Goal: Use online tool/utility: Utilize a website feature to perform a specific function

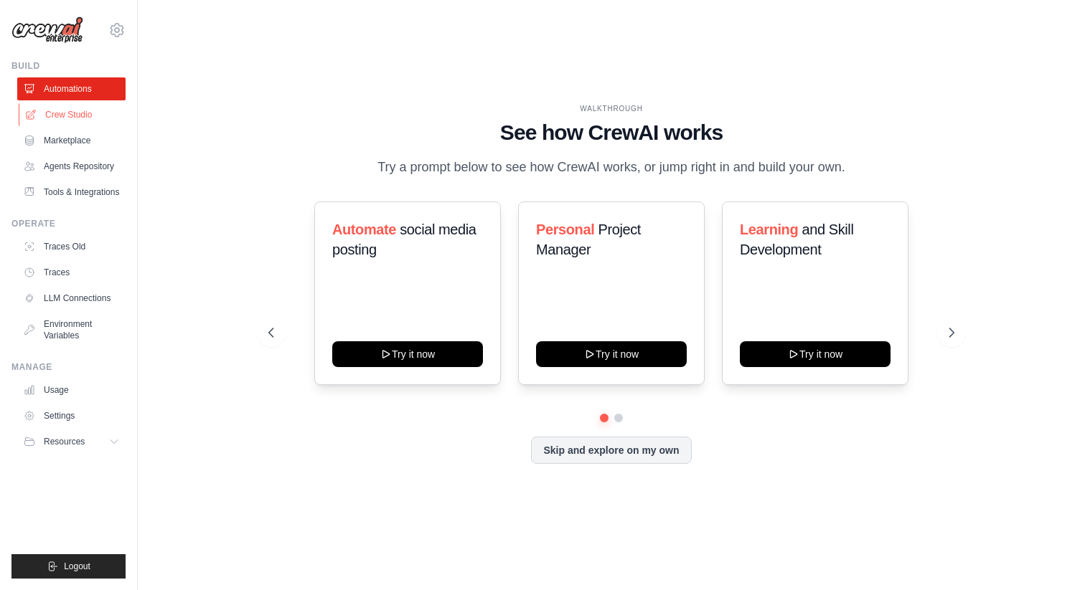
click at [74, 119] on link "Crew Studio" at bounding box center [73, 114] width 108 height 23
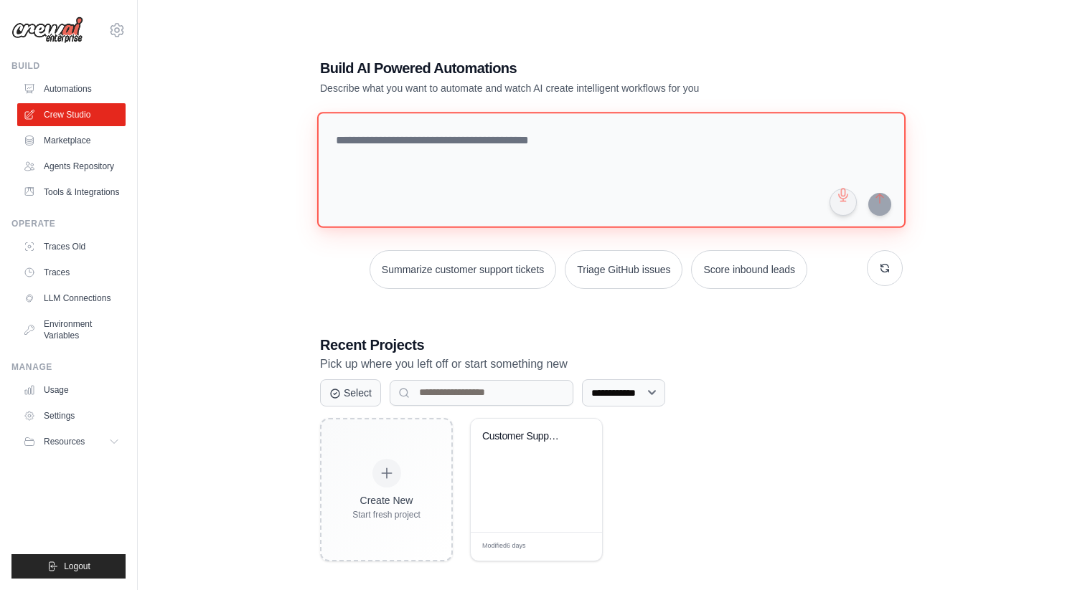
click at [450, 159] on textarea at bounding box center [611, 170] width 588 height 116
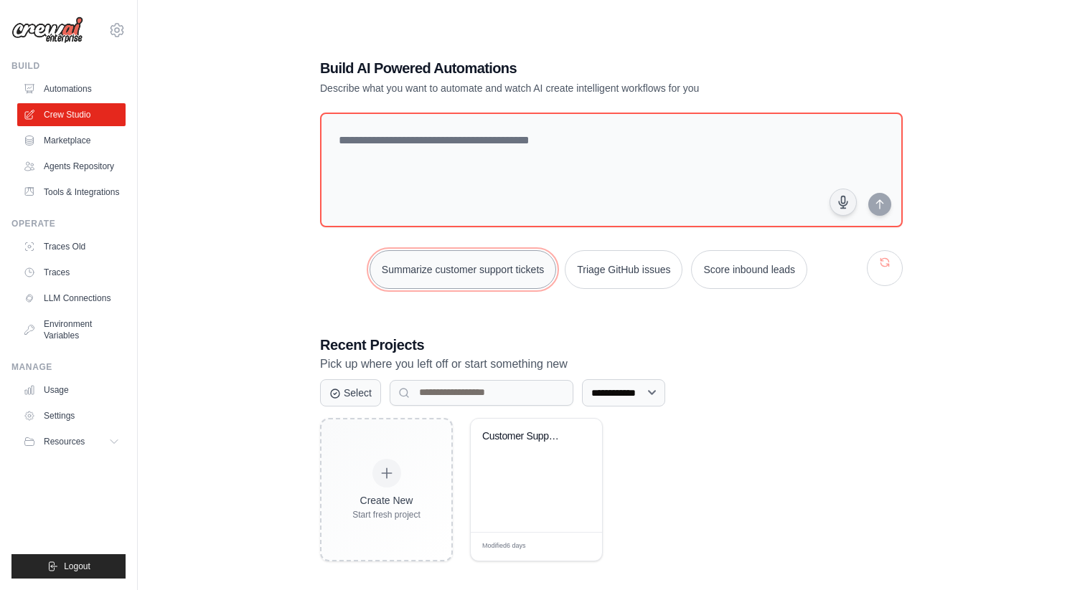
click at [494, 281] on button "Summarize customer support tickets" at bounding box center [462, 269] width 187 height 39
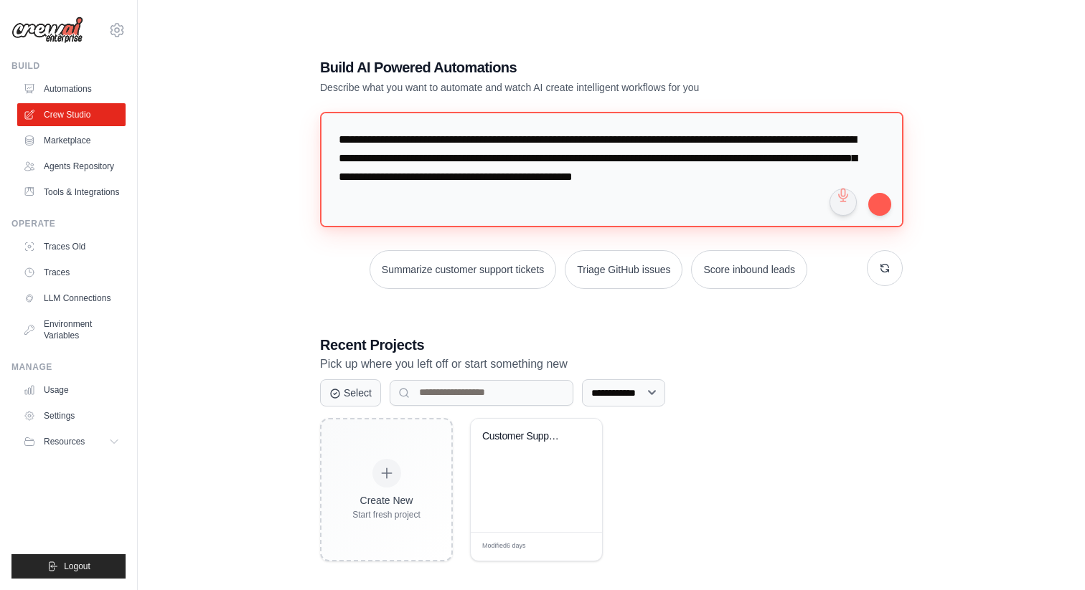
click at [516, 209] on textarea "**********" at bounding box center [611, 169] width 583 height 115
click at [879, 207] on button "submit" at bounding box center [879, 203] width 23 height 23
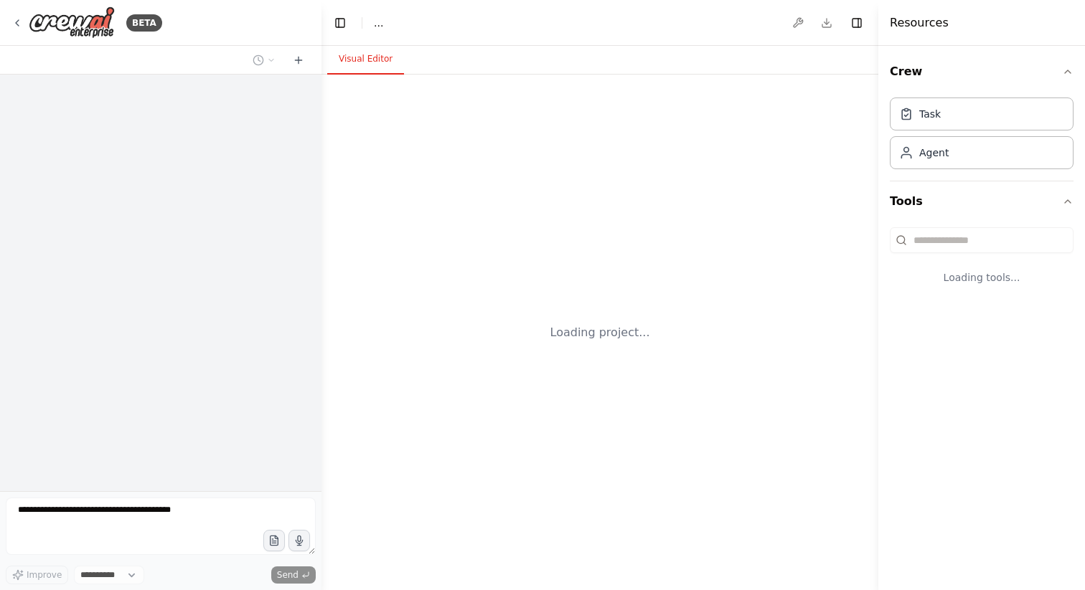
select select "****"
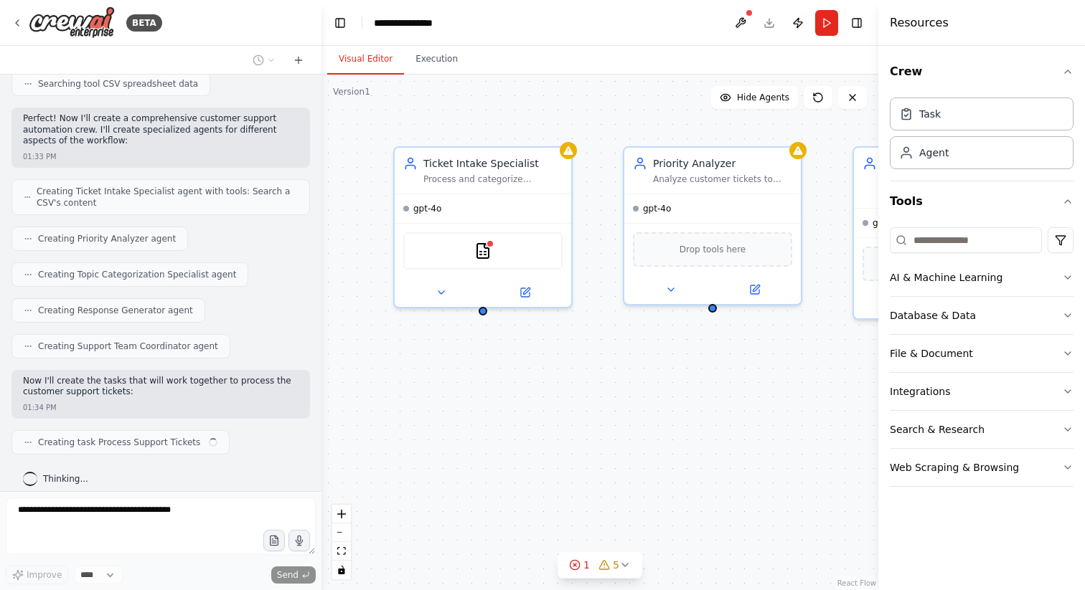
scroll to position [349, 0]
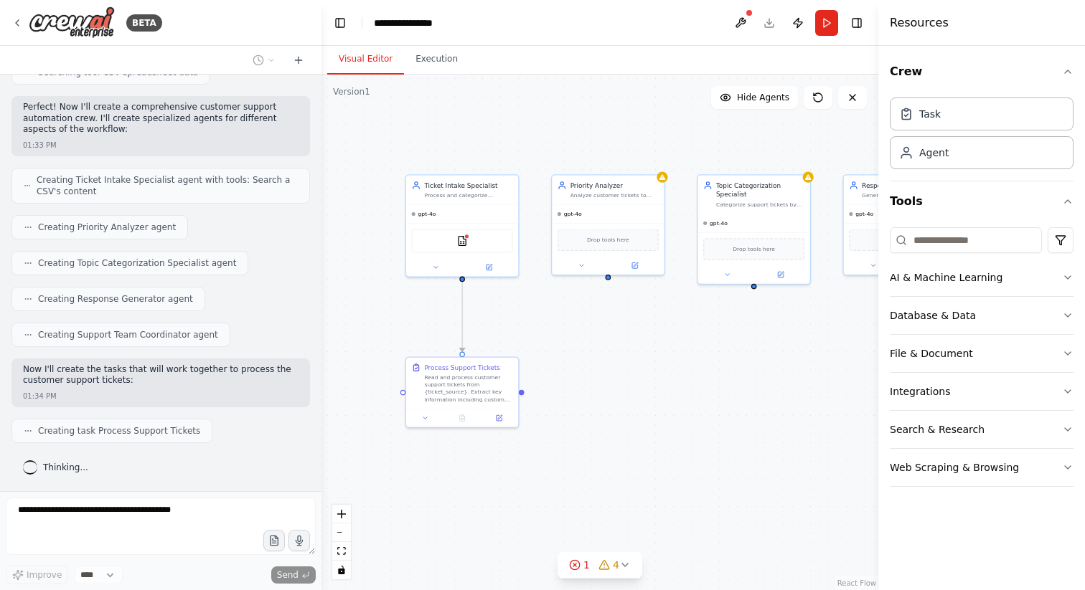
drag, startPoint x: 713, startPoint y: 450, endPoint x: 606, endPoint y: 366, distance: 136.5
click at [606, 366] on div ".deletable-edge-delete-btn { width: 20px; height: 20px; border: 0px solid #ffff…" at bounding box center [599, 333] width 557 height 516
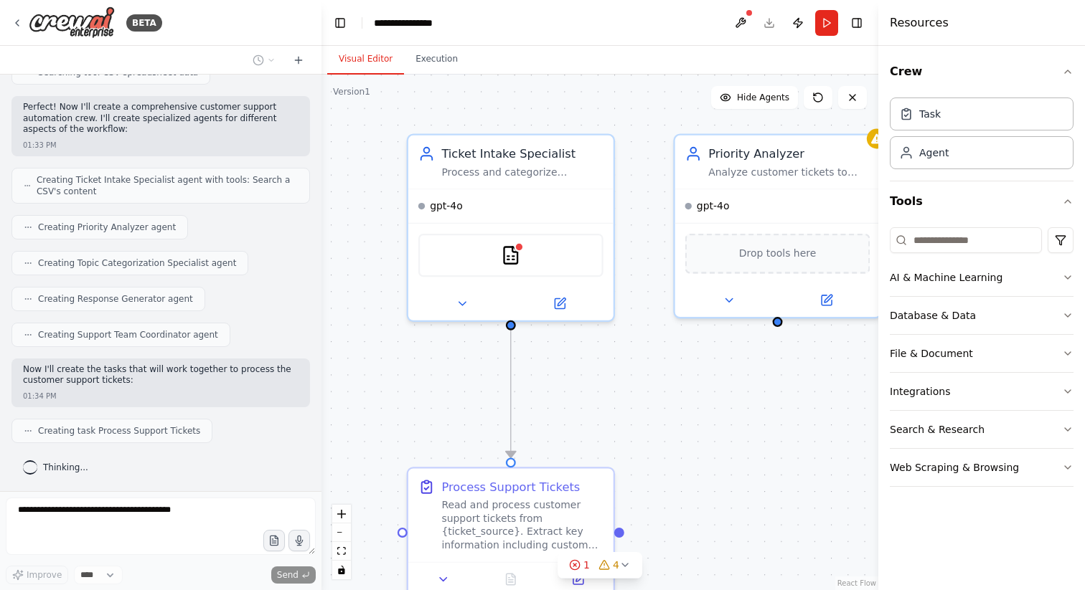
drag, startPoint x: 386, startPoint y: 294, endPoint x: 377, endPoint y: 356, distance: 62.4
click at [377, 356] on div ".deletable-edge-delete-btn { width: 20px; height: 20px; border: 0px solid #ffff…" at bounding box center [599, 333] width 557 height 516
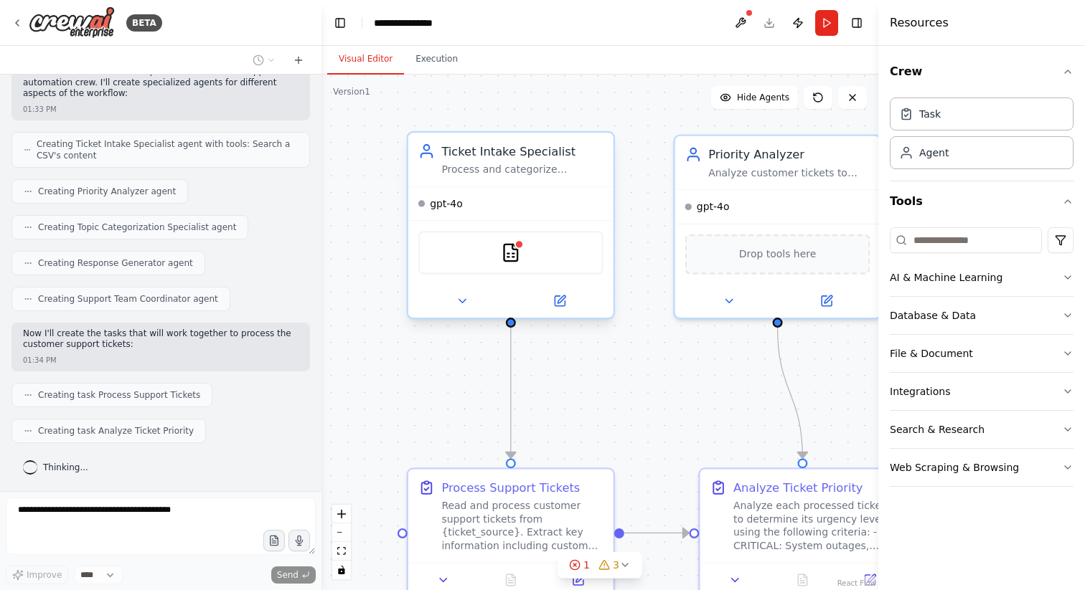
click at [541, 174] on div "Process and categorize incoming customer support tickets by reading ticket data…" at bounding box center [521, 170] width 161 height 14
click at [459, 311] on div at bounding box center [510, 301] width 205 height 33
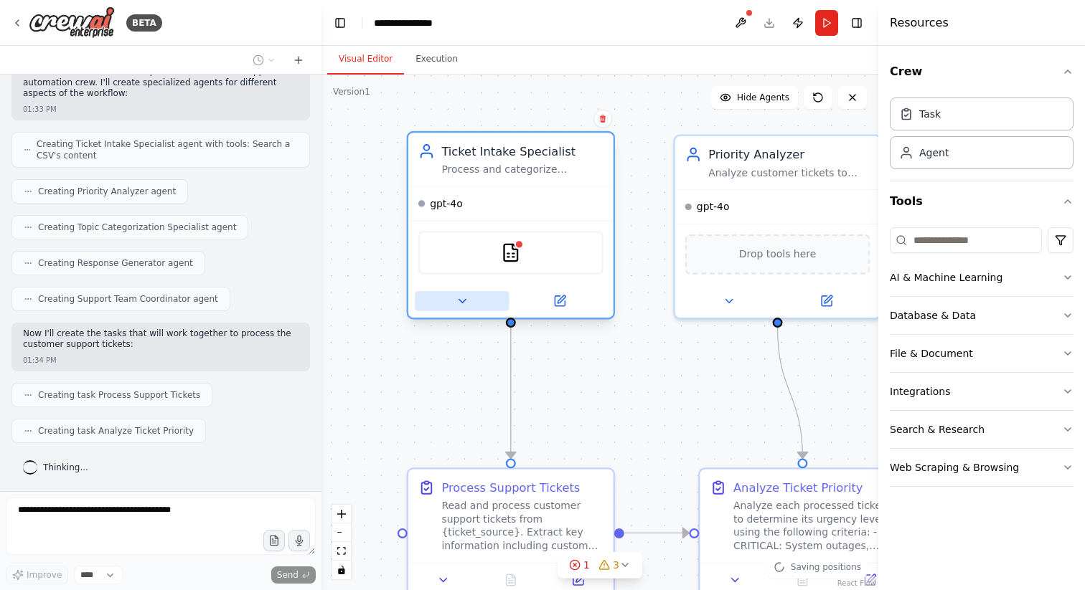
click at [461, 301] on icon at bounding box center [461, 302] width 6 height 4
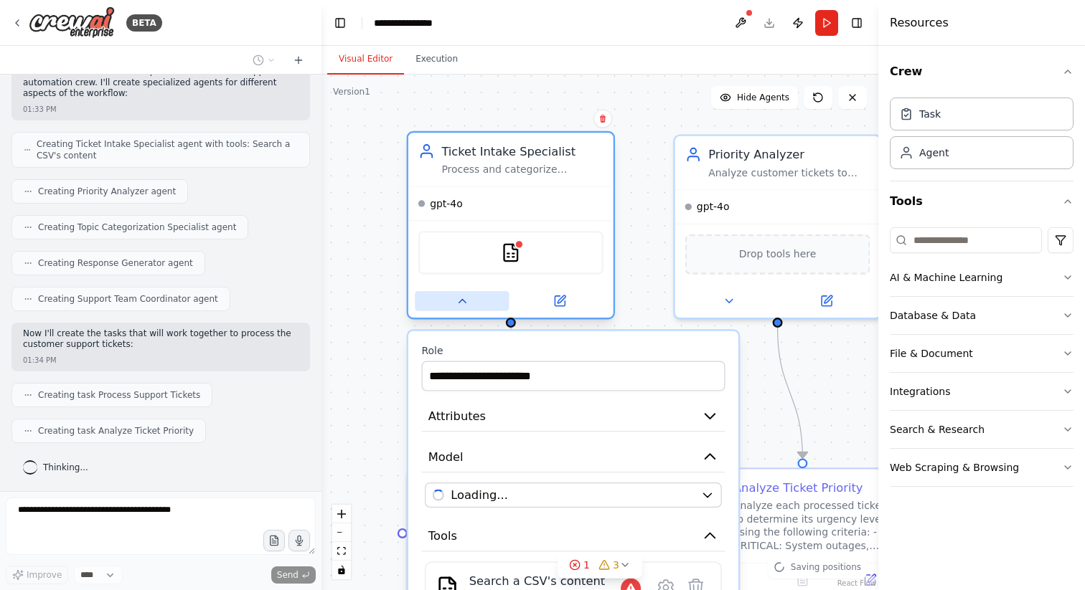
scroll to position [421, 0]
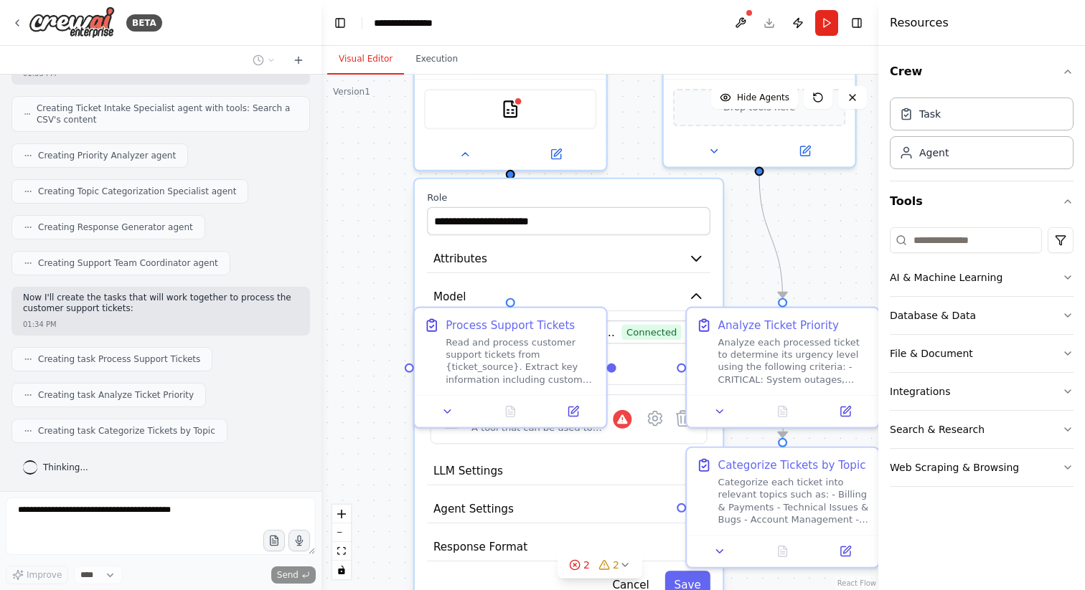
drag, startPoint x: 369, startPoint y: 373, endPoint x: 359, endPoint y: 153, distance: 220.5
click at [359, 153] on div ".deletable-edge-delete-btn { width: 20px; height: 20px; border: 0px solid #ffff…" at bounding box center [599, 333] width 557 height 516
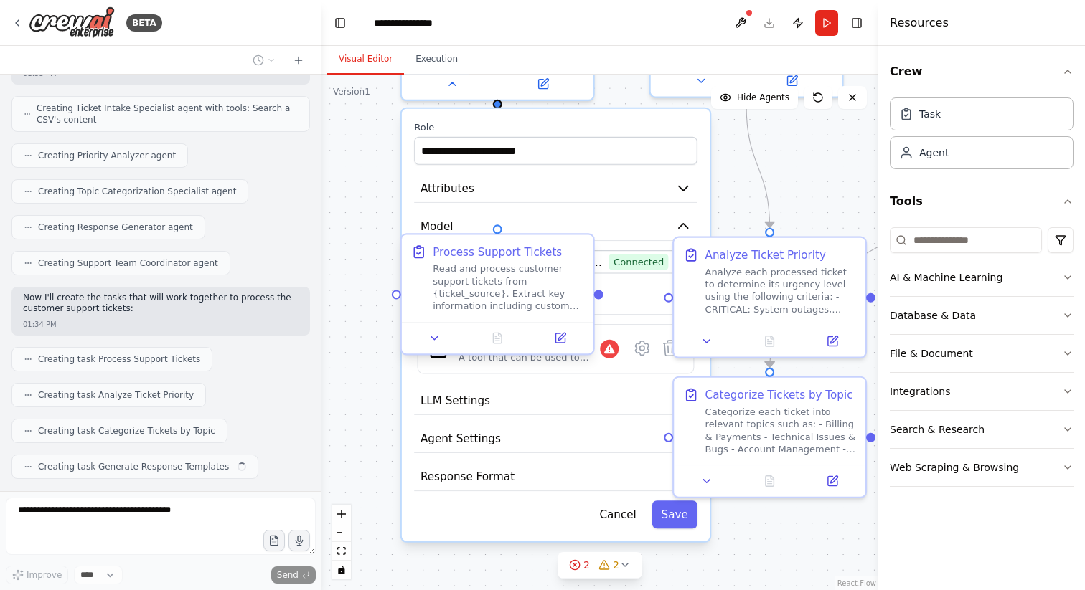
scroll to position [457, 0]
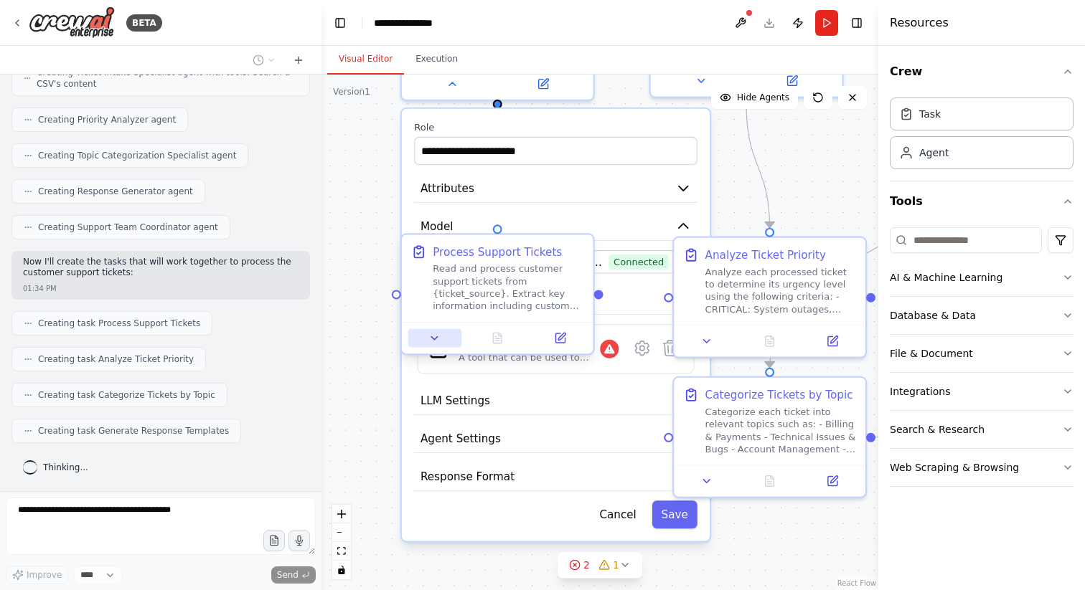
click at [440, 339] on icon at bounding box center [434, 338] width 12 height 12
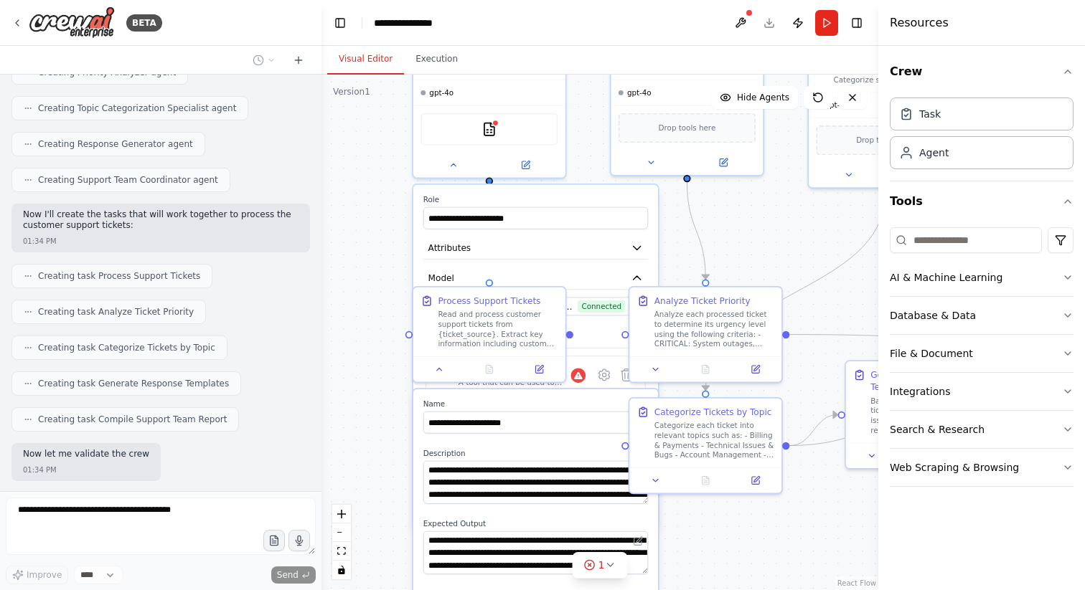
scroll to position [578, 0]
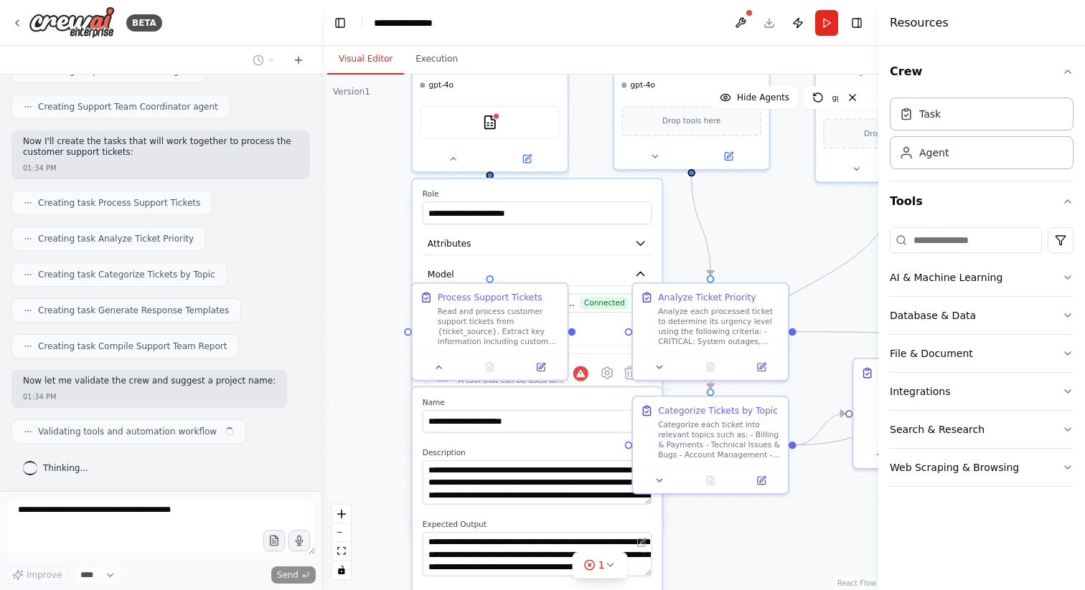
click at [396, 318] on div ".deletable-edge-delete-btn { width: 20px; height: 20px; border: 0px solid #ffff…" at bounding box center [599, 333] width 557 height 516
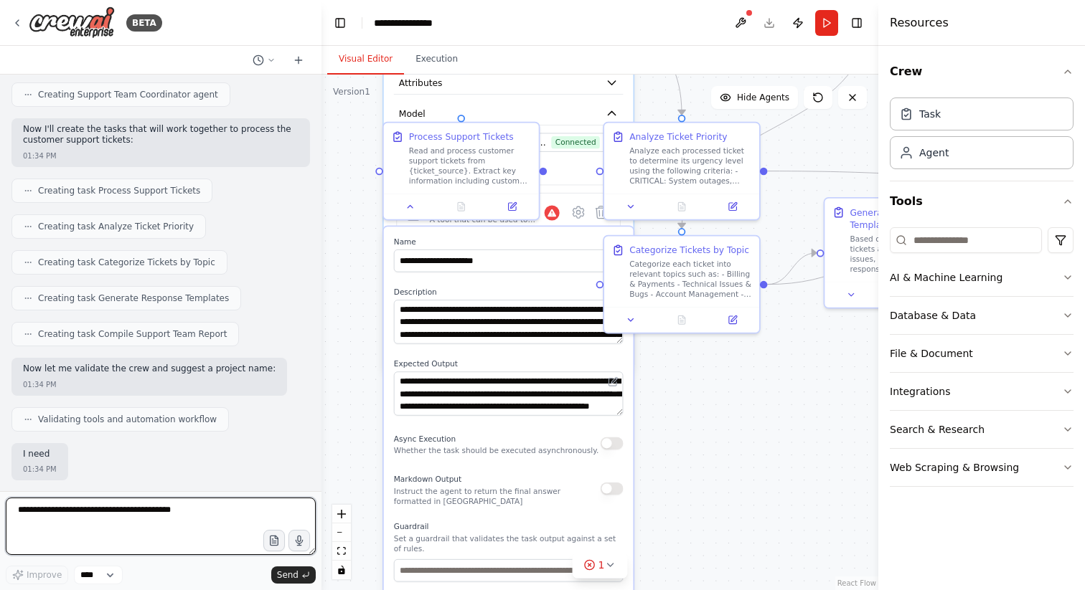
drag, startPoint x: 689, startPoint y: 260, endPoint x: 659, endPoint y: 100, distance: 162.9
click at [659, 100] on div ".deletable-edge-delete-btn { width: 20px; height: 20px; border: 0px solid #ffff…" at bounding box center [599, 333] width 557 height 516
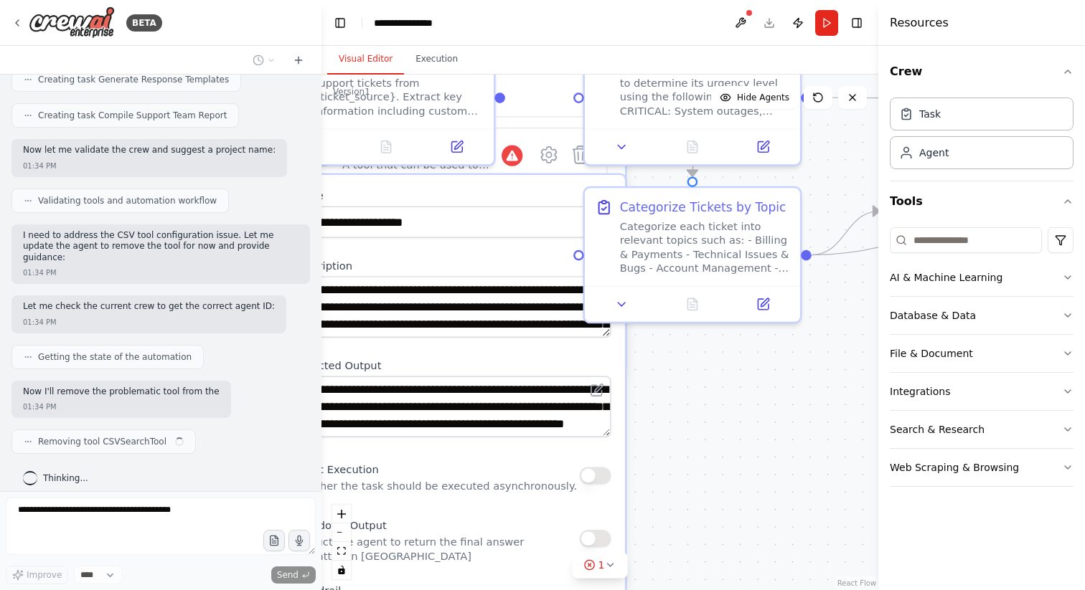
scroll to position [819, 0]
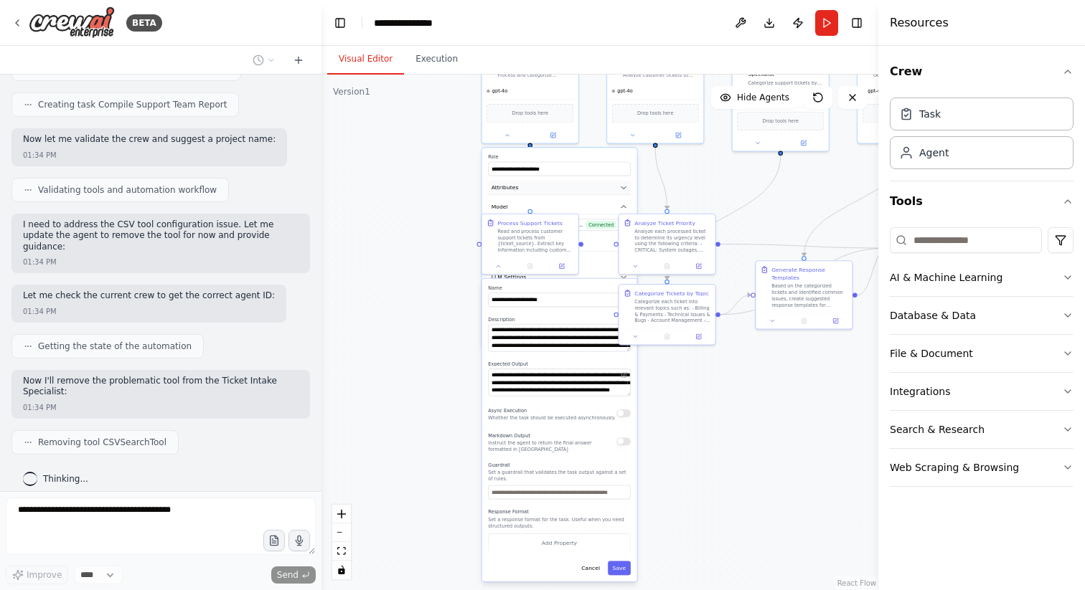
click at [591, 194] on button "Attributes" at bounding box center [559, 188] width 142 height 14
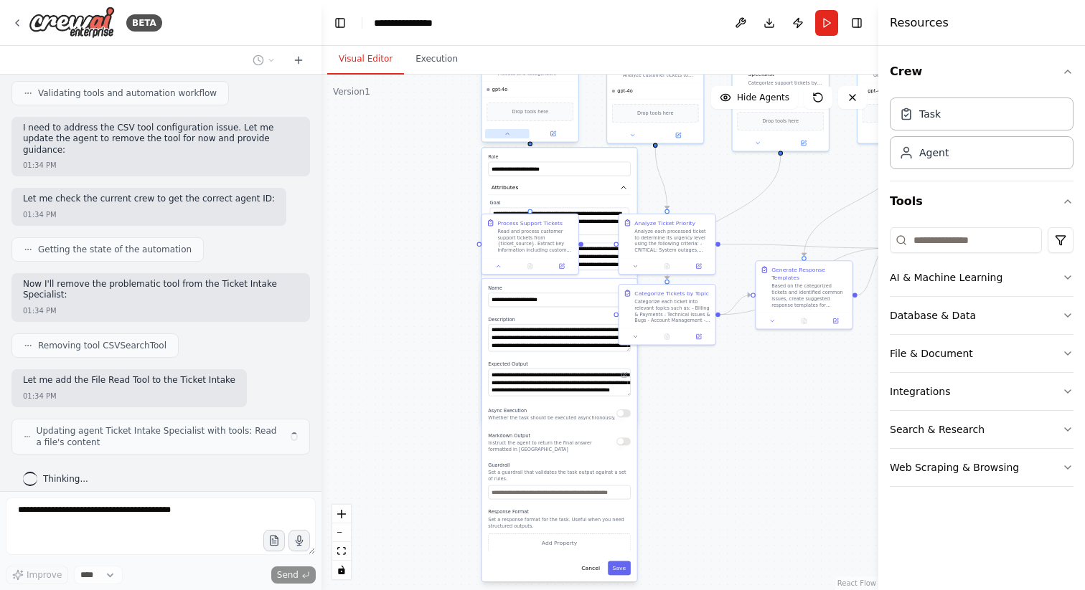
scroll to position [927, 0]
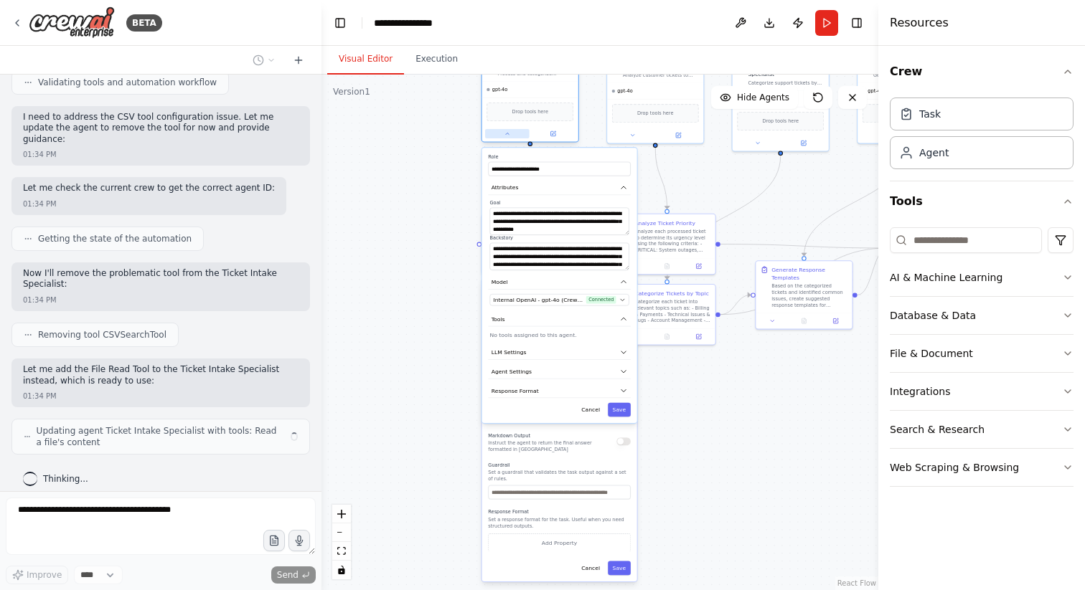
click at [502, 133] on button at bounding box center [507, 133] width 44 height 9
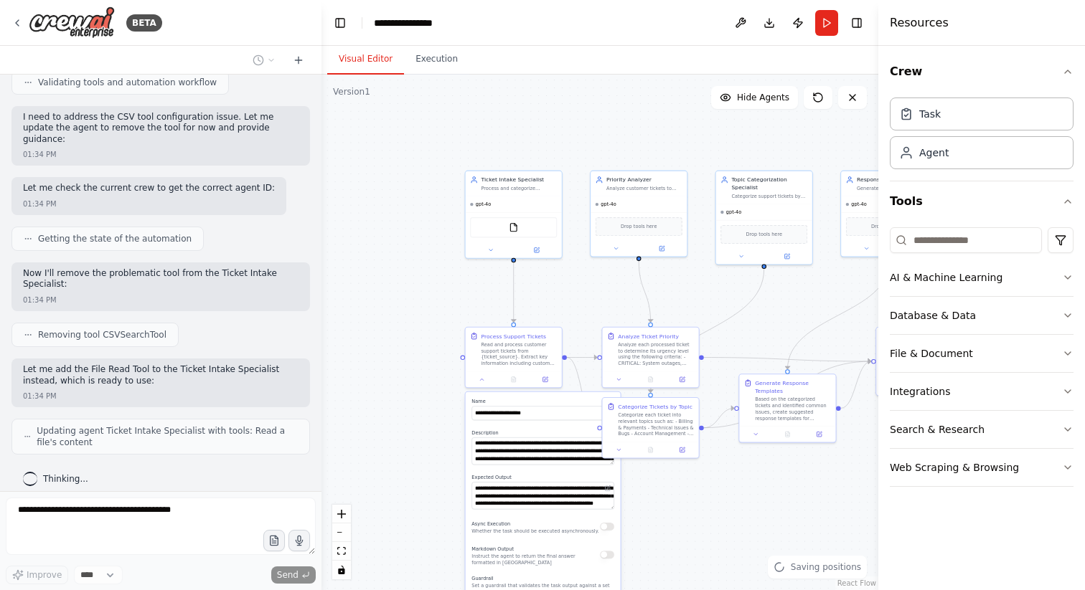
drag, startPoint x: 428, startPoint y: 212, endPoint x: 412, endPoint y: 326, distance: 114.5
click at [412, 326] on div ".deletable-edge-delete-btn { width: 20px; height: 20px; border: 0px solid #ffff…" at bounding box center [599, 333] width 557 height 516
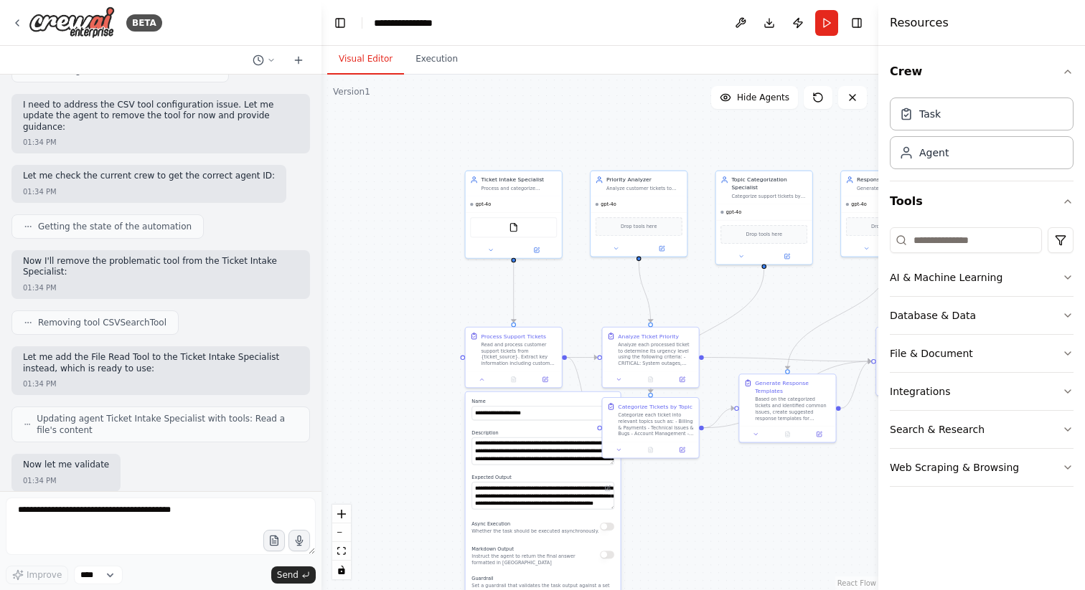
scroll to position [1012, 0]
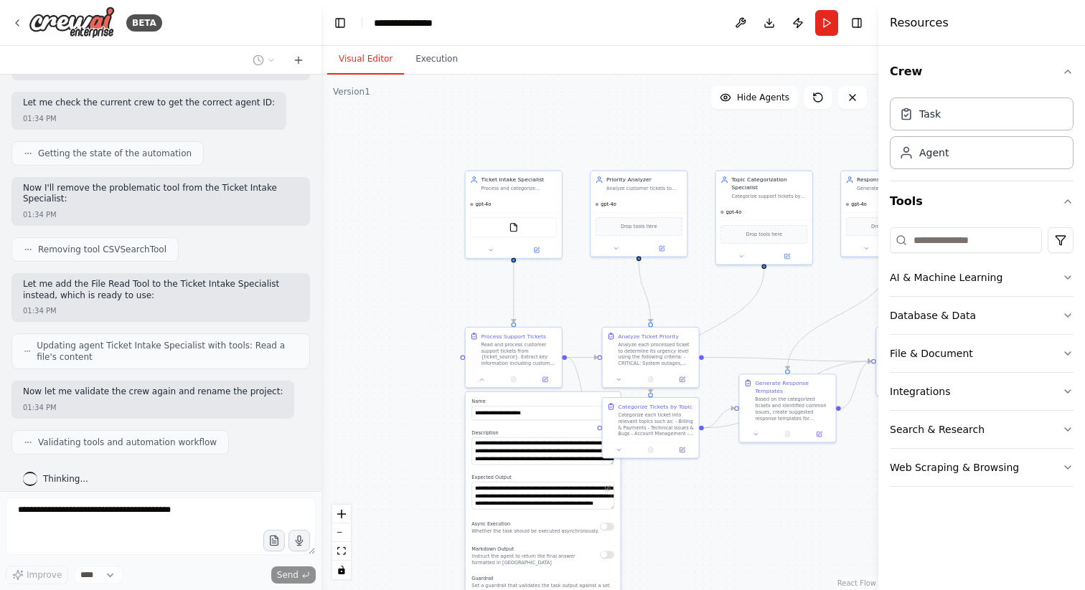
click at [542, 400] on label "Name" at bounding box center [542, 402] width 142 height 6
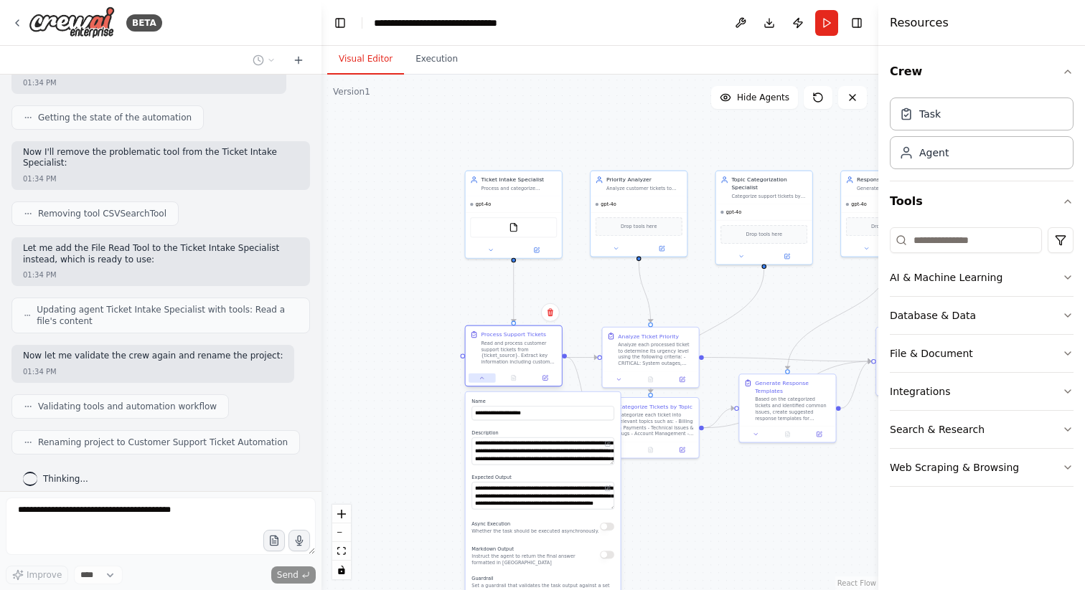
click at [482, 379] on icon at bounding box center [482, 377] width 3 height 1
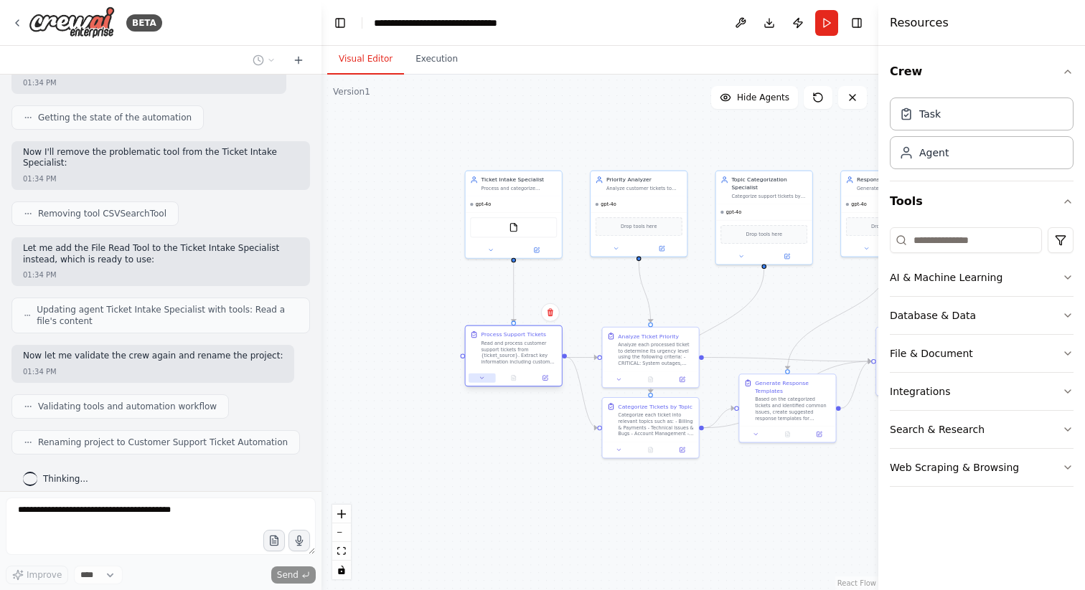
click at [482, 379] on icon at bounding box center [482, 377] width 3 height 1
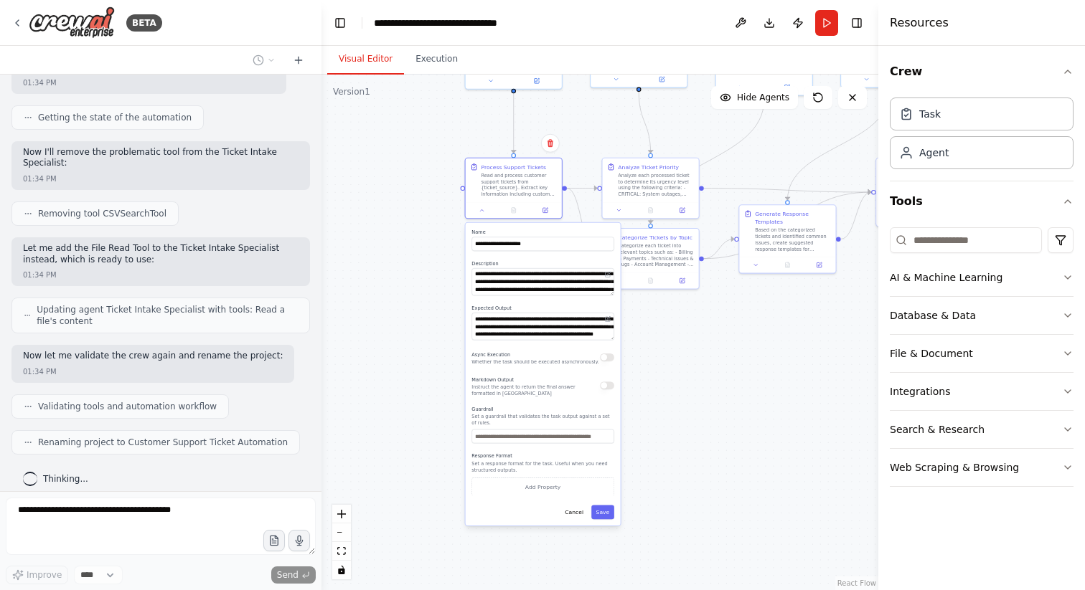
drag, startPoint x: 409, startPoint y: 456, endPoint x: 408, endPoint y: 287, distance: 168.6
click at [408, 287] on div ".deletable-edge-delete-btn { width: 20px; height: 20px; border: 0px solid #ffff…" at bounding box center [599, 333] width 557 height 516
click at [484, 215] on div at bounding box center [513, 210] width 96 height 16
click at [481, 216] on div at bounding box center [513, 210] width 96 height 16
click at [481, 209] on icon at bounding box center [481, 209] width 3 height 1
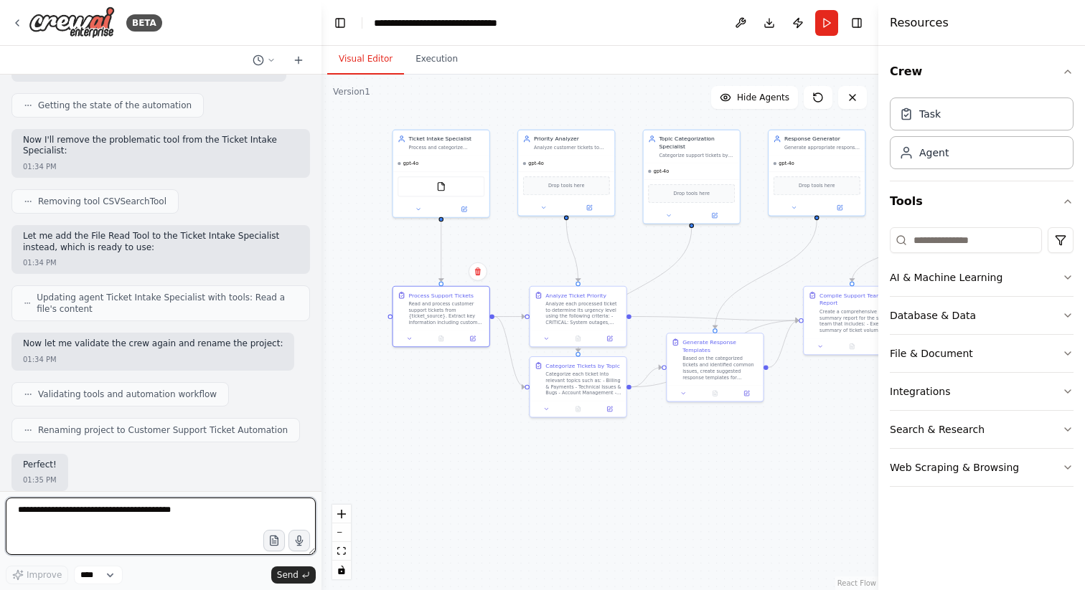
drag, startPoint x: 466, startPoint y: 274, endPoint x: 394, endPoint y: 403, distance: 147.7
click at [394, 402] on div ".deletable-edge-delete-btn { width: 20px; height: 20px; border: 0px solid #ffff…" at bounding box center [599, 333] width 557 height 516
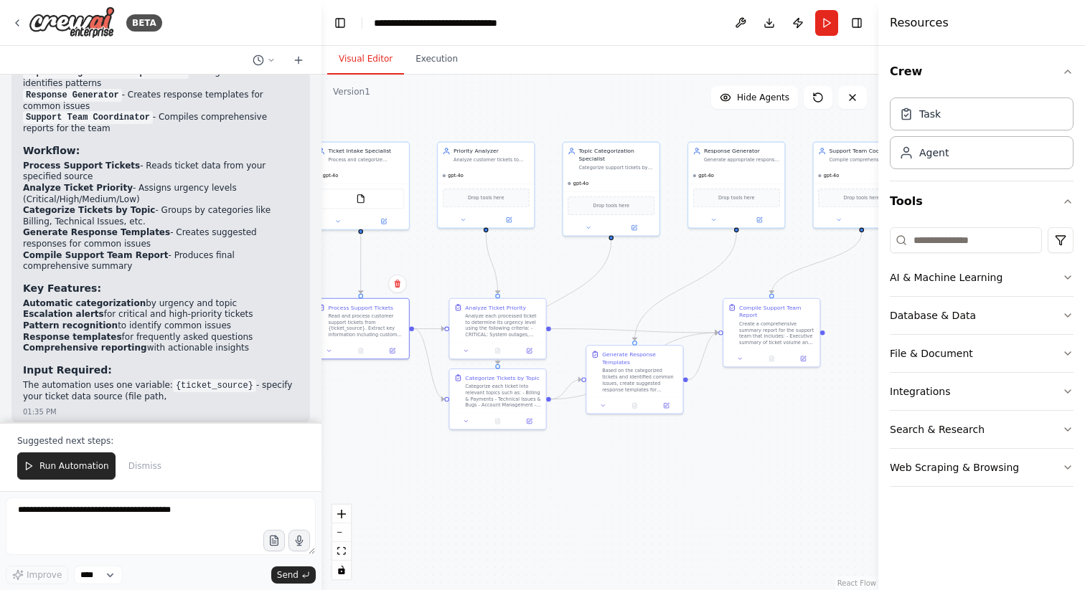
drag, startPoint x: 743, startPoint y: 473, endPoint x: 662, endPoint y: 484, distance: 81.1
click at [662, 484] on div ".deletable-edge-delete-btn { width: 20px; height: 20px; border: 0px solid #ffff…" at bounding box center [599, 333] width 557 height 516
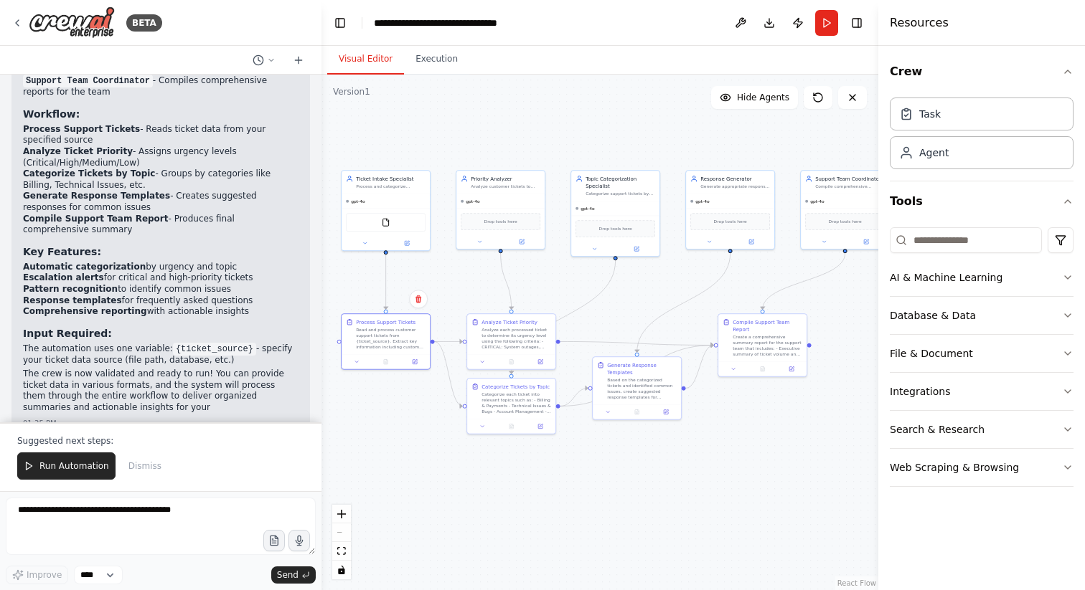
scroll to position [1631, 0]
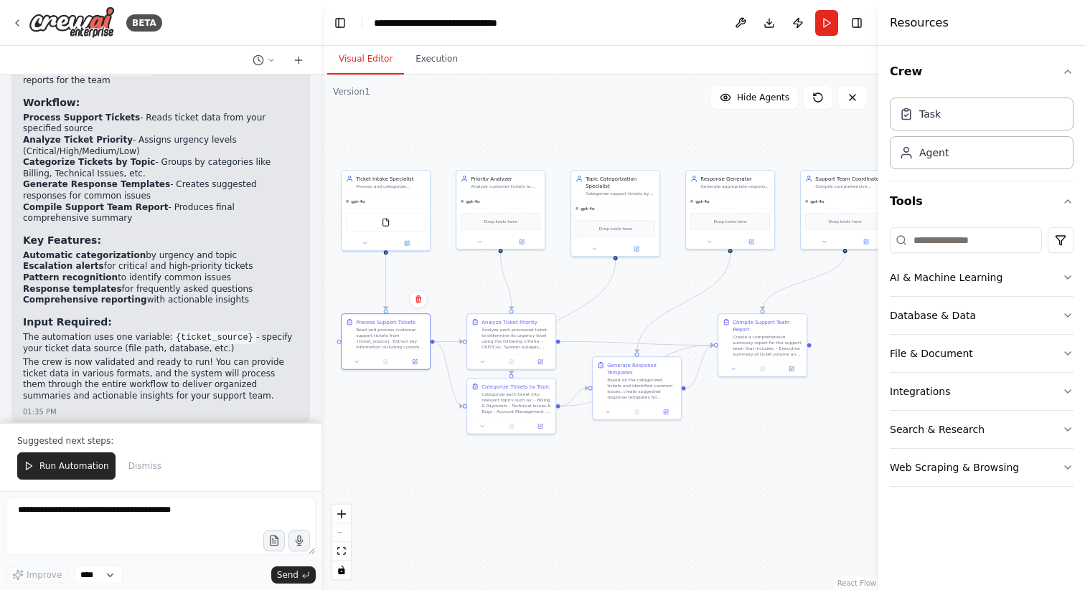
click at [706, 460] on div ".deletable-edge-delete-btn { width: 20px; height: 20px; border: 0px solid #ffff…" at bounding box center [599, 333] width 557 height 516
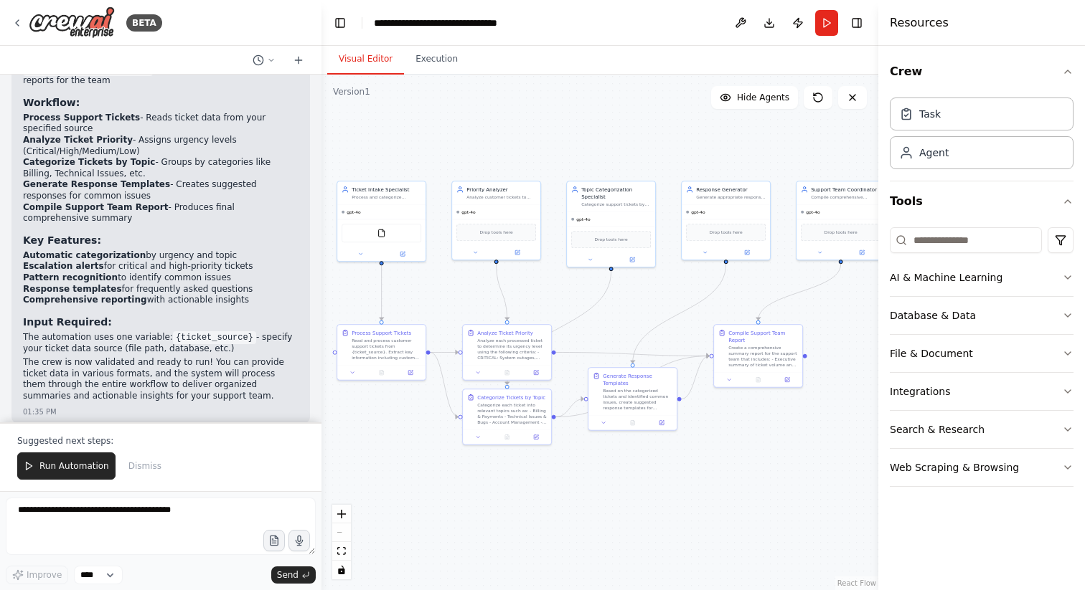
drag, startPoint x: 715, startPoint y: 456, endPoint x: 708, endPoint y: 473, distance: 19.3
click at [708, 473] on div ".deletable-edge-delete-btn { width: 20px; height: 20px; border: 0px solid #ffff…" at bounding box center [599, 333] width 557 height 516
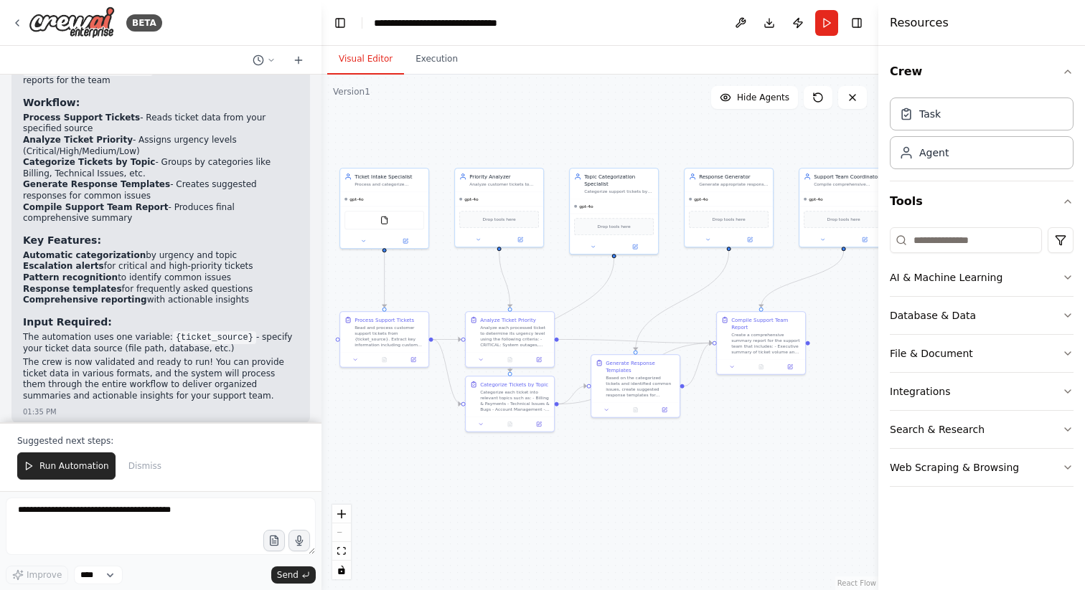
drag, startPoint x: 707, startPoint y: 476, endPoint x: 712, endPoint y: 456, distance: 20.7
click at [712, 456] on div ".deletable-edge-delete-btn { width: 20px; height: 20px; border: 0px solid #ffff…" at bounding box center [599, 333] width 557 height 516
click at [1046, 277] on button "AI & Machine Learning" at bounding box center [982, 277] width 184 height 37
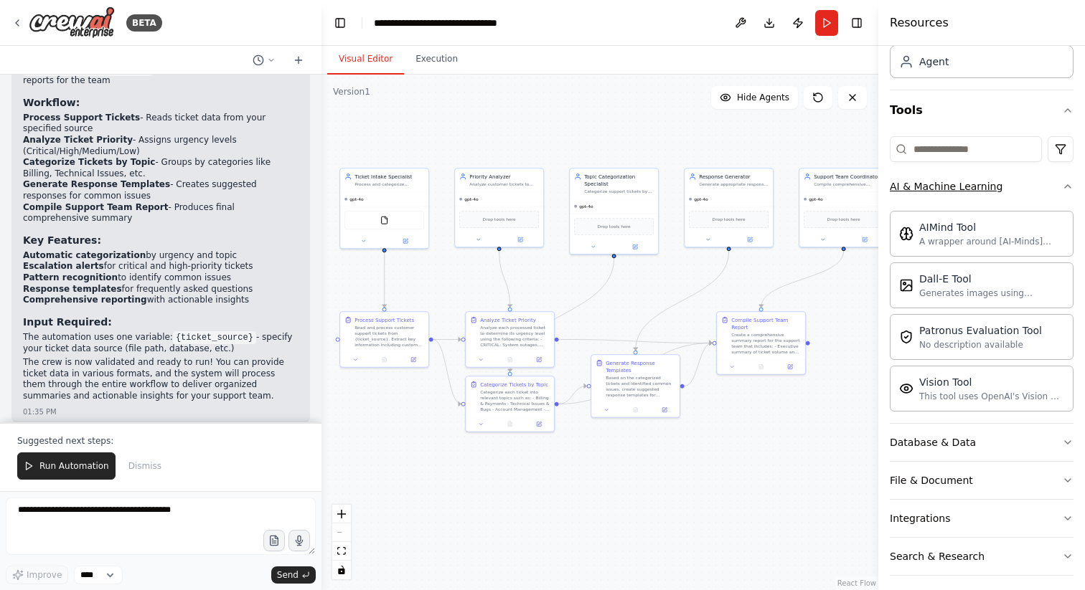
scroll to position [138, 0]
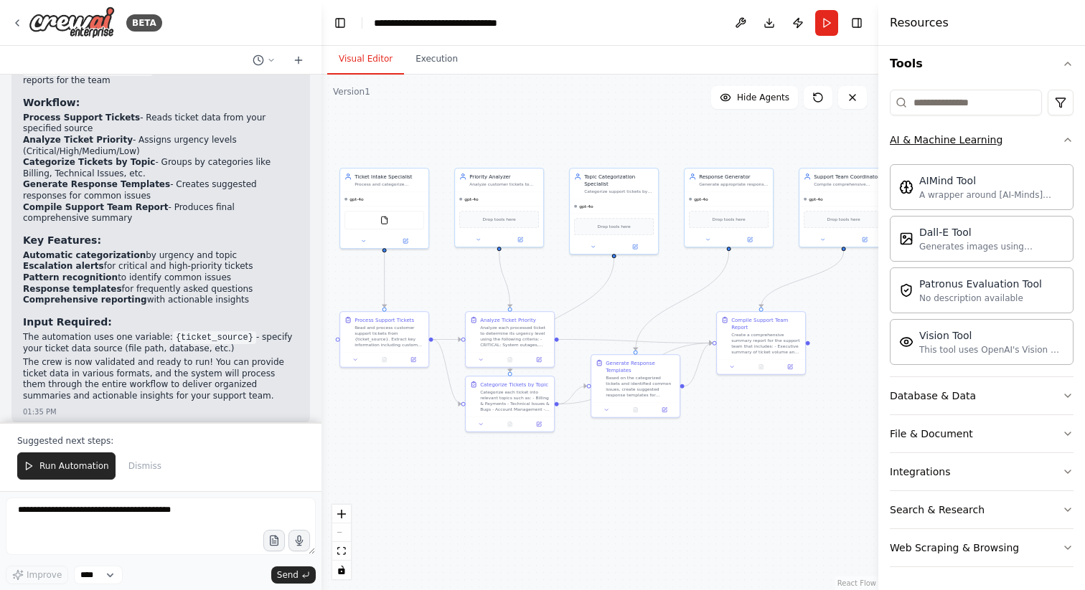
click at [1062, 135] on icon "button" at bounding box center [1067, 139] width 11 height 11
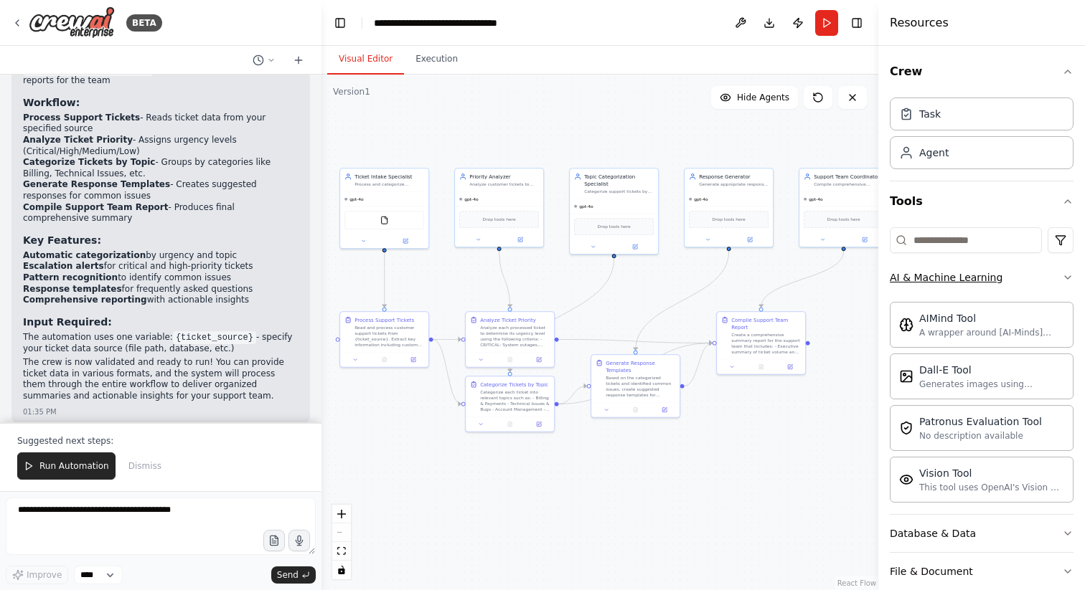
scroll to position [0, 0]
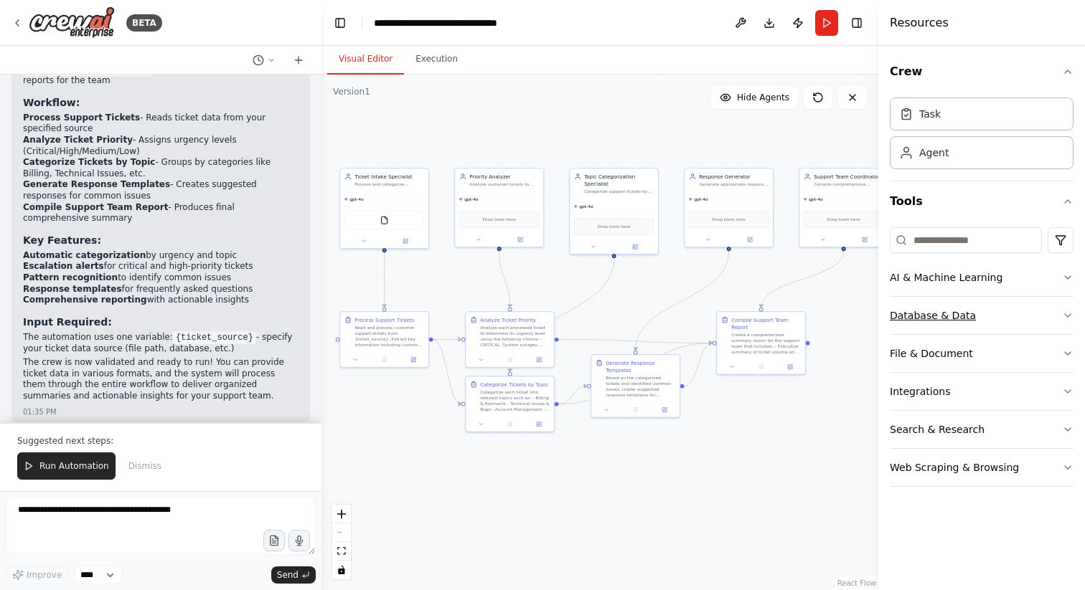
click at [976, 310] on button "Database & Data" at bounding box center [982, 315] width 184 height 37
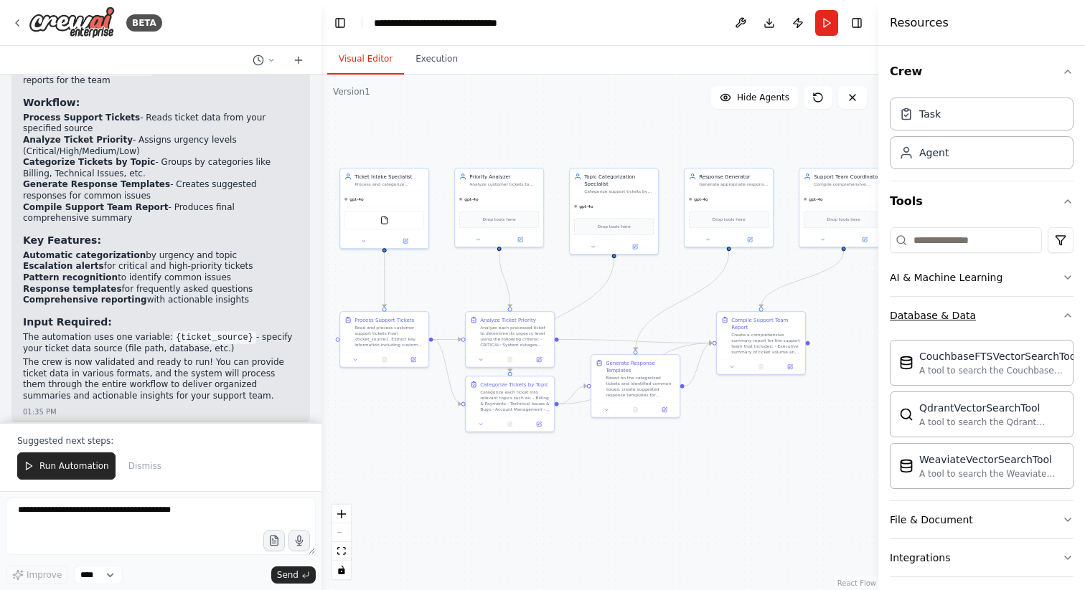
scroll to position [86, 0]
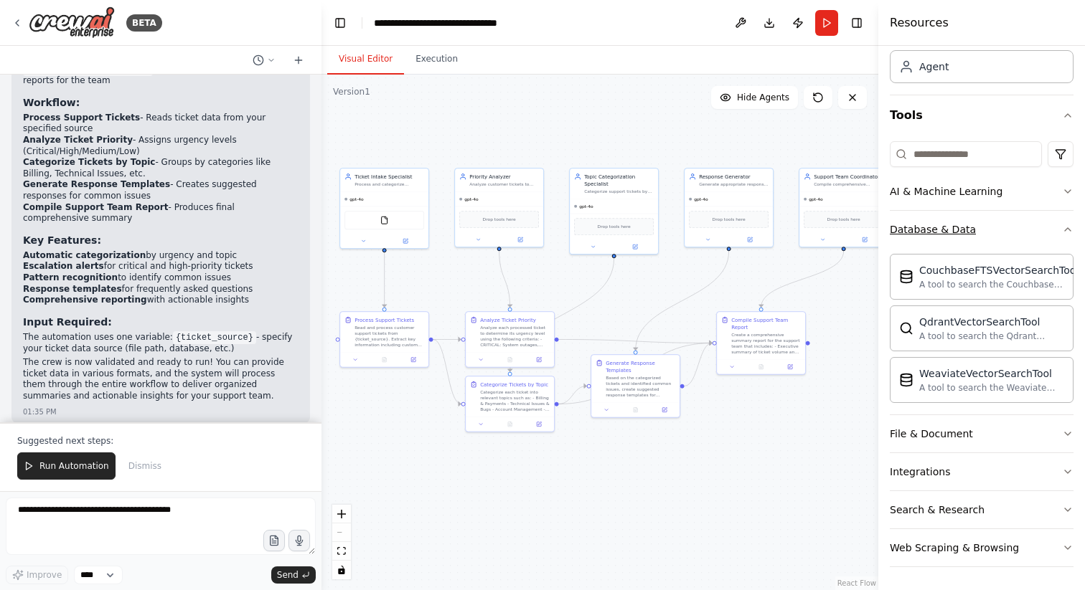
click at [1006, 226] on button "Database & Data" at bounding box center [982, 229] width 184 height 37
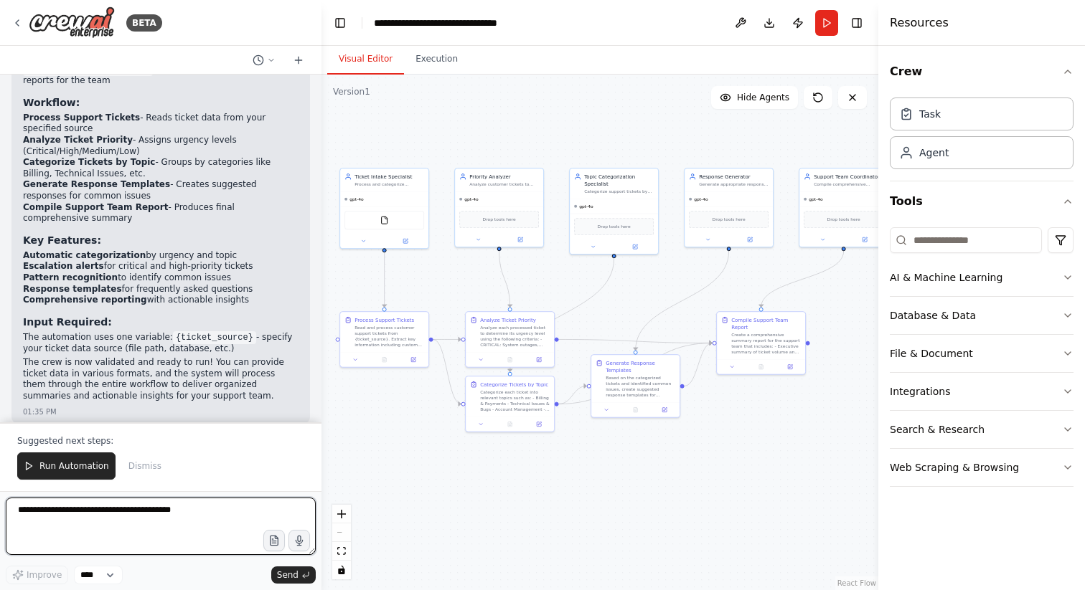
click at [90, 533] on textarea at bounding box center [161, 526] width 310 height 57
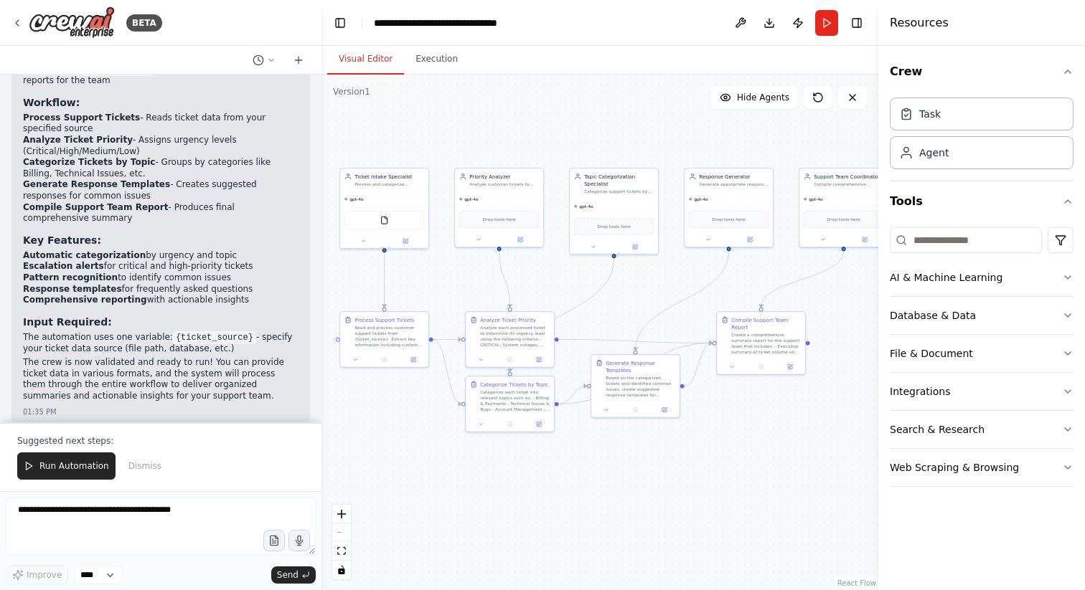
click at [554, 482] on div ".deletable-edge-delete-btn { width: 20px; height: 20px; border: 0px solid #ffff…" at bounding box center [599, 333] width 557 height 516
click at [828, 24] on button "Run" at bounding box center [826, 23] width 23 height 26
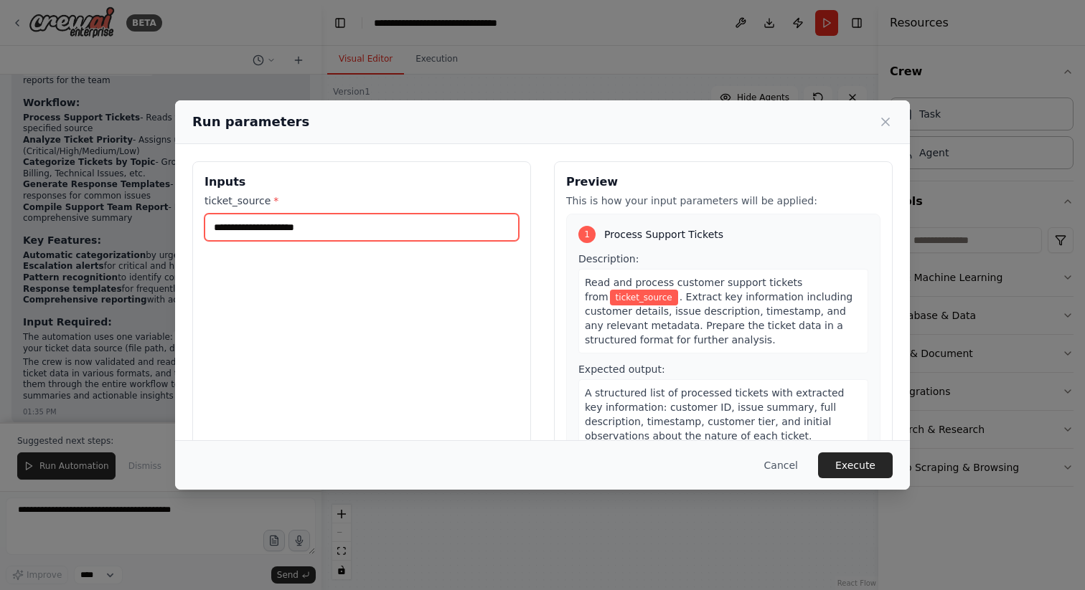
click at [383, 235] on input "ticket_source *" at bounding box center [361, 227] width 314 height 27
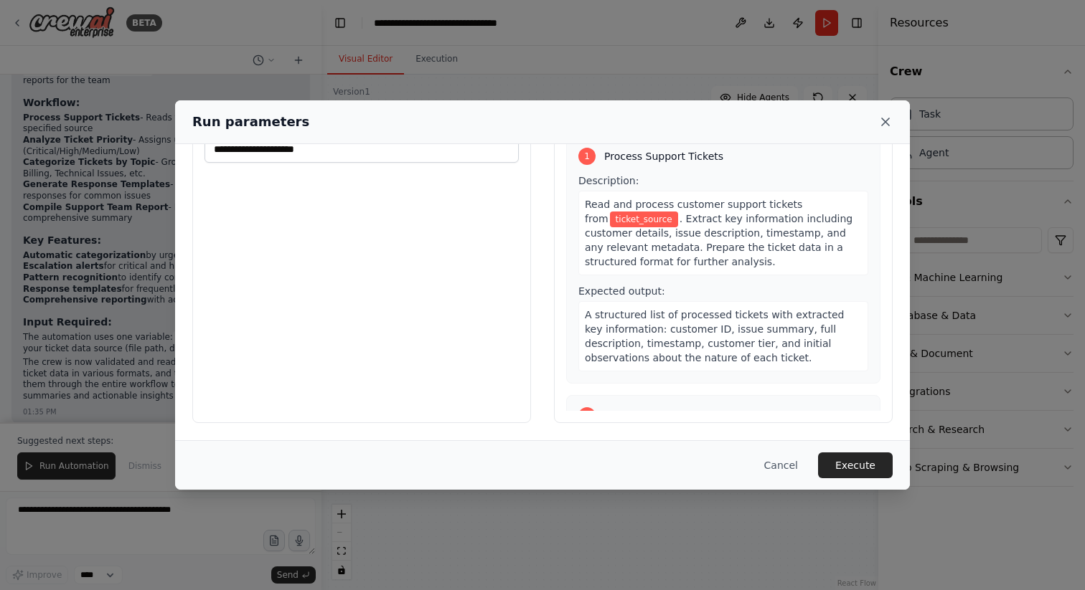
click at [890, 118] on icon at bounding box center [885, 122] width 14 height 14
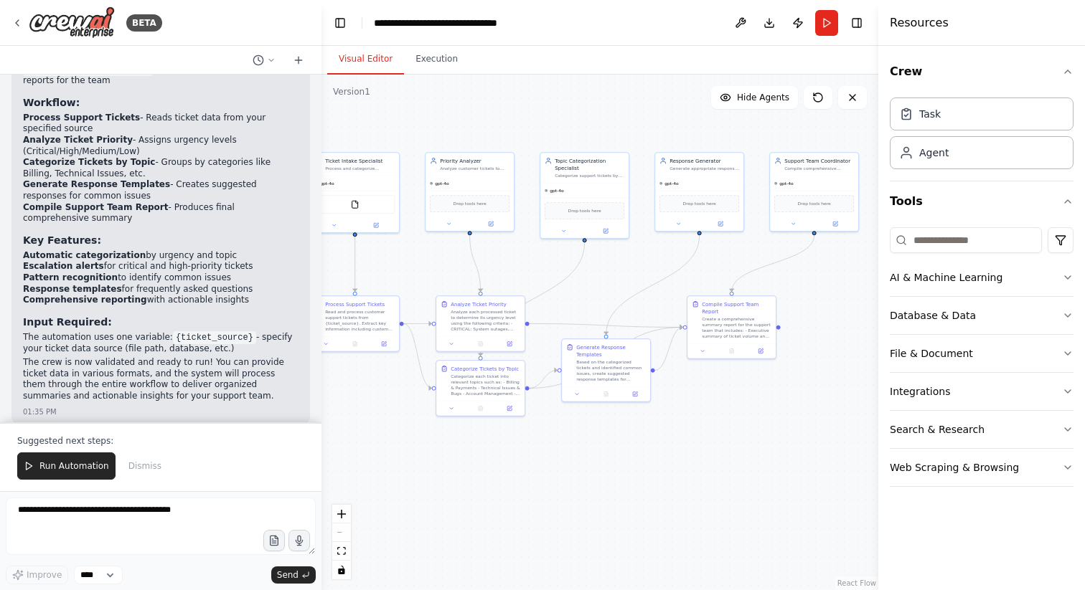
drag, startPoint x: 713, startPoint y: 458, endPoint x: 676, endPoint y: 440, distance: 41.4
click at [676, 440] on div ".deletable-edge-delete-btn { width: 20px; height: 20px; border: 0px solid #ffff…" at bounding box center [599, 333] width 557 height 516
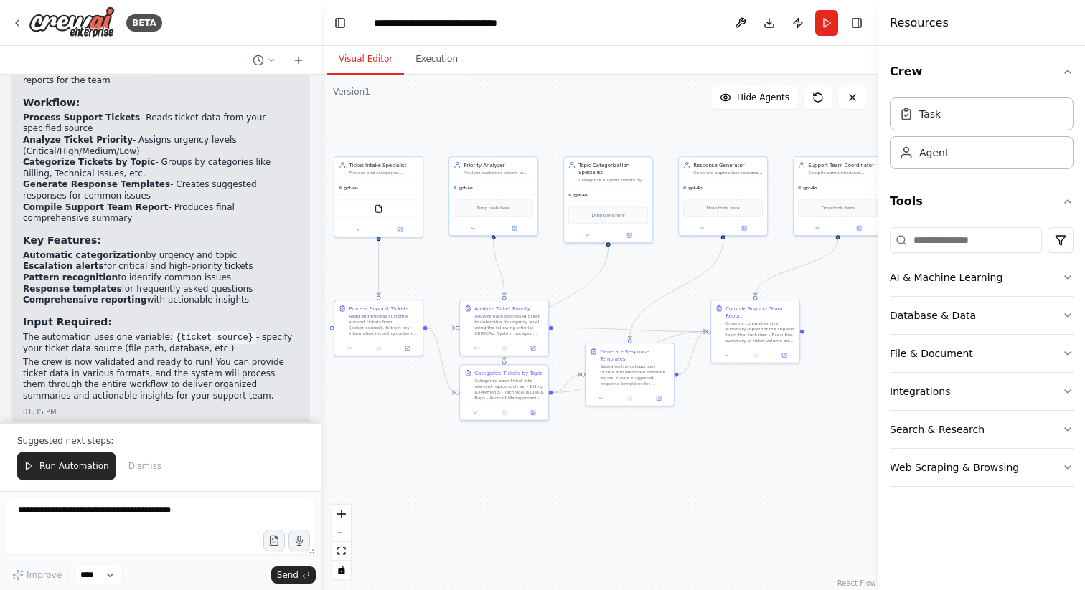
drag, startPoint x: 676, startPoint y: 440, endPoint x: 709, endPoint y: 448, distance: 33.9
click at [709, 448] on div ".deletable-edge-delete-btn { width: 20px; height: 20px; border: 0px solid #ffff…" at bounding box center [599, 333] width 557 height 516
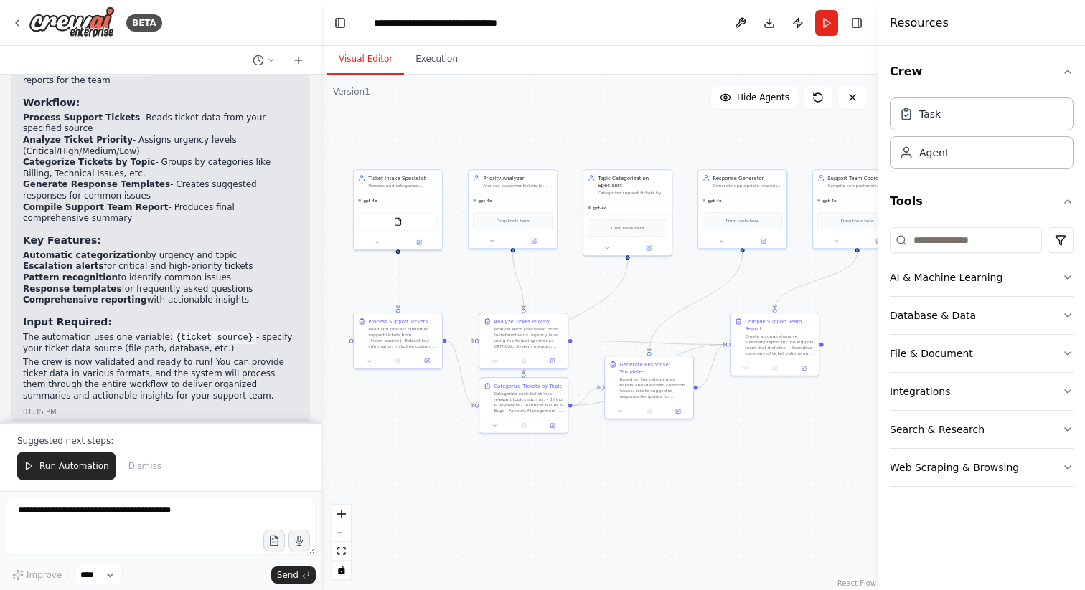
drag, startPoint x: 448, startPoint y: 448, endPoint x: 466, endPoint y: 460, distance: 21.7
click at [466, 460] on div ".deletable-edge-delete-btn { width: 20px; height: 20px; border: 0px solid #ffff…" at bounding box center [599, 333] width 557 height 516
click at [445, 69] on button "Execution" at bounding box center [436, 59] width 65 height 30
click at [382, 64] on button "Visual Editor" at bounding box center [365, 59] width 77 height 30
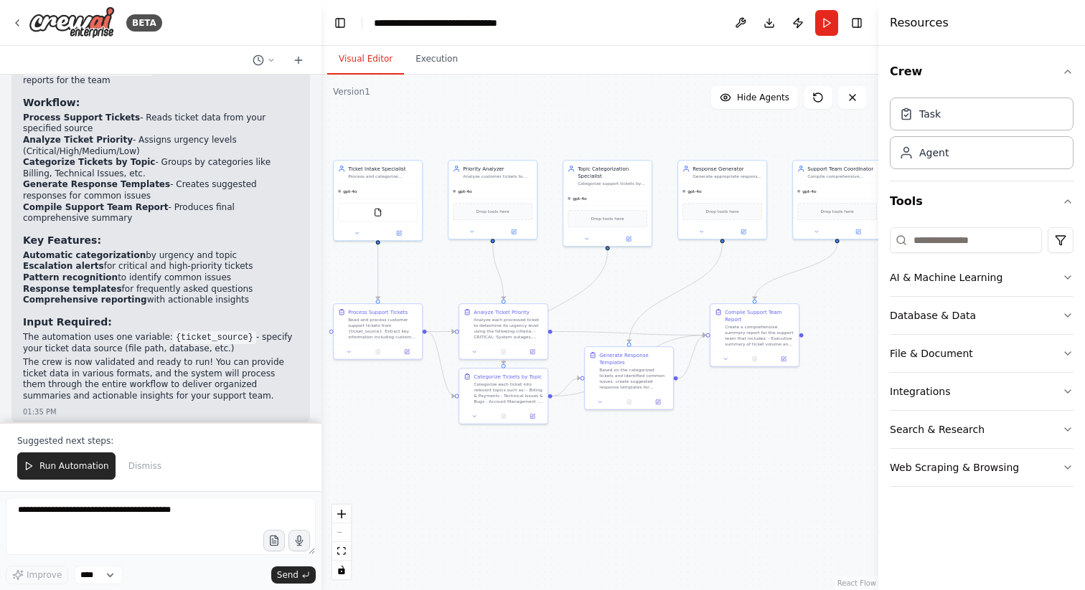
drag, startPoint x: 626, startPoint y: 503, endPoint x: 600, endPoint y: 492, distance: 27.3
click at [600, 492] on div ".deletable-edge-delete-btn { width: 20px; height: 20px; border: 0px solid #ffff…" at bounding box center [599, 333] width 557 height 516
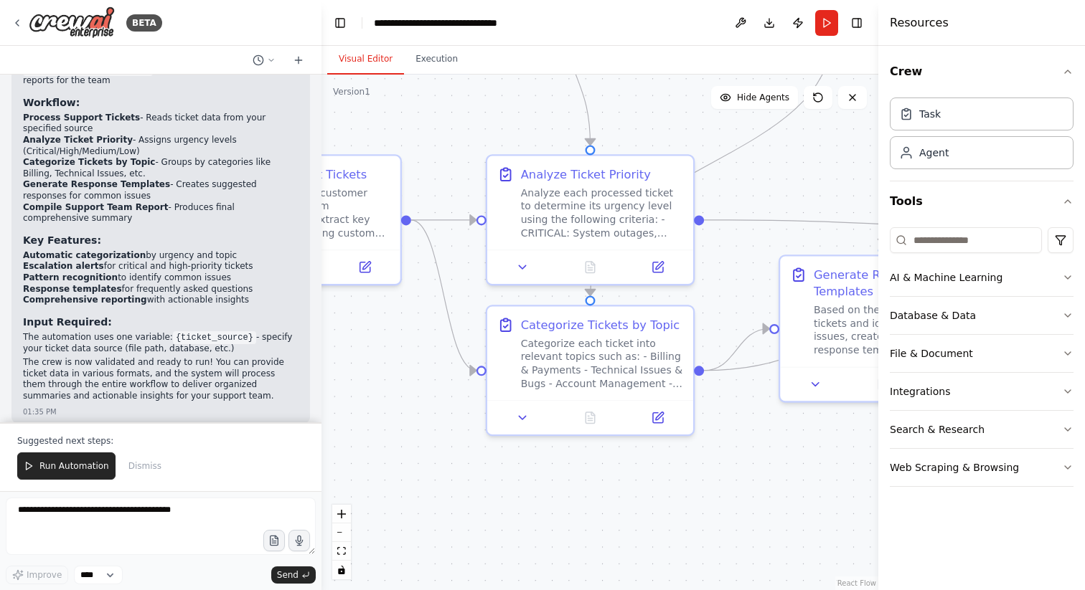
drag, startPoint x: 373, startPoint y: 392, endPoint x: 407, endPoint y: 472, distance: 87.4
click at [407, 472] on div ".deletable-edge-delete-btn { width: 20px; height: 20px; border: 0px solid #ffff…" at bounding box center [599, 333] width 557 height 516
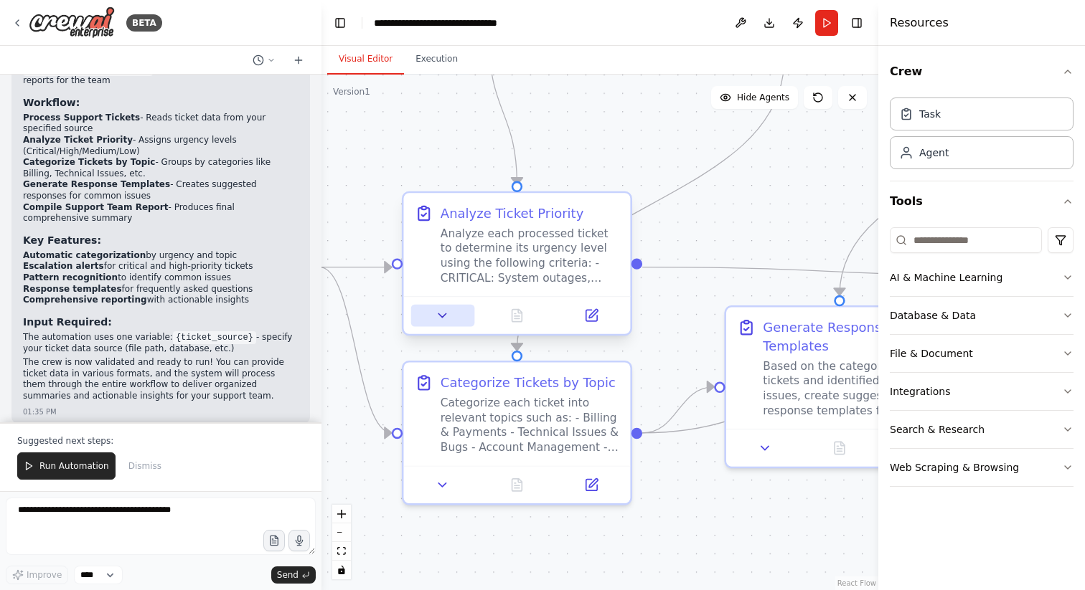
click at [444, 316] on icon at bounding box center [442, 316] width 7 height 4
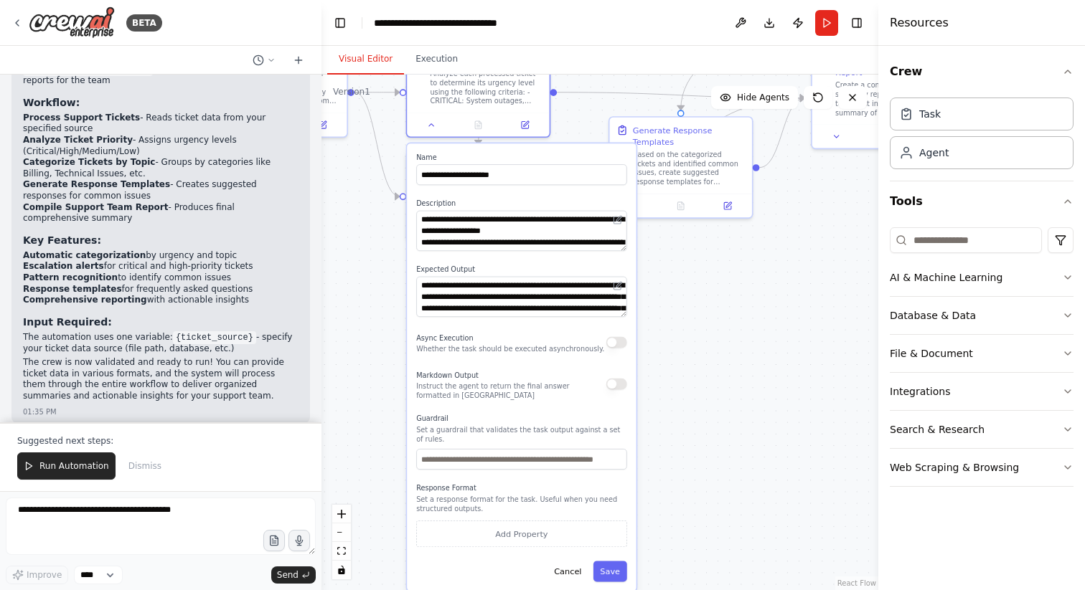
drag, startPoint x: 382, startPoint y: 441, endPoint x: 390, endPoint y: 229, distance: 212.5
click at [390, 229] on div ".deletable-edge-delete-btn { width: 20px; height: 20px; border: 0px solid #ffff…" at bounding box center [599, 333] width 557 height 516
click at [618, 343] on button "button" at bounding box center [616, 341] width 21 height 11
click at [618, 383] on button "button" at bounding box center [616, 383] width 21 height 11
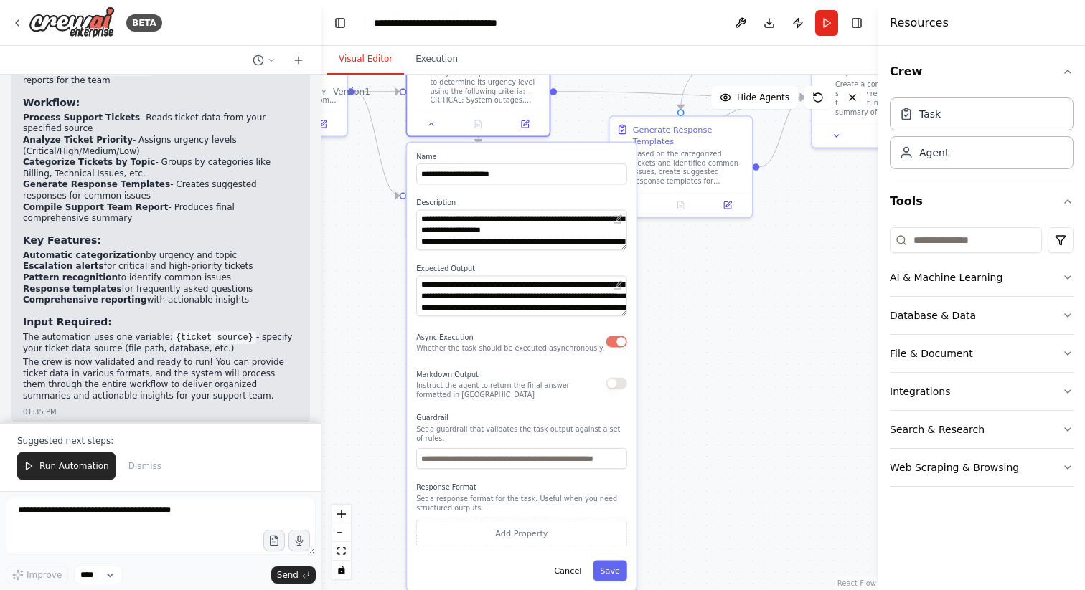
click at [616, 341] on button "button" at bounding box center [616, 341] width 21 height 11
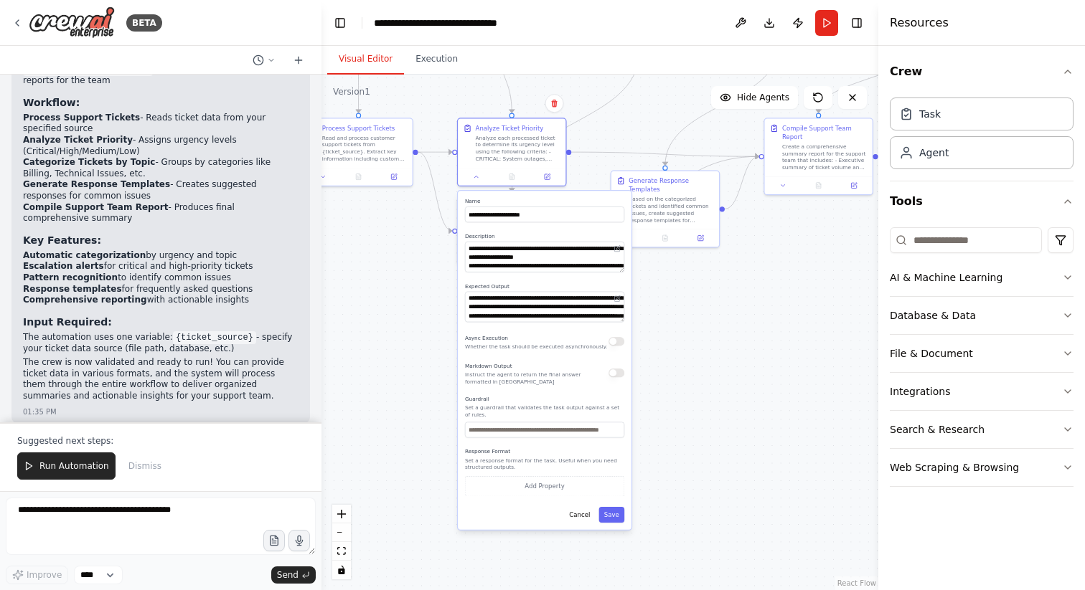
click at [618, 344] on button "button" at bounding box center [616, 341] width 16 height 9
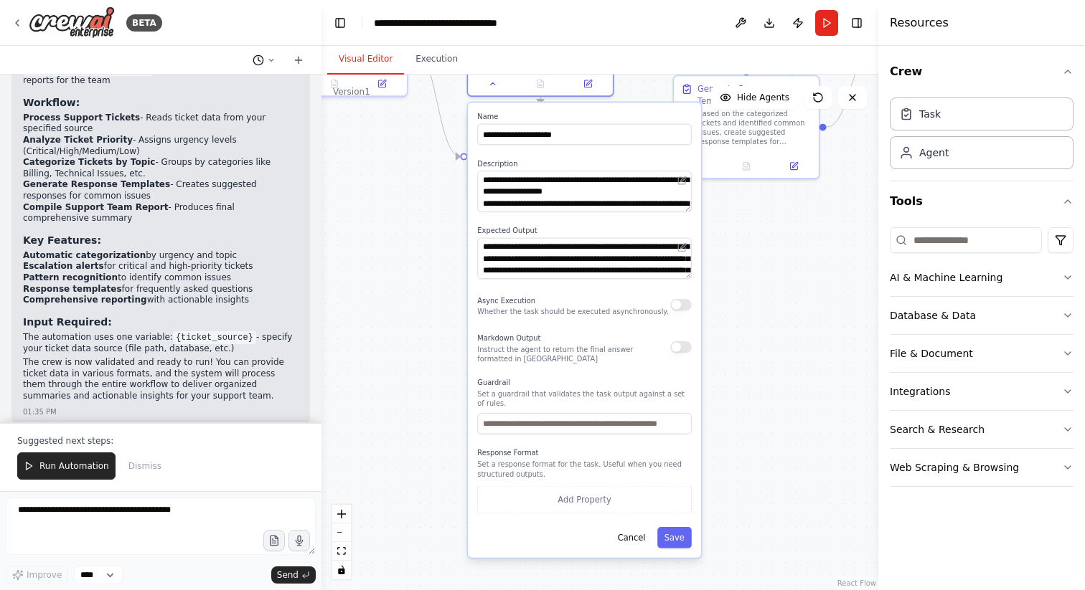
click at [271, 60] on icon at bounding box center [271, 60] width 4 height 2
click at [240, 88] on span "Create a crew that automatically reads through customer support tickets, catego…" at bounding box center [202, 89] width 93 height 11
click at [271, 55] on button at bounding box center [264, 60] width 34 height 17
click at [204, 89] on span "Create a crew that automatically reads through customer support tickets, catego…" at bounding box center [202, 89] width 93 height 11
click at [297, 60] on icon at bounding box center [298, 60] width 6 height 0
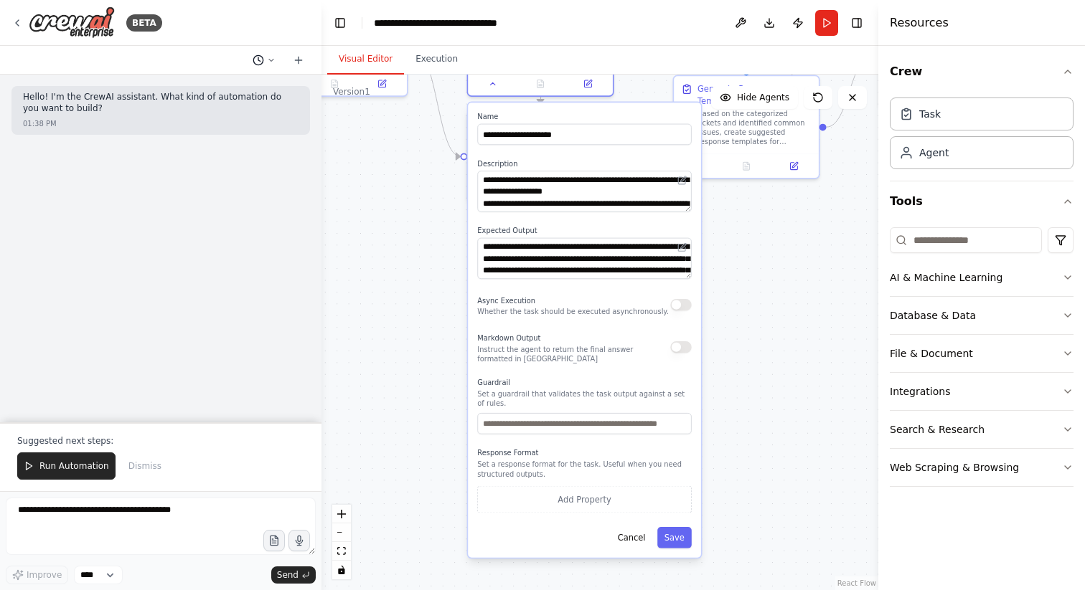
click at [266, 57] on button at bounding box center [264, 60] width 34 height 17
click at [209, 109] on span "Create a crew that automatically reads through customer support tickets, catego…" at bounding box center [202, 112] width 93 height 11
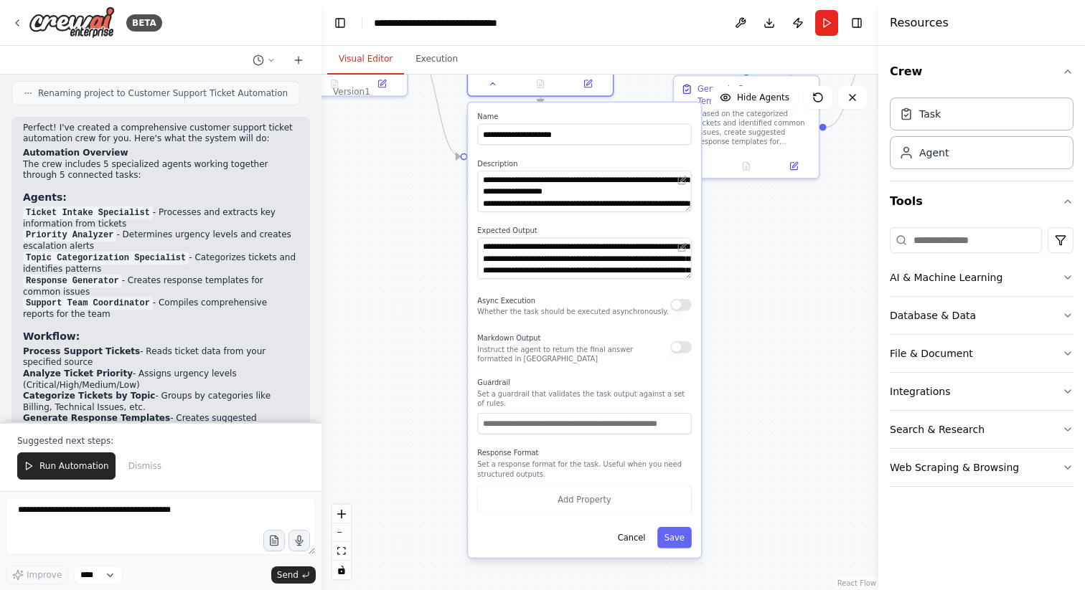
scroll to position [1631, 0]
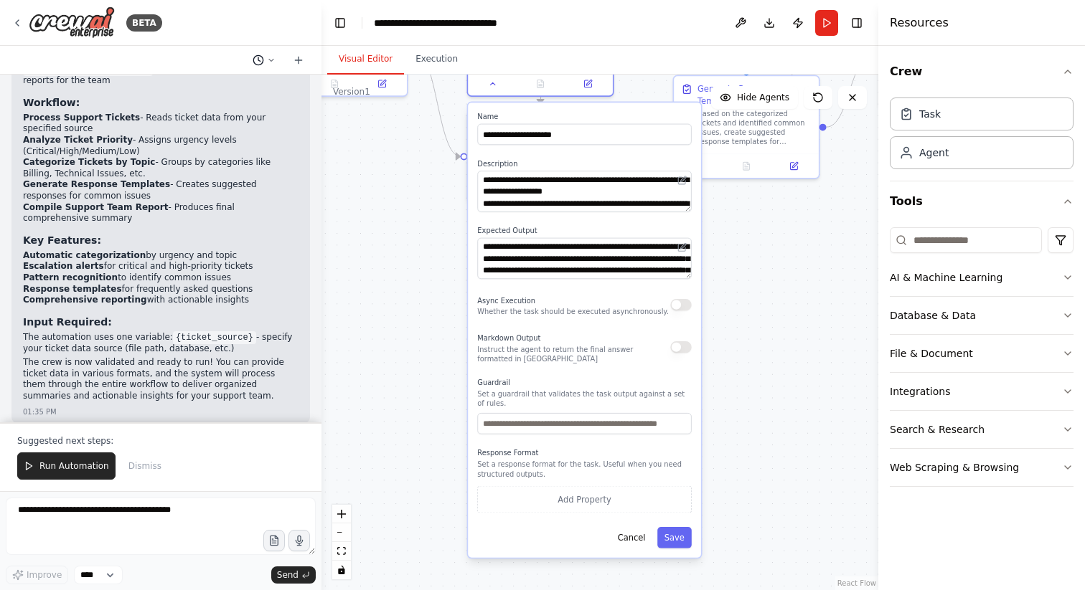
click at [261, 55] on icon at bounding box center [258, 60] width 11 height 11
click at [242, 268] on div at bounding box center [160, 295] width 321 height 590
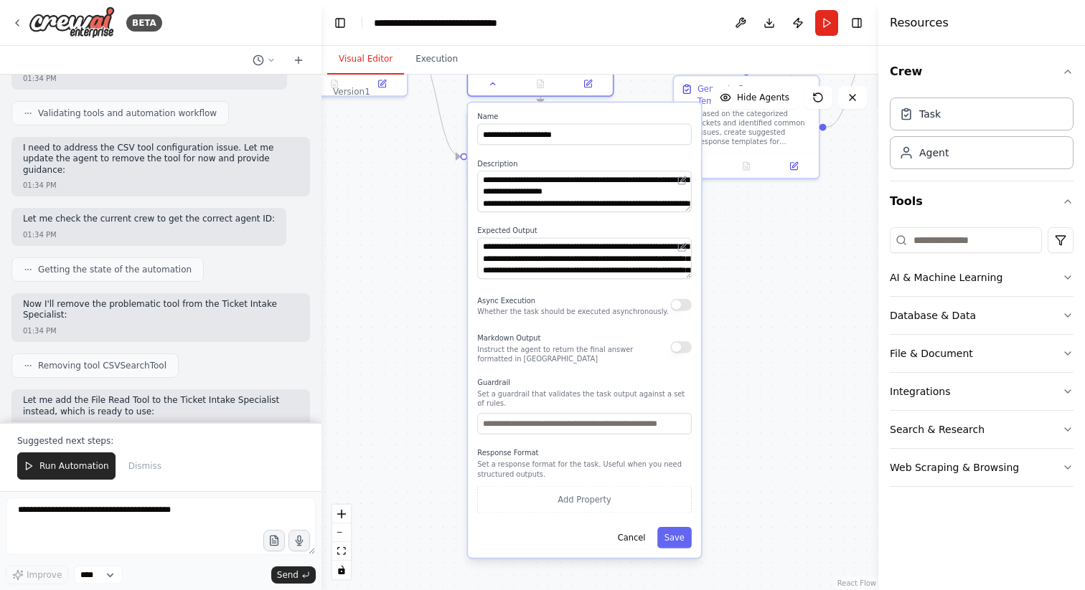
scroll to position [1019, 0]
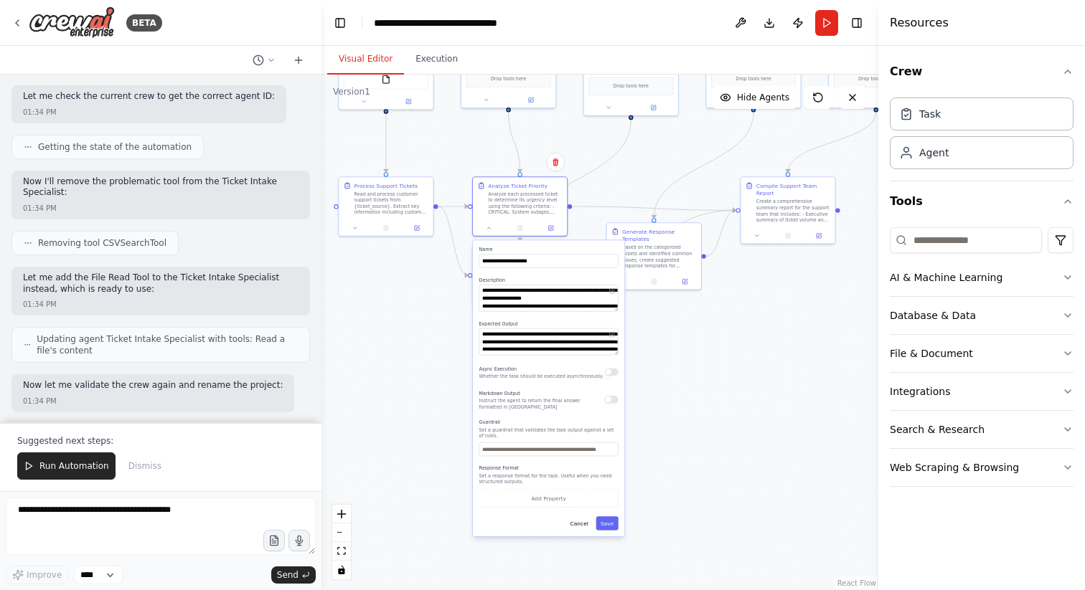
drag, startPoint x: 701, startPoint y: 268, endPoint x: 720, endPoint y: 360, distance: 93.9
click at [720, 360] on div ".deletable-edge-delete-btn { width: 20px; height: 20px; border: 0px solid #ffff…" at bounding box center [599, 333] width 557 height 516
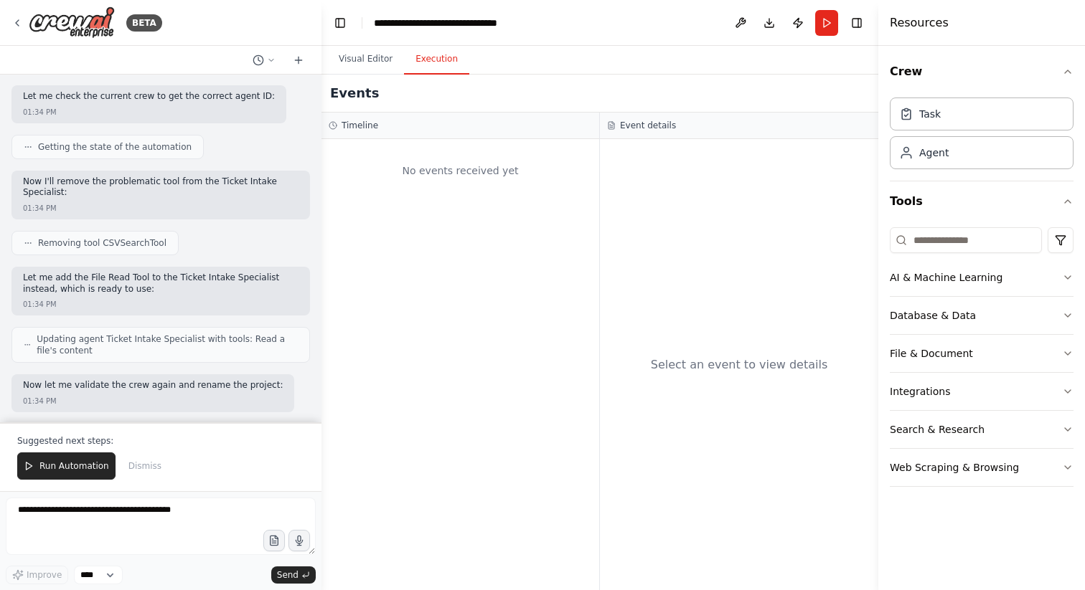
click at [438, 60] on button "Execution" at bounding box center [436, 59] width 65 height 30
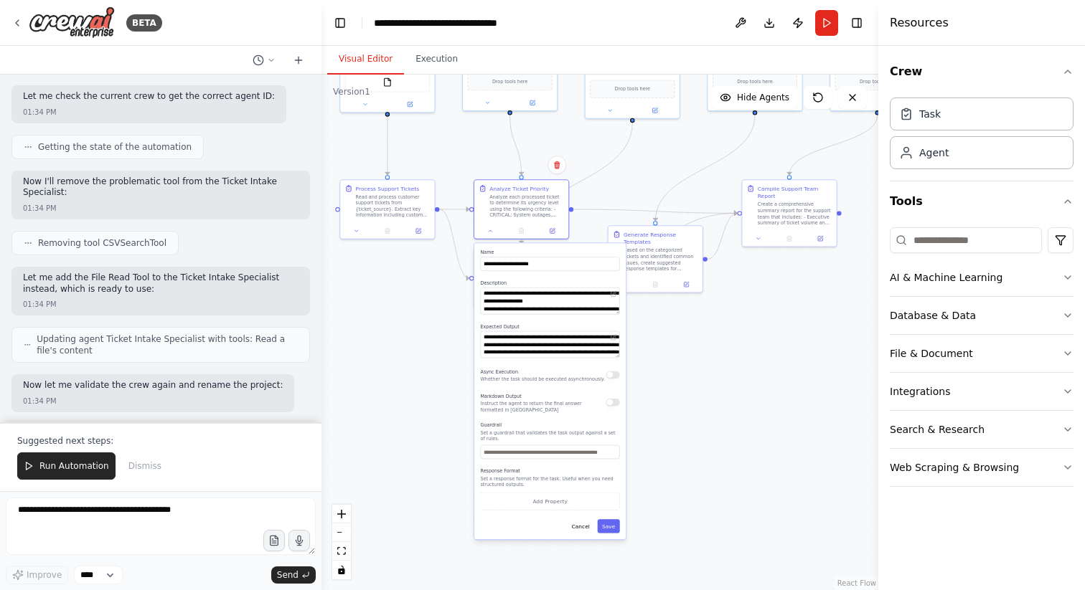
click at [378, 64] on button "Visual Editor" at bounding box center [365, 59] width 77 height 30
click at [436, 58] on button "Execution" at bounding box center [436, 59] width 65 height 30
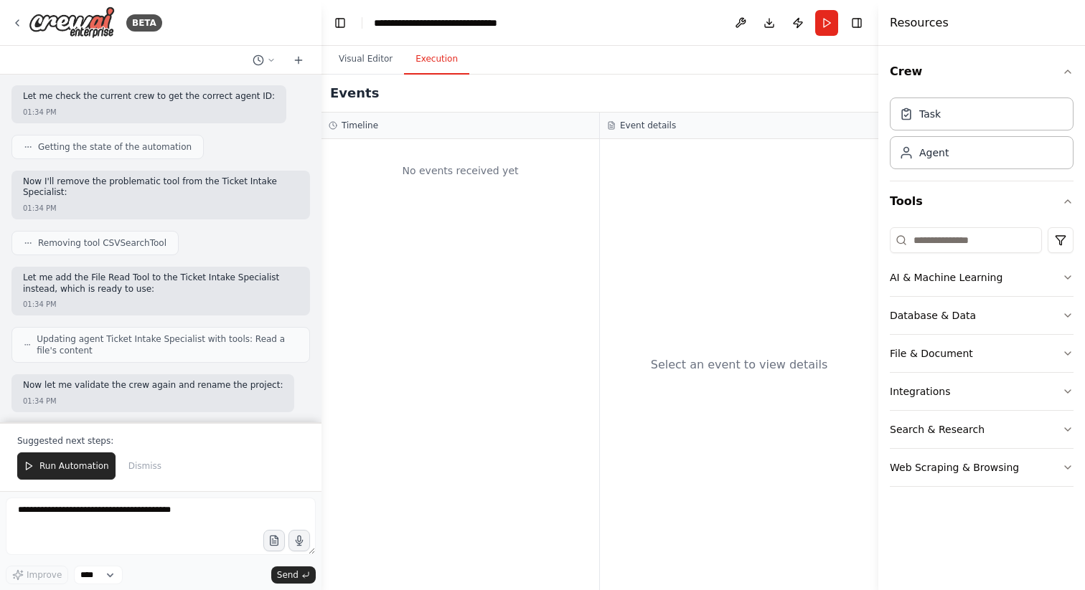
click at [506, 149] on div "No events received yet" at bounding box center [460, 170] width 263 height 49
click at [466, 209] on div "No events received yet" at bounding box center [460, 364] width 278 height 451
click at [550, 253] on div "No events received yet" at bounding box center [460, 364] width 278 height 451
click at [735, 22] on button at bounding box center [740, 23] width 23 height 26
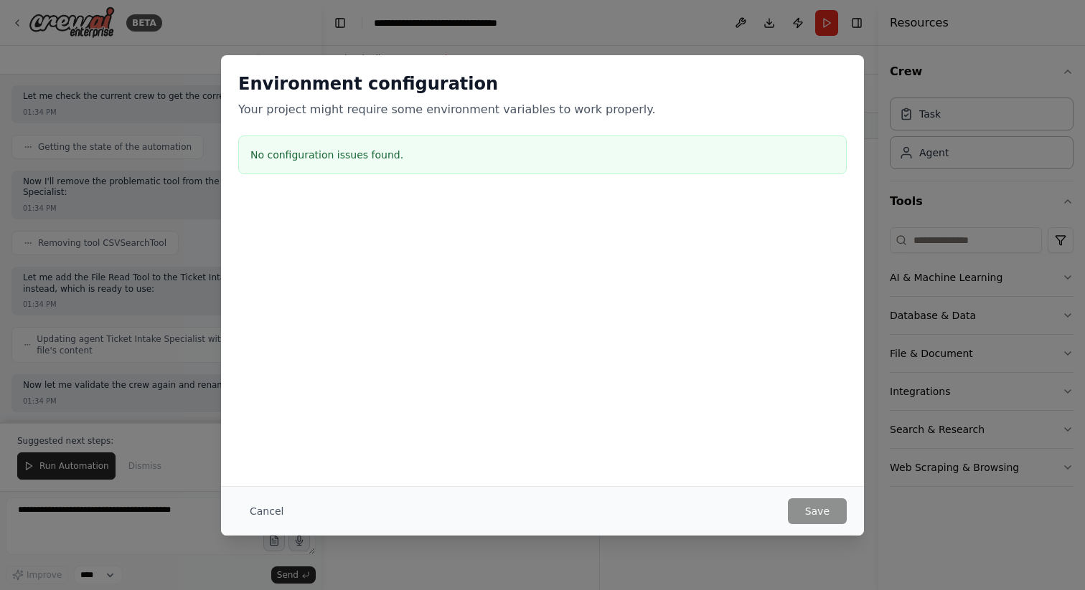
click at [641, 287] on div at bounding box center [542, 268] width 643 height 143
click at [270, 515] on button "Cancel" at bounding box center [266, 512] width 57 height 26
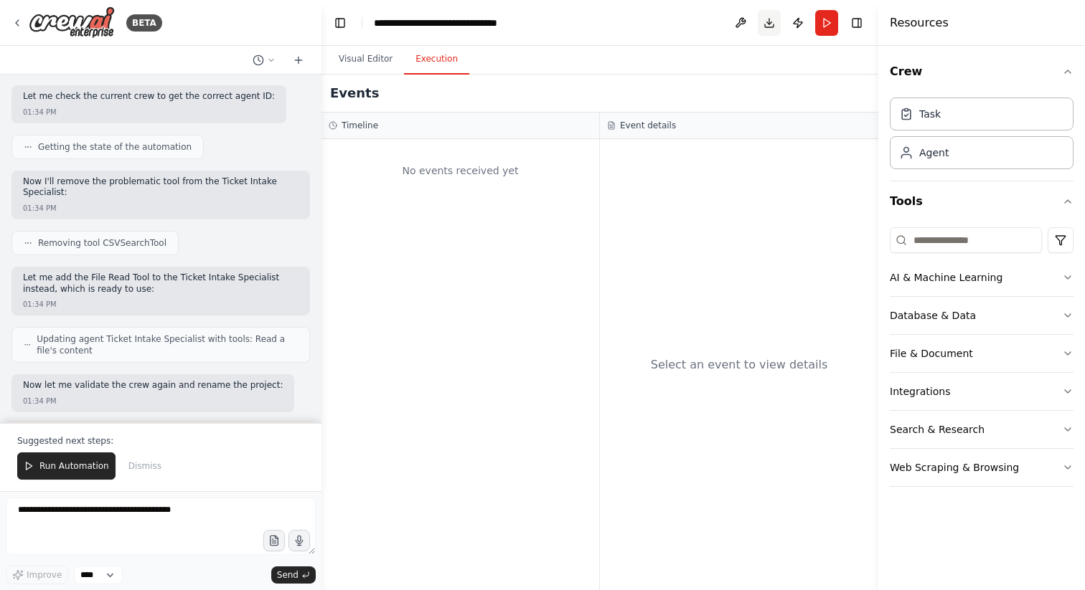
click at [771, 23] on button "Download" at bounding box center [769, 23] width 23 height 26
click at [788, 243] on div "Select an event to view details" at bounding box center [739, 364] width 278 height 451
click at [801, 26] on button "Publish" at bounding box center [797, 23] width 23 height 26
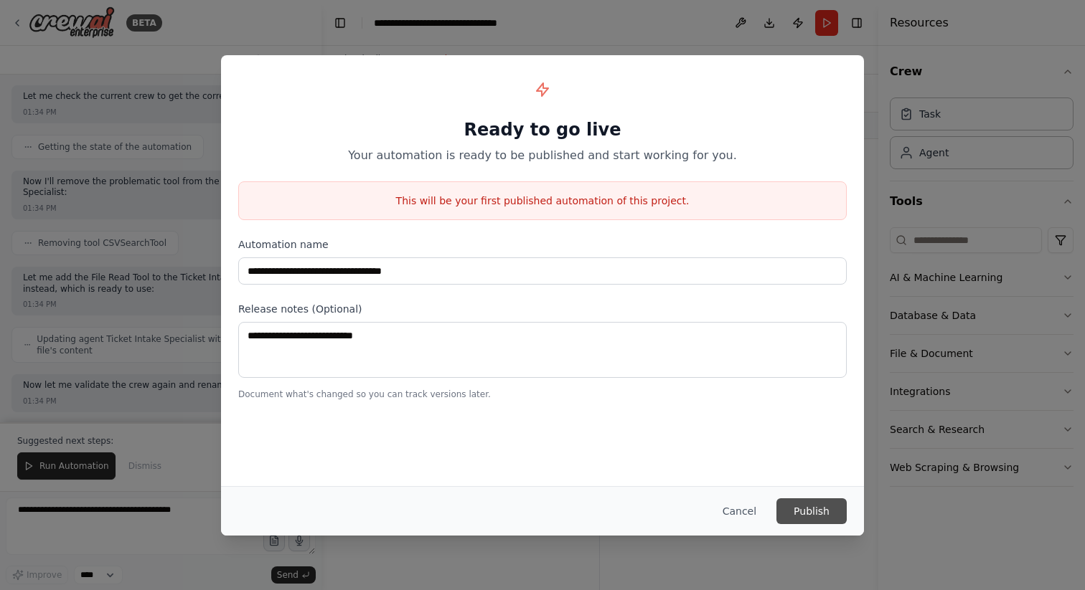
click at [811, 514] on button "Publish" at bounding box center [811, 512] width 70 height 26
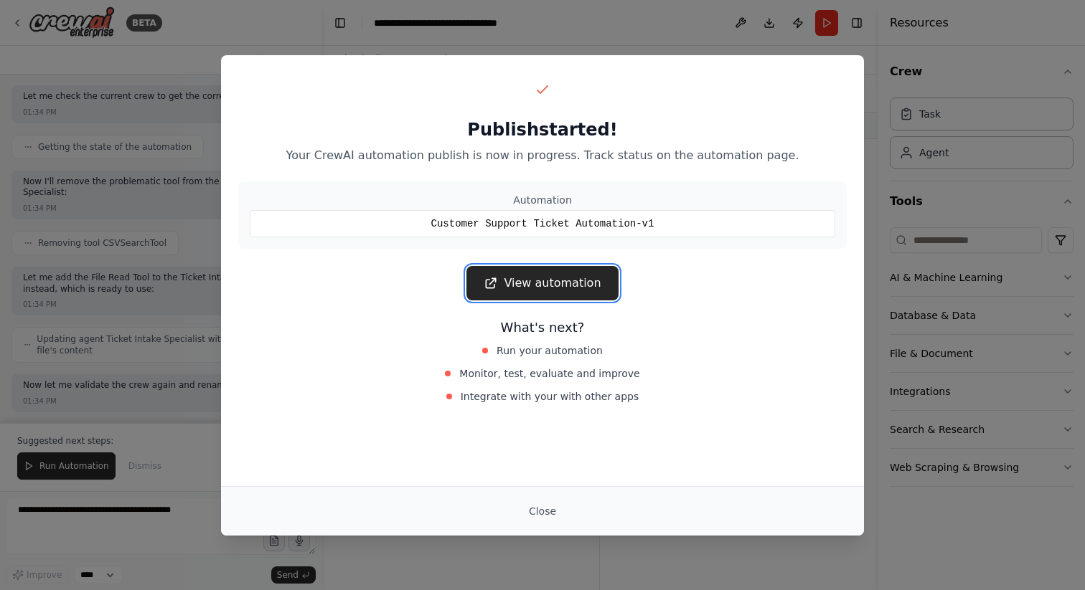
click at [555, 289] on link "View automation" at bounding box center [541, 283] width 151 height 34
click at [541, 513] on button "Close" at bounding box center [542, 512] width 50 height 26
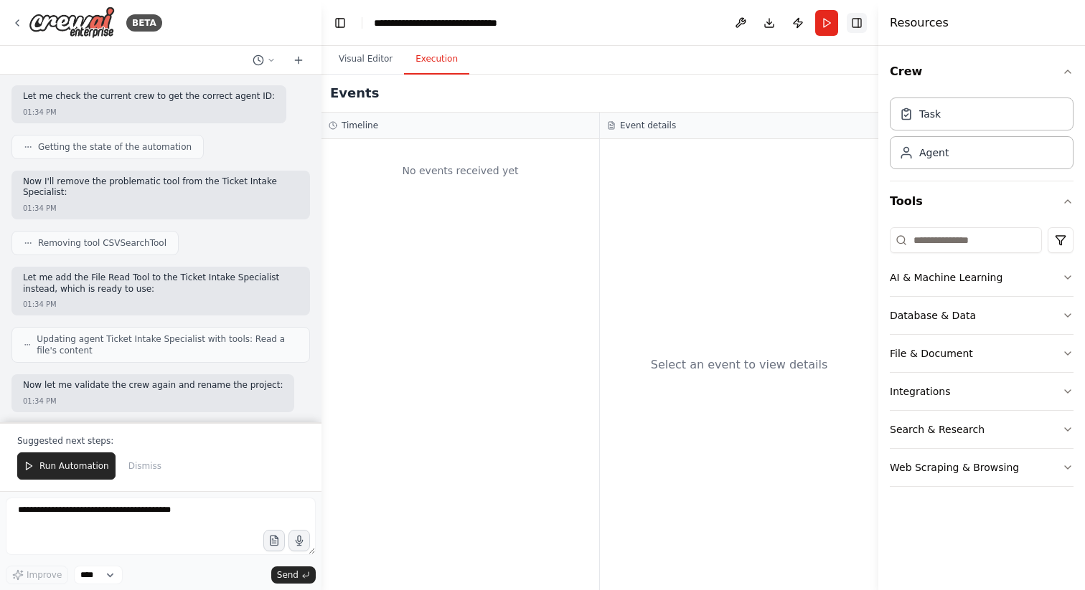
click at [863, 26] on button "Toggle Right Sidebar" at bounding box center [857, 23] width 20 height 20
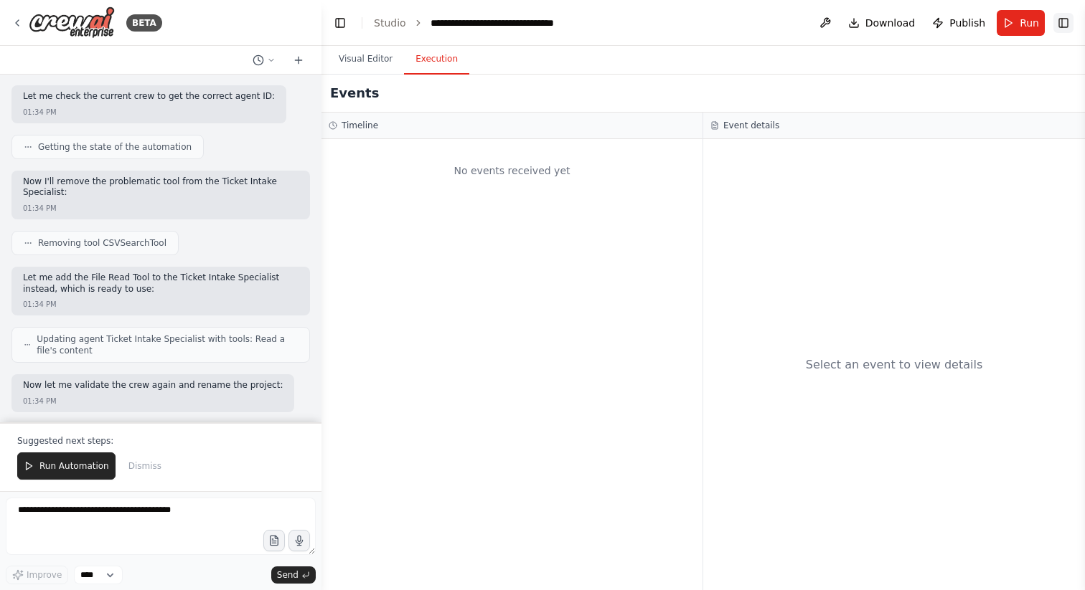
click at [1067, 19] on button "Toggle Right Sidebar" at bounding box center [1063, 23] width 20 height 20
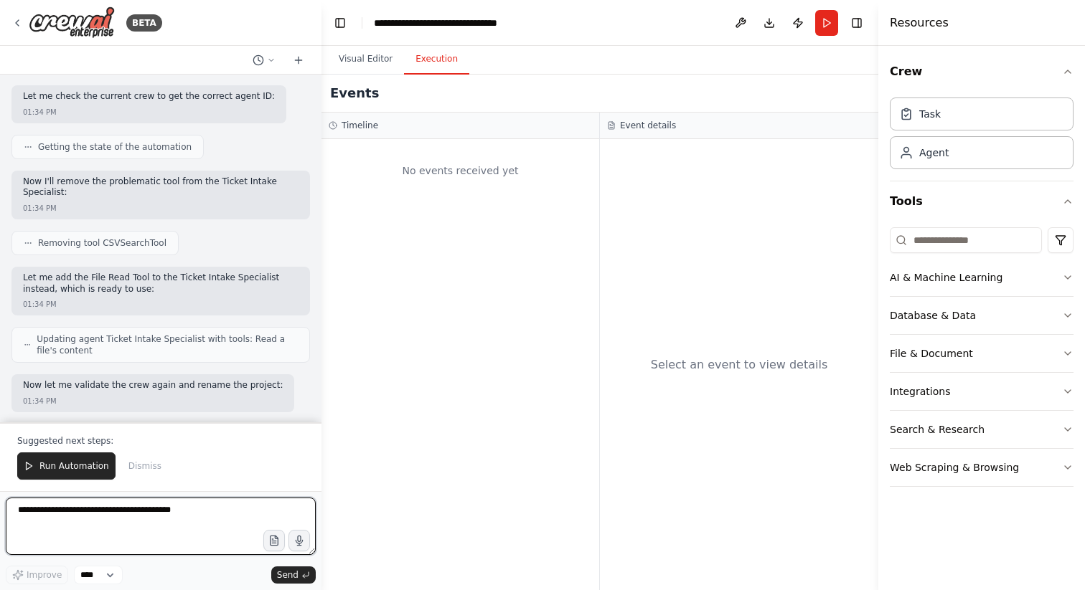
click at [116, 529] on textarea at bounding box center [161, 526] width 310 height 57
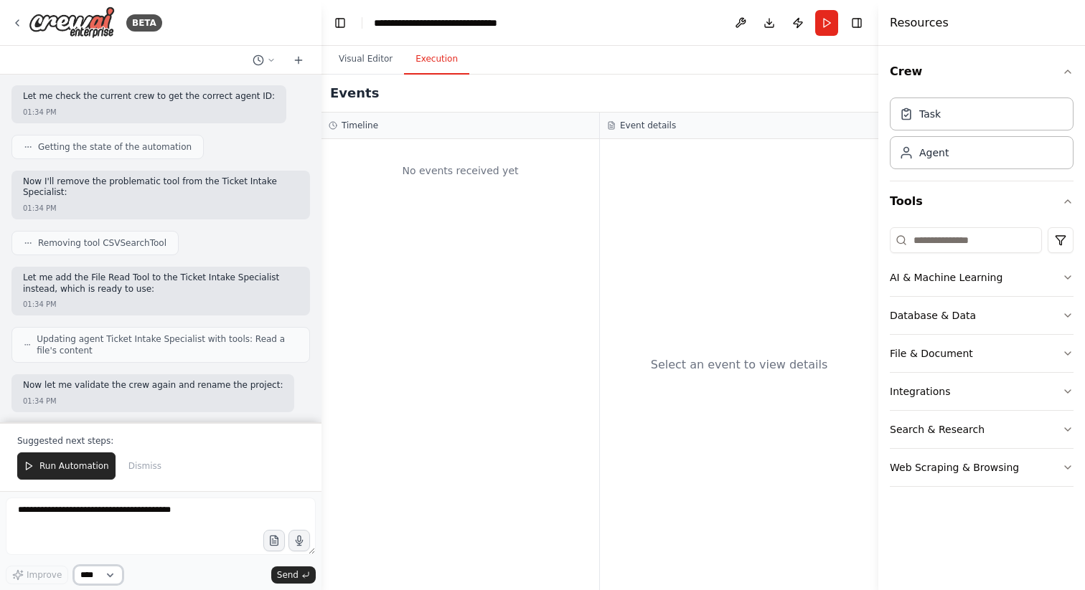
click at [98, 575] on select "****" at bounding box center [98, 575] width 49 height 19
click at [418, 357] on div "No events received yet" at bounding box center [460, 364] width 278 height 451
click at [1022, 276] on button "AI & Machine Learning" at bounding box center [982, 277] width 184 height 37
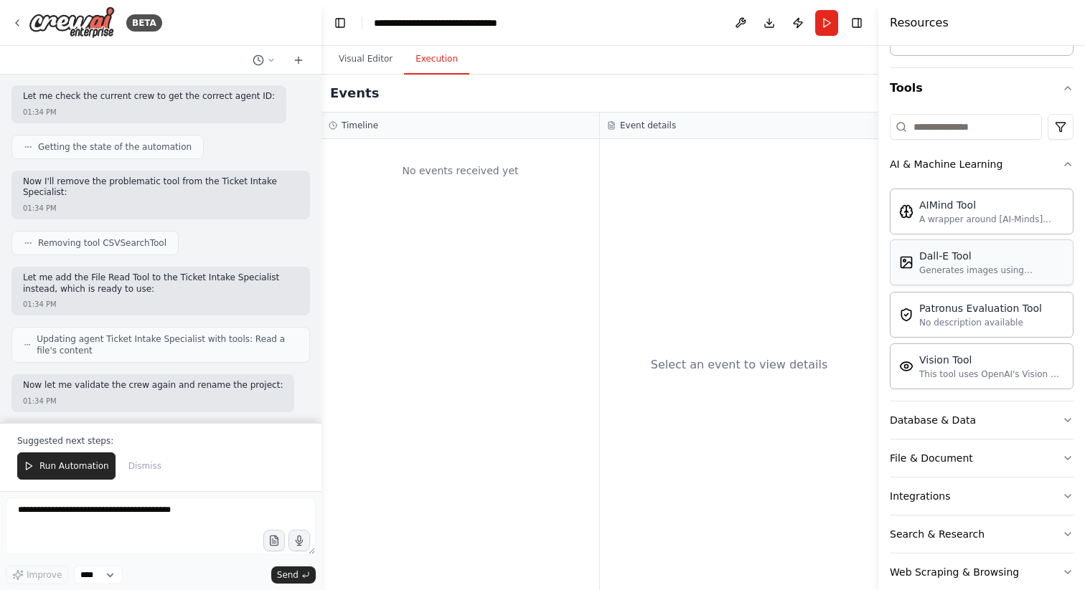
scroll to position [138, 0]
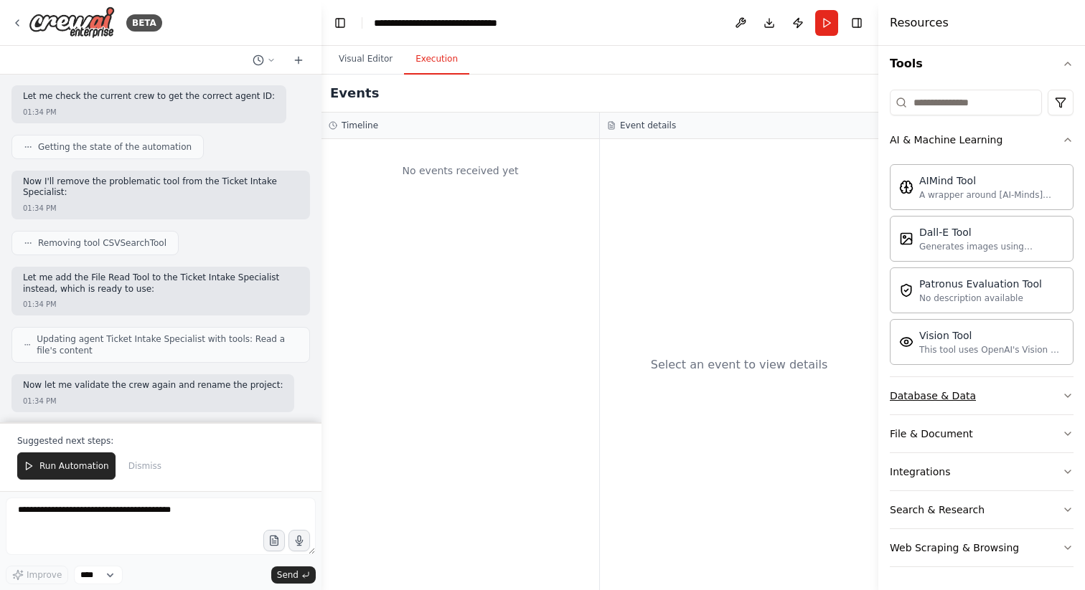
click at [990, 399] on button "Database & Data" at bounding box center [982, 395] width 184 height 37
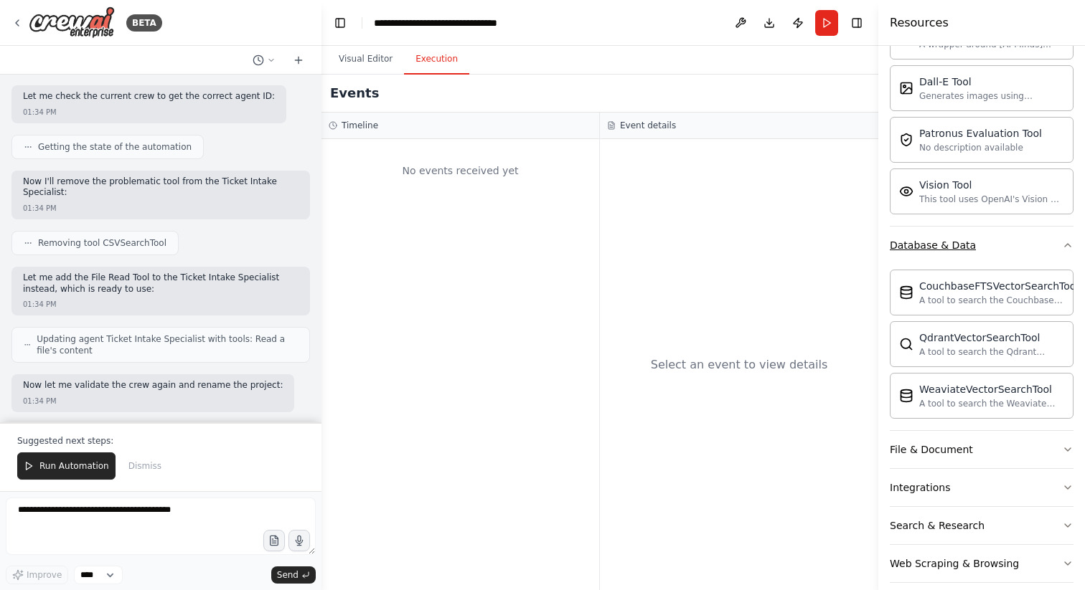
scroll to position [291, 0]
click at [981, 451] on button "File & Document" at bounding box center [982, 446] width 184 height 37
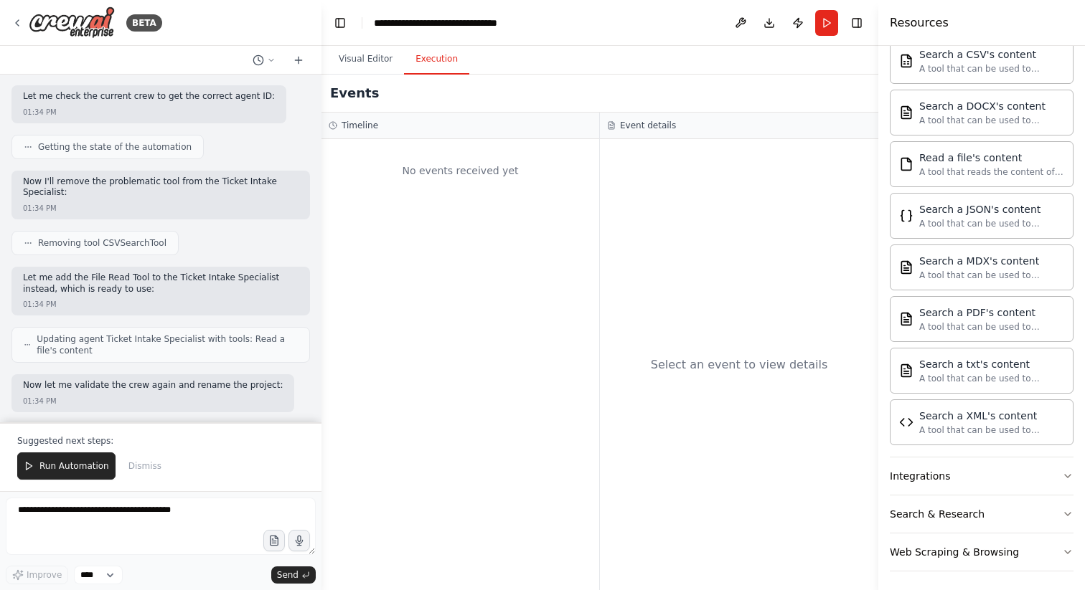
scroll to position [729, 0]
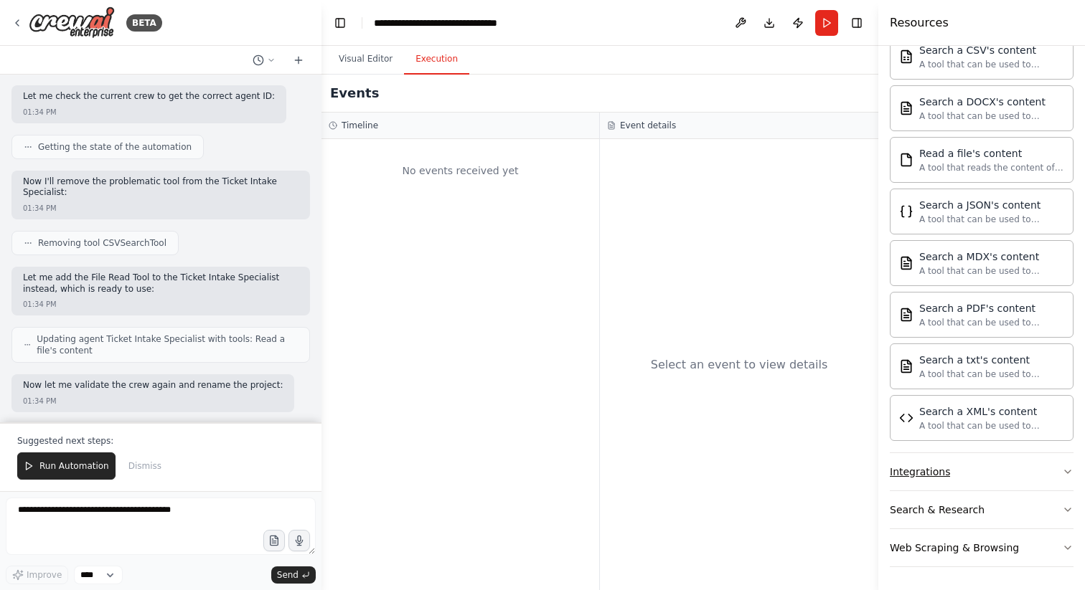
click at [971, 469] on button "Integrations" at bounding box center [982, 471] width 184 height 37
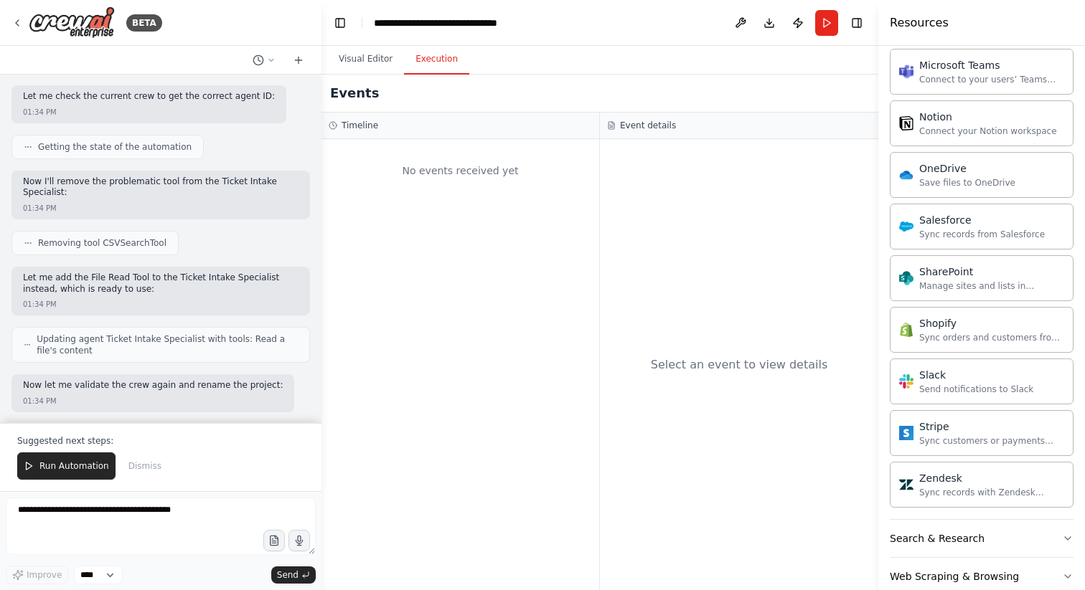
scroll to position [1877, 0]
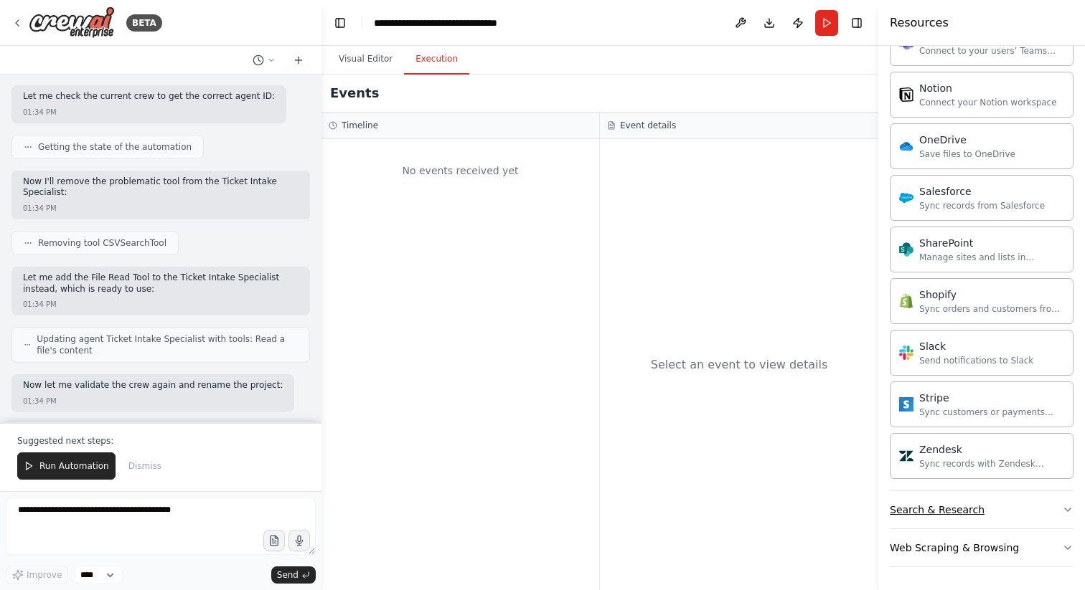
click at [1001, 512] on button "Search & Research" at bounding box center [982, 509] width 184 height 37
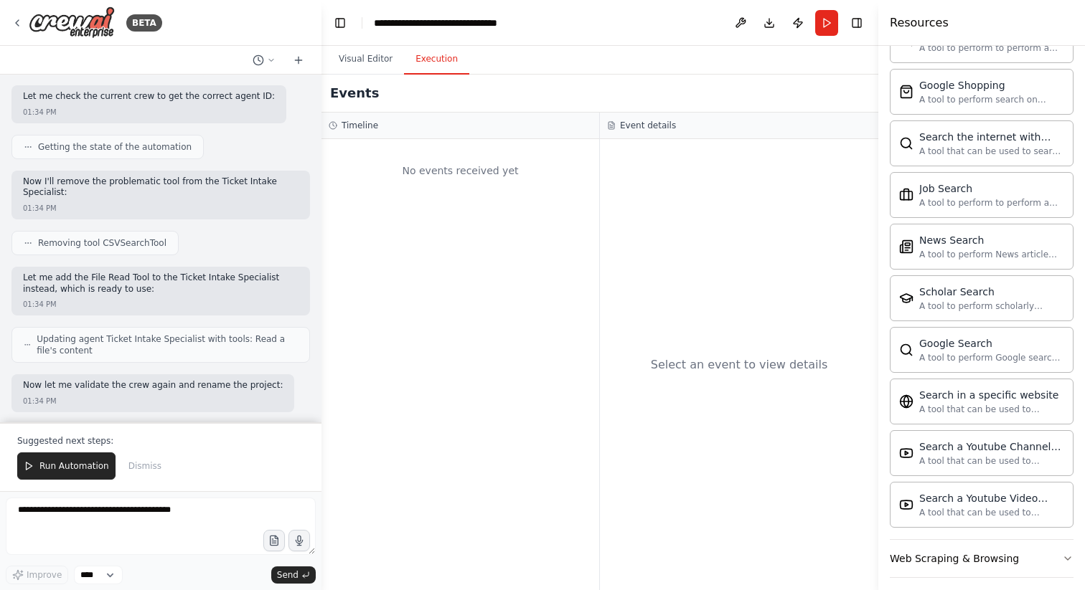
scroll to position [2611, 0]
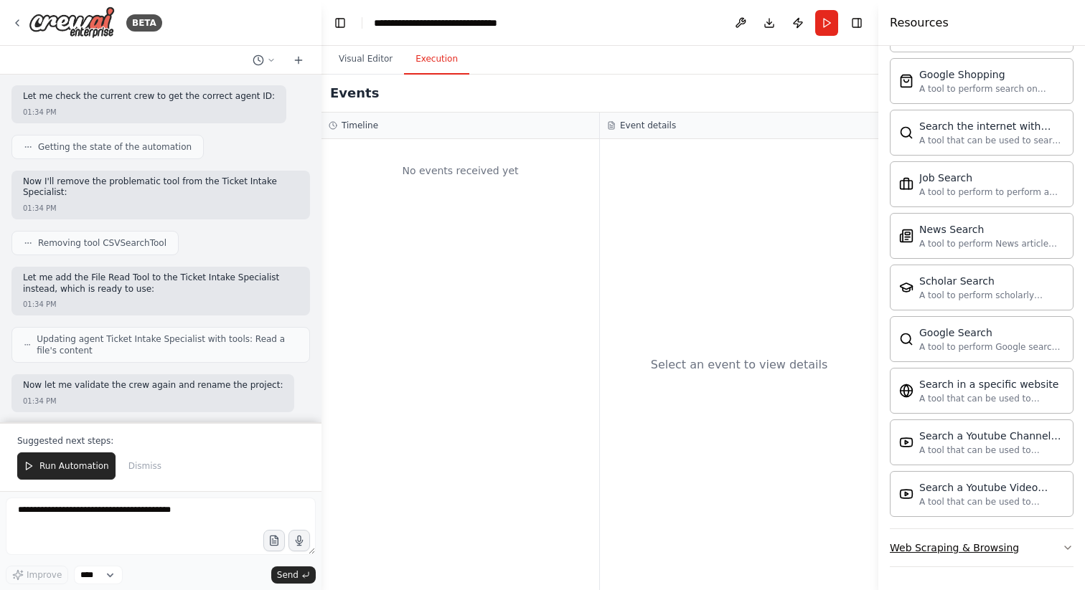
click at [974, 547] on div "Web Scraping & Browsing" at bounding box center [954, 548] width 129 height 14
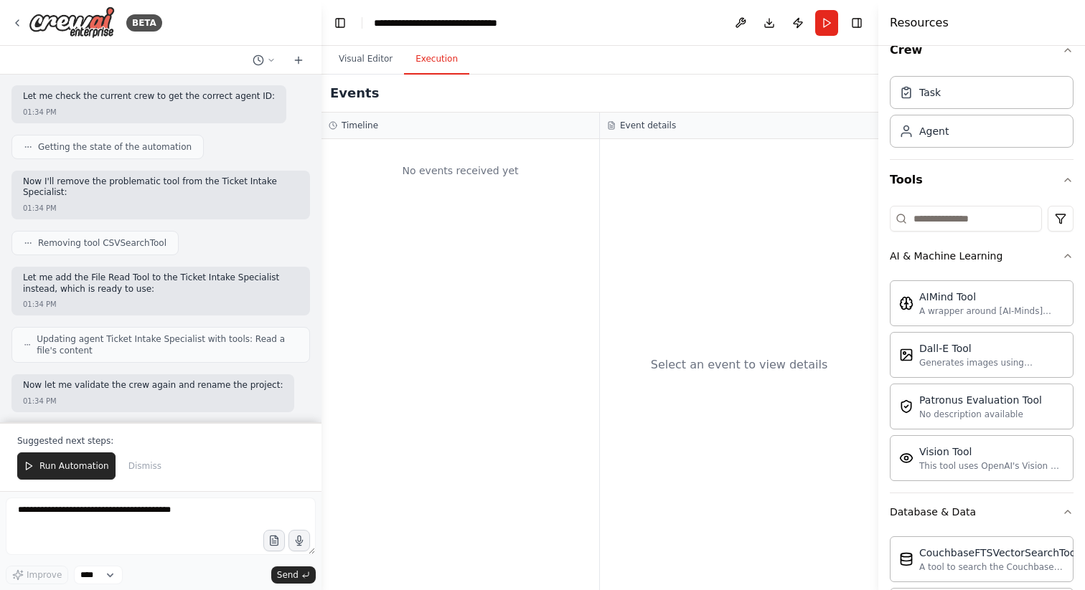
scroll to position [0, 0]
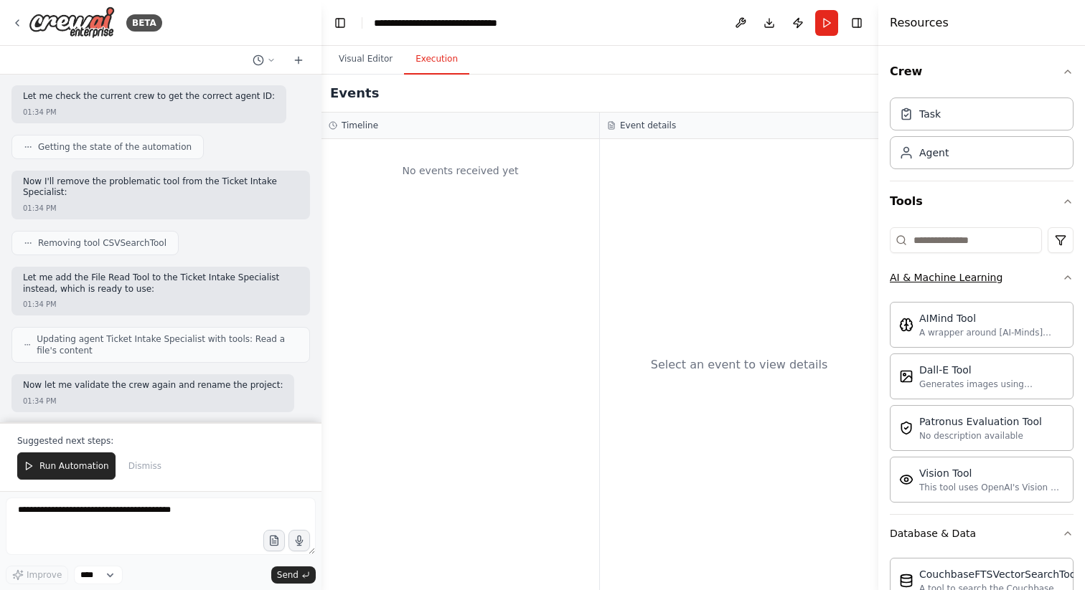
click at [1056, 276] on button "AI & Machine Learning" at bounding box center [982, 277] width 184 height 37
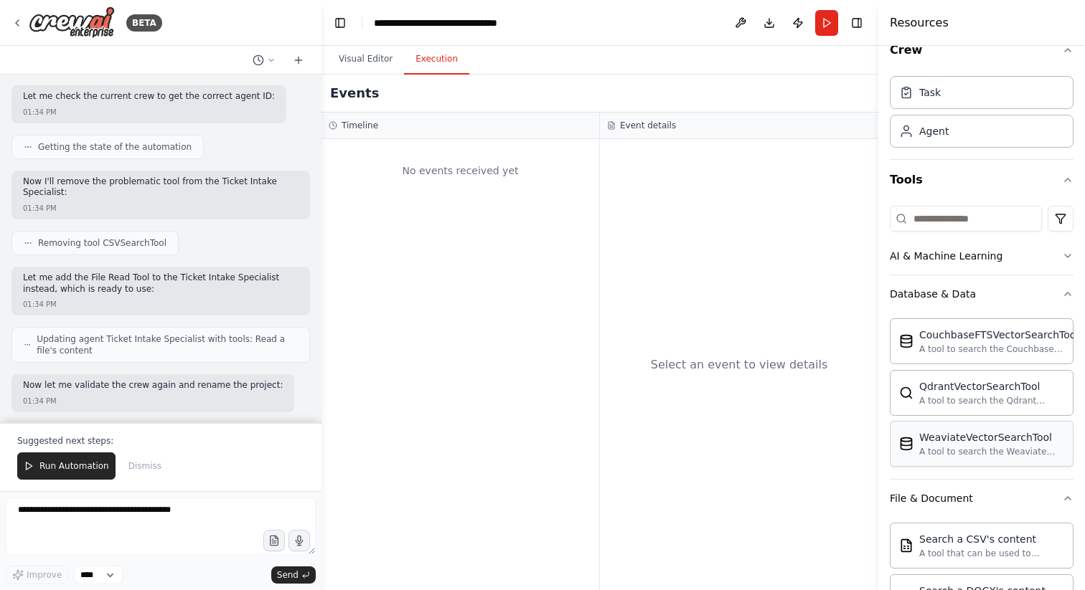
scroll to position [19, 0]
click at [1069, 301] on icon "button" at bounding box center [1067, 296] width 11 height 11
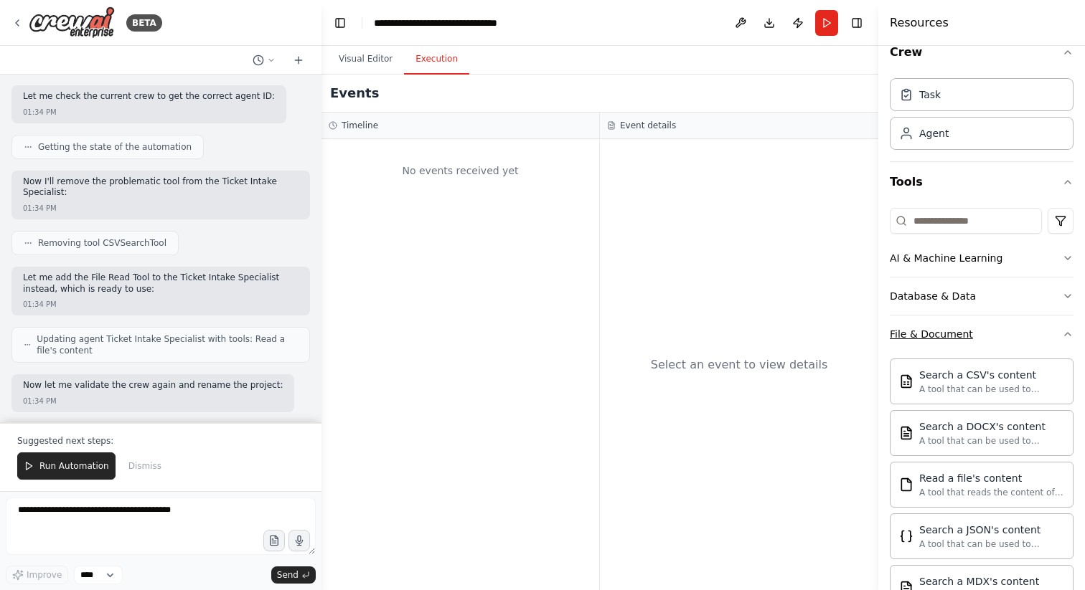
click at [1065, 342] on button "File & Document" at bounding box center [982, 334] width 184 height 37
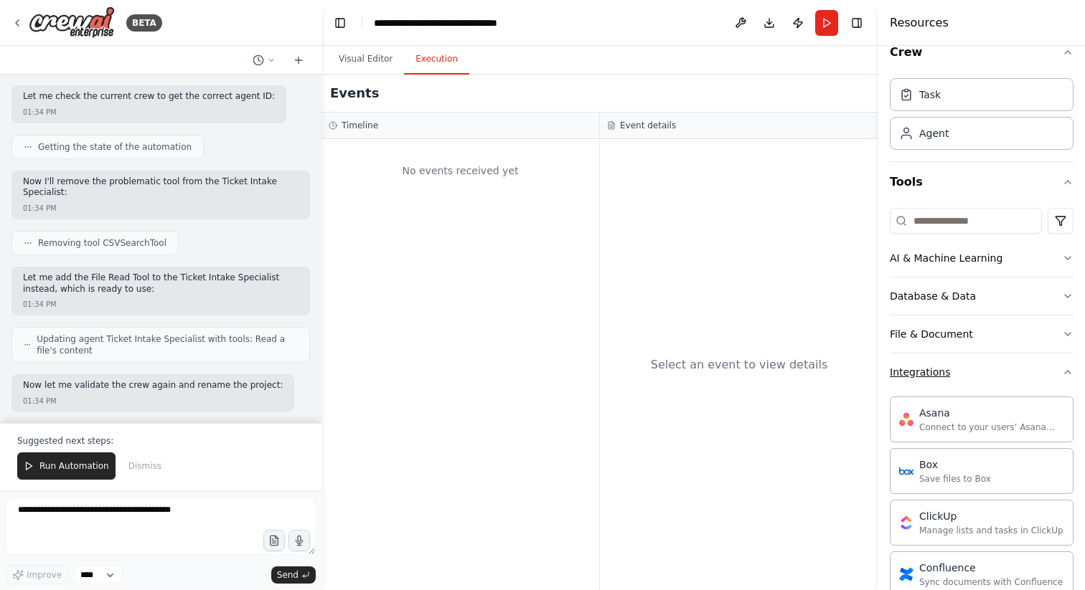
click at [1062, 372] on icon "button" at bounding box center [1067, 372] width 11 height 11
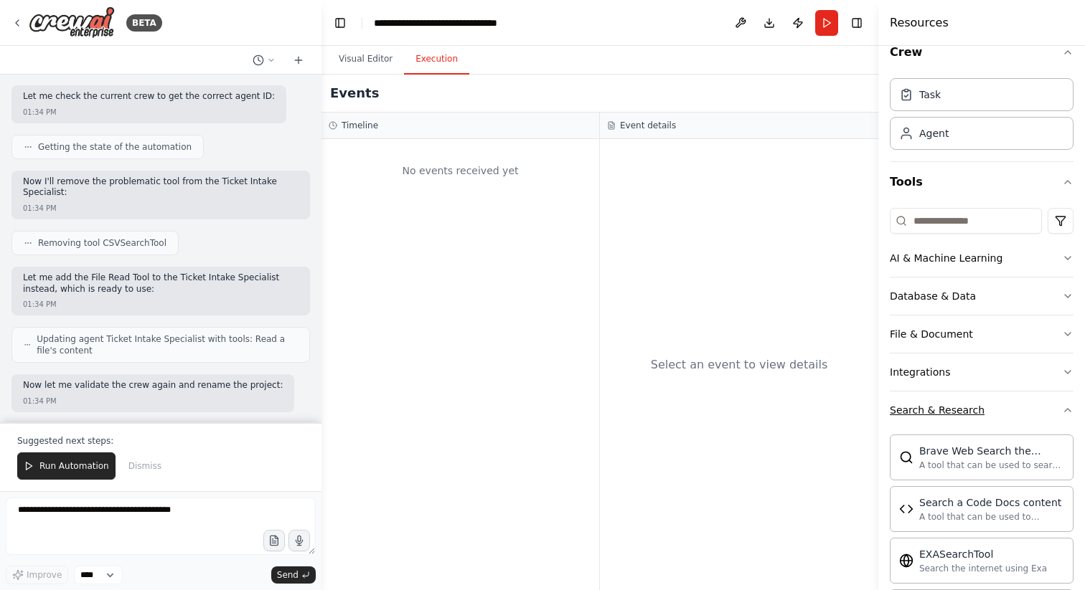
click at [1065, 410] on icon "button" at bounding box center [1068, 410] width 6 height 3
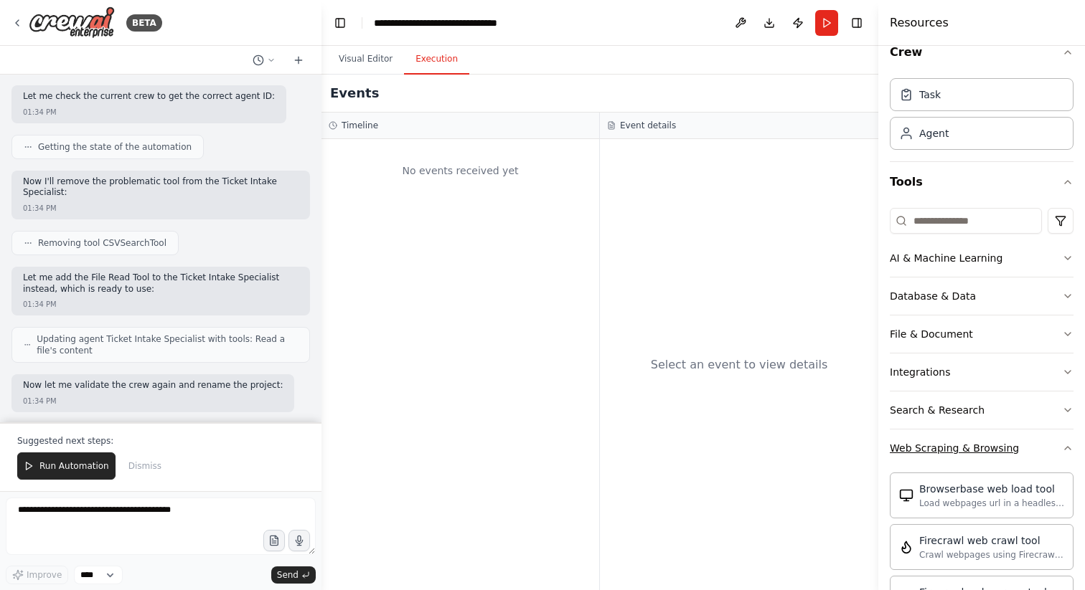
click at [1063, 447] on icon "button" at bounding box center [1067, 448] width 11 height 11
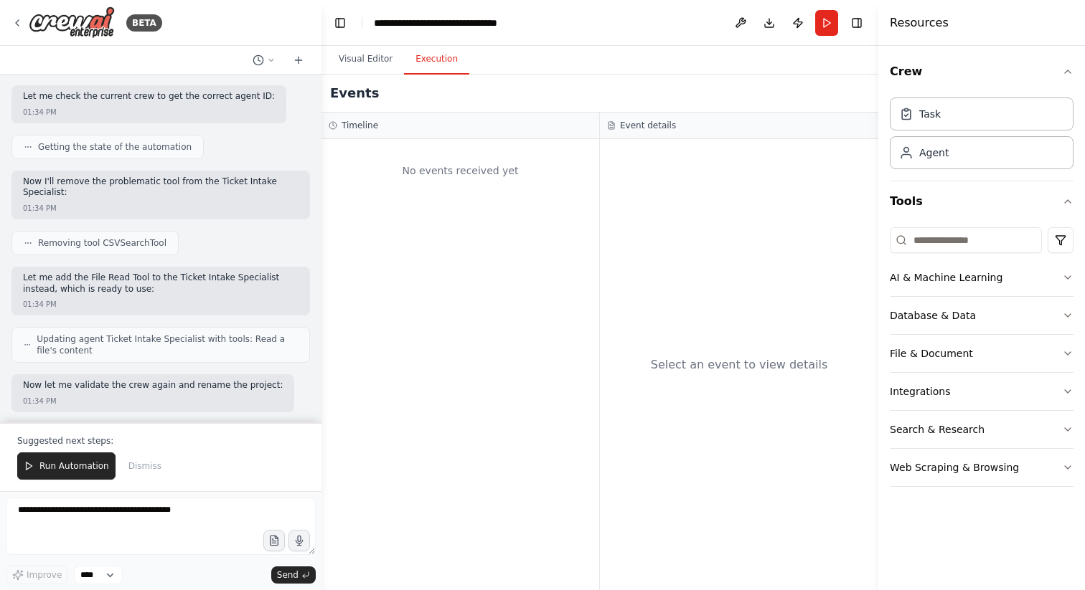
click at [962, 522] on div "Crew Task Agent Tools AI & Machine Learning Database & Data File & Document Int…" at bounding box center [981, 318] width 207 height 545
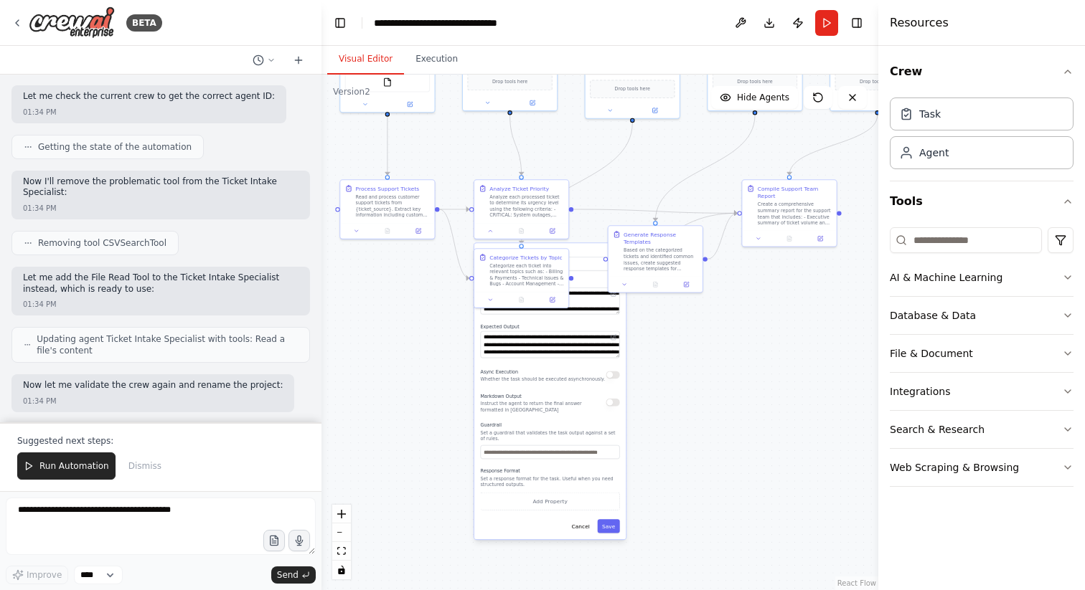
click at [361, 67] on button "Visual Editor" at bounding box center [365, 59] width 77 height 30
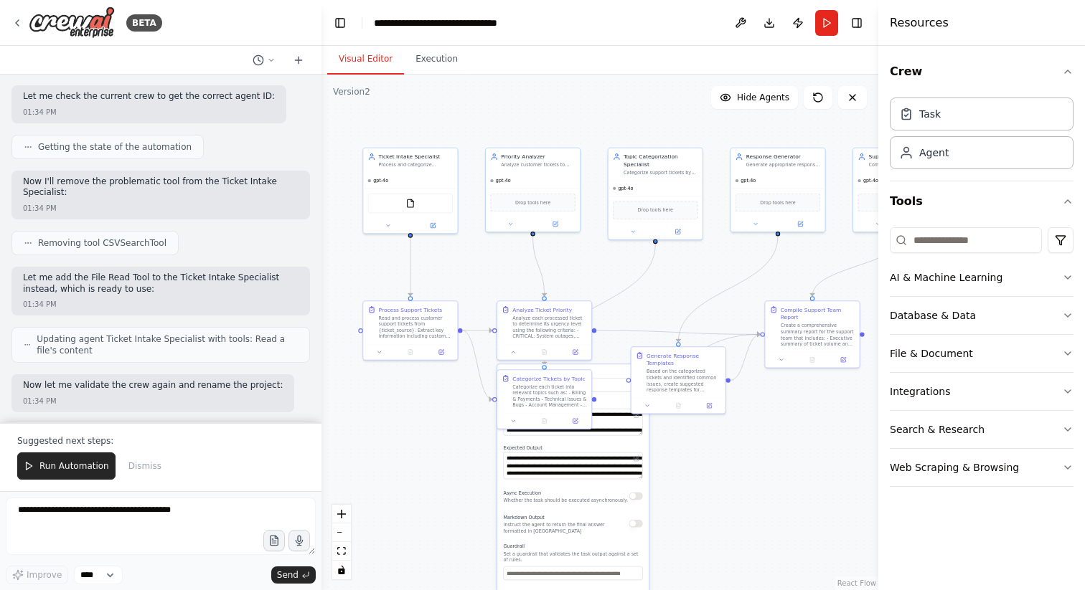
drag, startPoint x: 405, startPoint y: 399, endPoint x: 428, endPoint y: 532, distance: 135.5
click at [428, 532] on div ".deletable-edge-delete-btn { width: 20px; height: 20px; border: 0px solid #ffff…" at bounding box center [599, 333] width 557 height 516
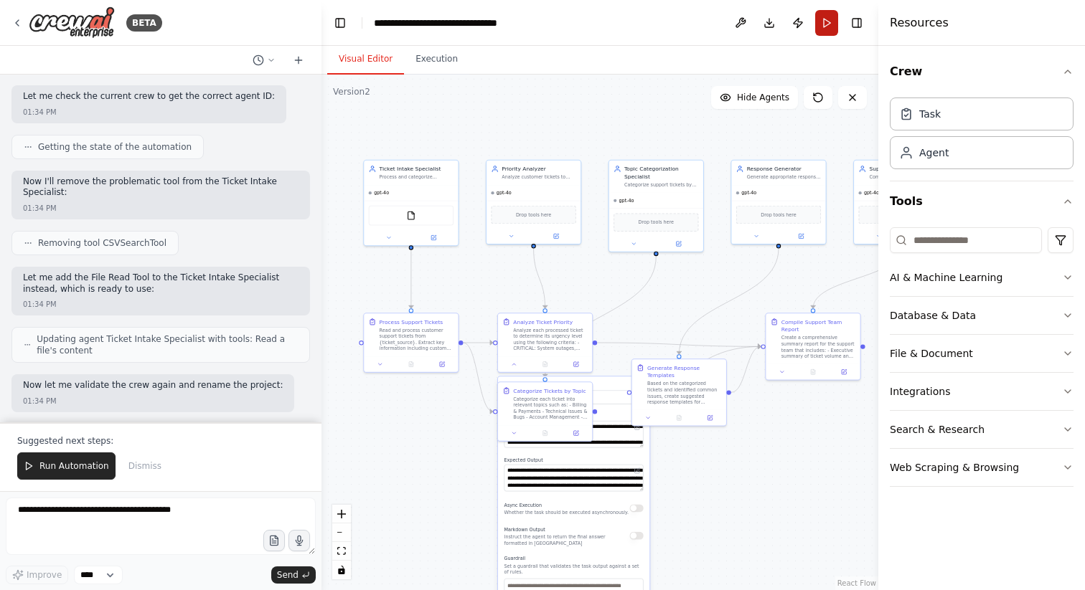
click at [825, 24] on button "Run" at bounding box center [826, 23] width 23 height 26
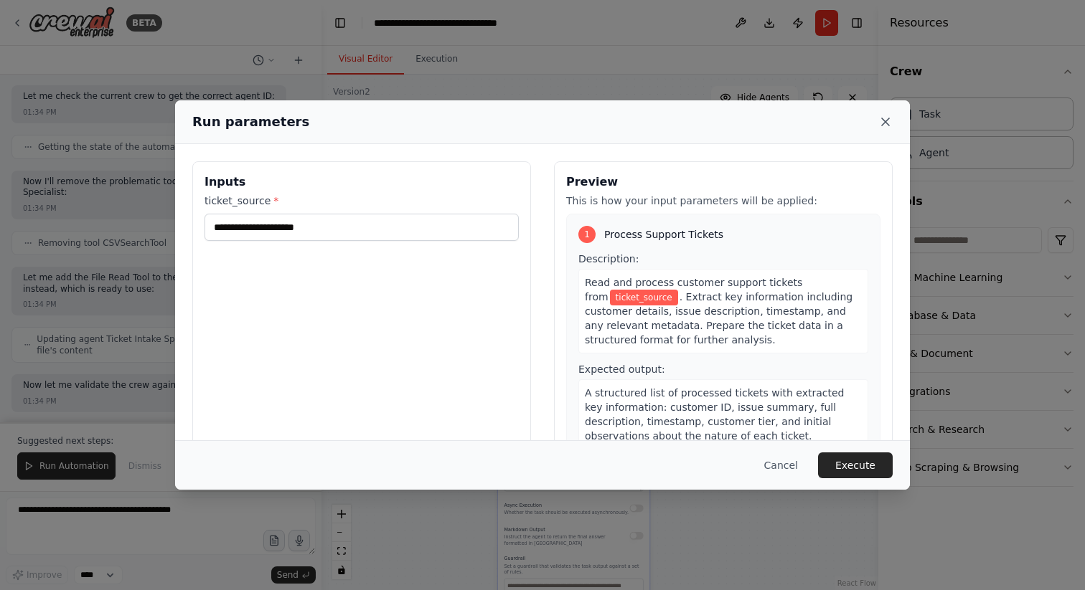
click at [884, 122] on icon at bounding box center [885, 121] width 7 height 7
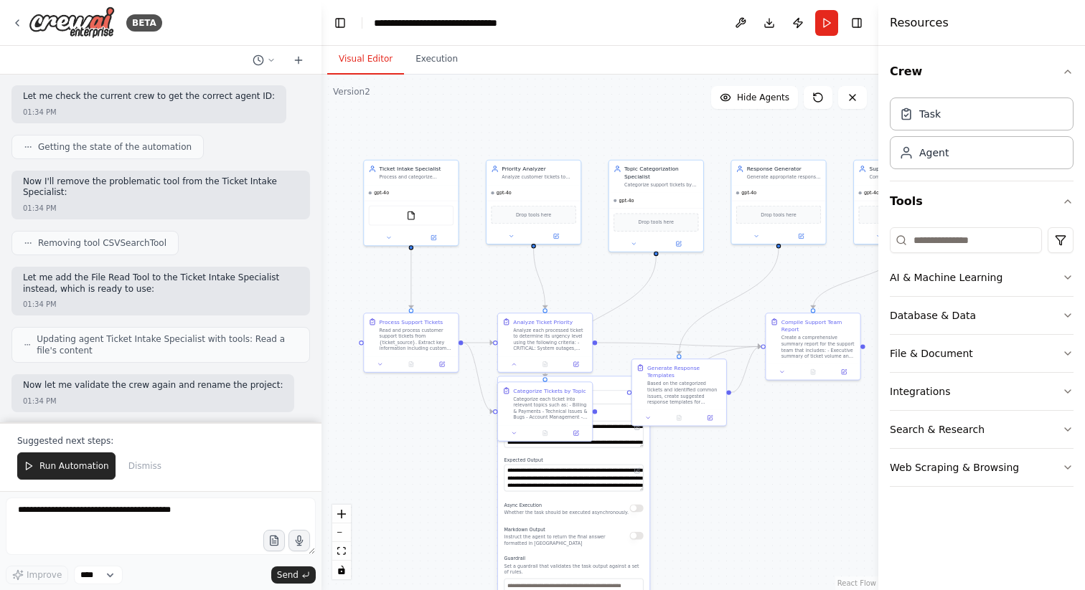
click at [427, 472] on div ".deletable-edge-delete-btn { width: 20px; height: 20px; border: 0px solid #ffff…" at bounding box center [599, 333] width 557 height 516
click at [752, 469] on div ".deletable-edge-delete-btn { width: 20px; height: 20px; border: 0px solid #ffff…" at bounding box center [599, 333] width 557 height 516
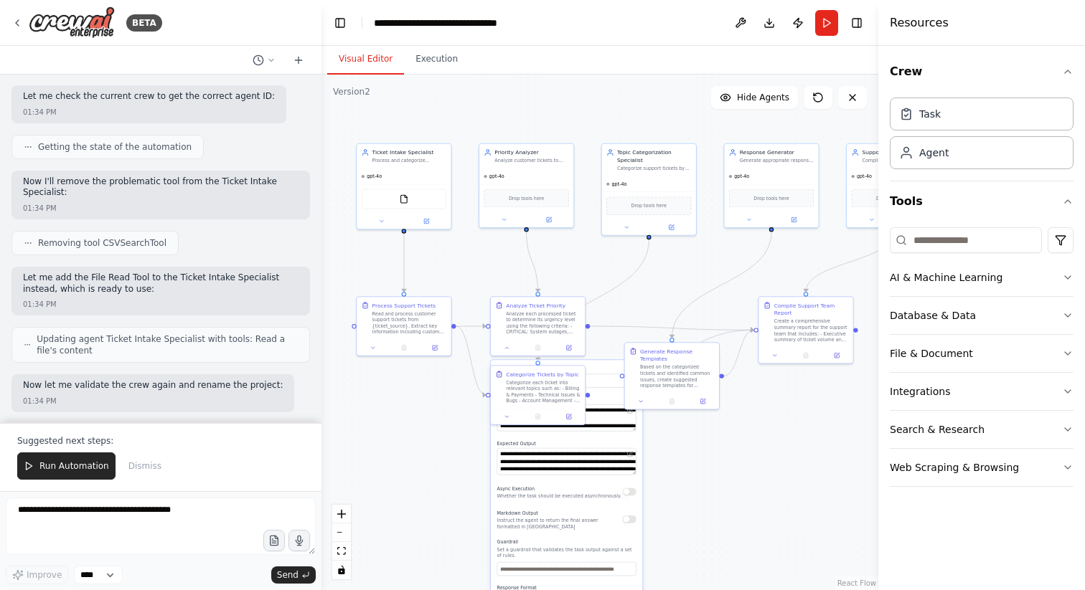
drag, startPoint x: 739, startPoint y: 497, endPoint x: 732, endPoint y: 481, distance: 18.0
click at [732, 481] on div ".deletable-edge-delete-btn { width: 20px; height: 20px; border: 0px solid #ffff…" at bounding box center [599, 333] width 557 height 516
click at [494, 24] on div "**********" at bounding box center [454, 23] width 161 height 14
click at [486, 123] on div ".deletable-edge-delete-btn { width: 20px; height: 20px; border: 0px solid #ffff…" at bounding box center [599, 333] width 557 height 516
click at [535, 22] on div "**********" at bounding box center [463, 23] width 179 height 14
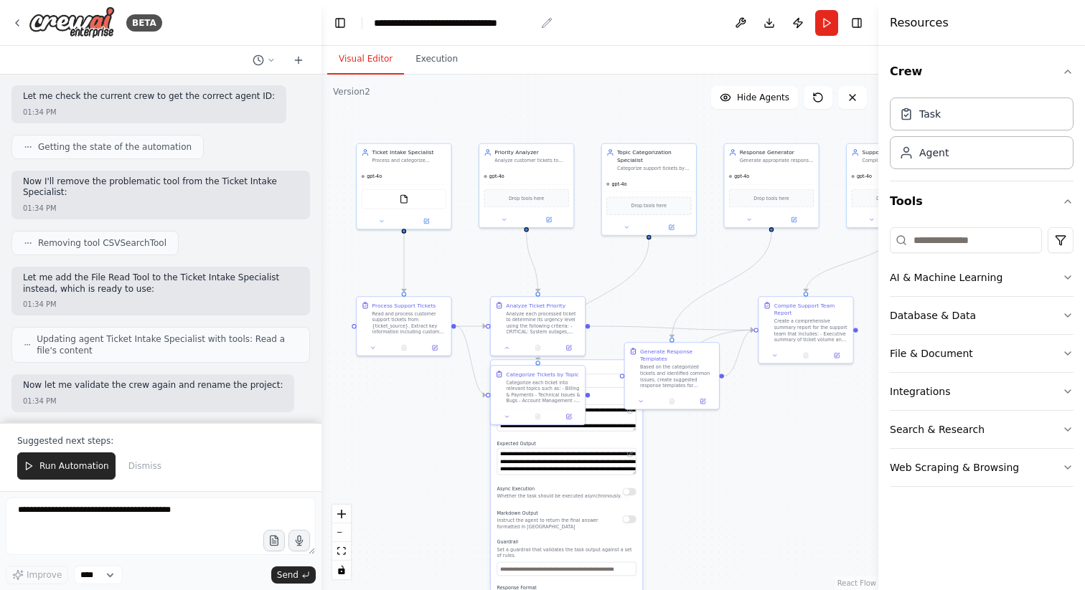
click at [518, 24] on div "**********" at bounding box center [454, 23] width 161 height 14
click at [514, 96] on div ".deletable-edge-delete-btn { width: 20px; height: 20px; border: 0px solid #ffff…" at bounding box center [599, 333] width 557 height 516
click at [737, 22] on button at bounding box center [740, 23] width 23 height 26
click at [650, 38] on header "**********" at bounding box center [599, 23] width 557 height 46
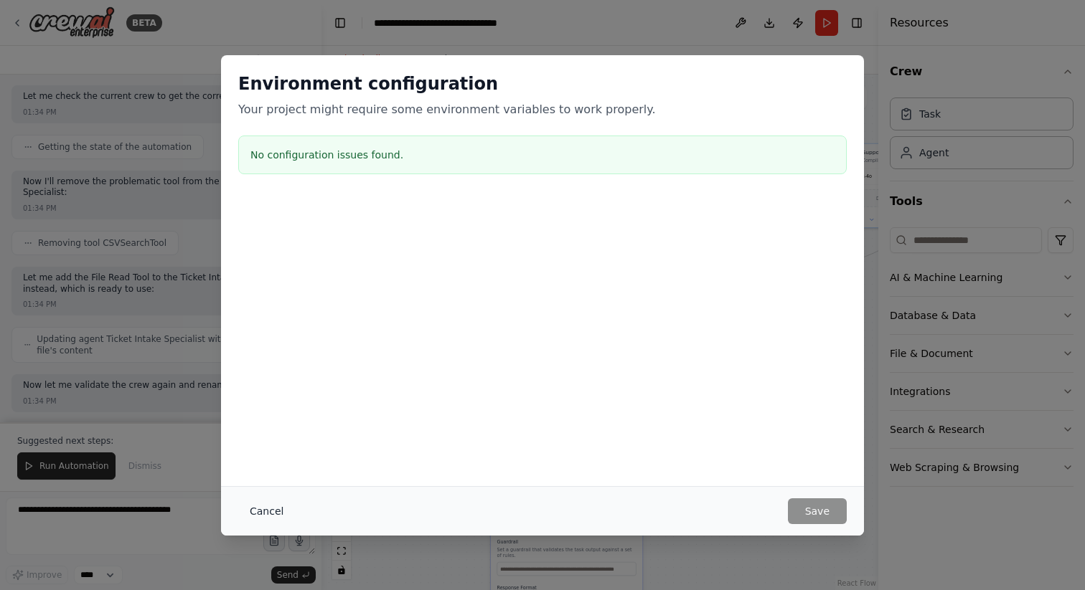
click at [255, 516] on button "Cancel" at bounding box center [266, 512] width 57 height 26
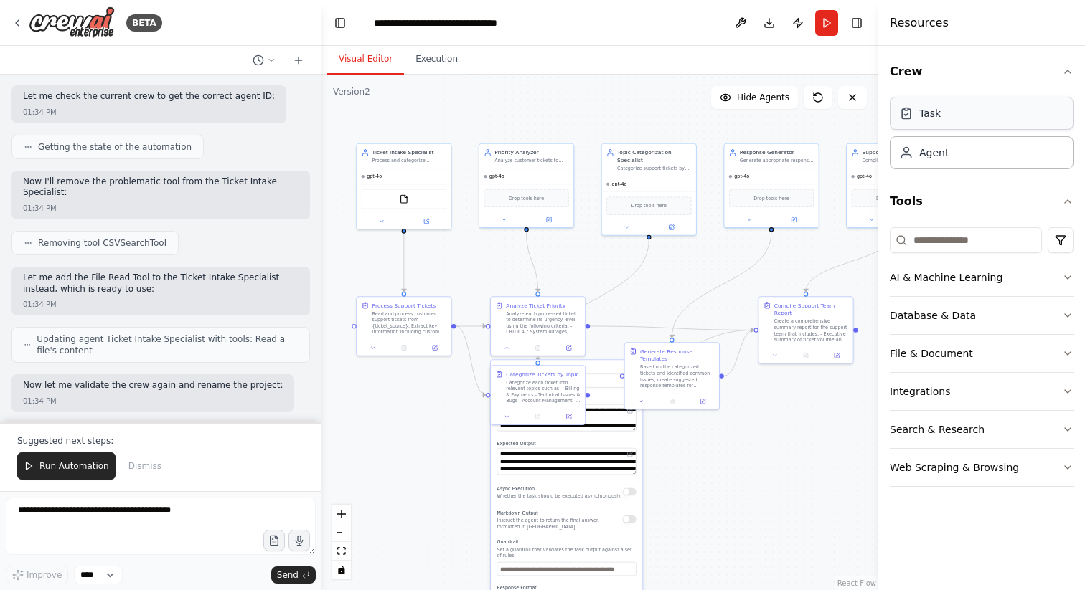
click at [955, 123] on div "Task" at bounding box center [982, 113] width 184 height 33
click at [948, 117] on div "Task" at bounding box center [982, 113] width 184 height 33
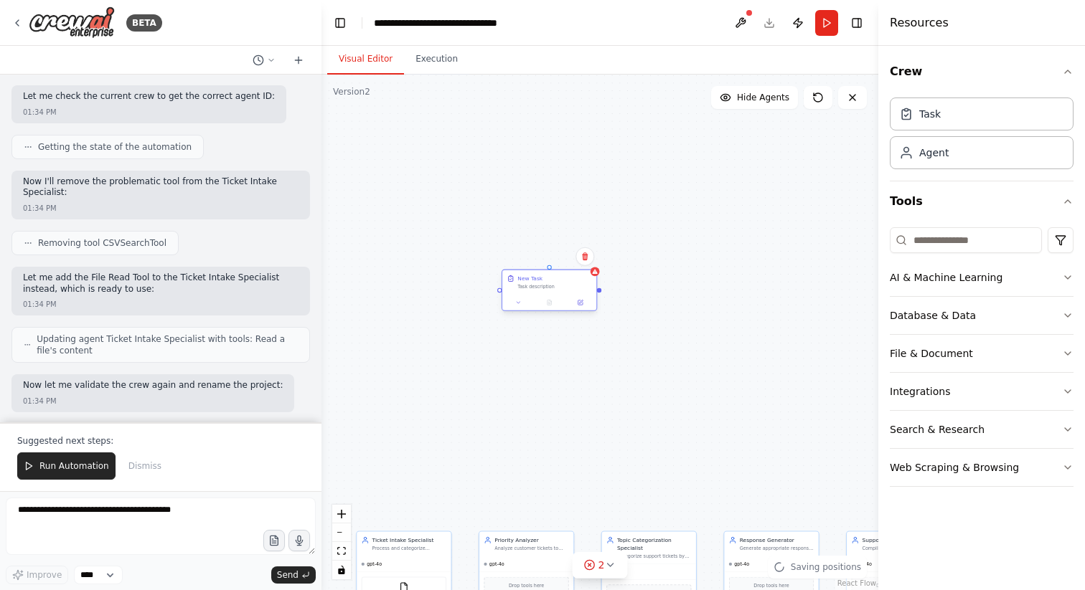
drag, startPoint x: 626, startPoint y: 124, endPoint x: 537, endPoint y: 290, distance: 187.8
click at [537, 290] on div "New Task Task description" at bounding box center [554, 282] width 74 height 15
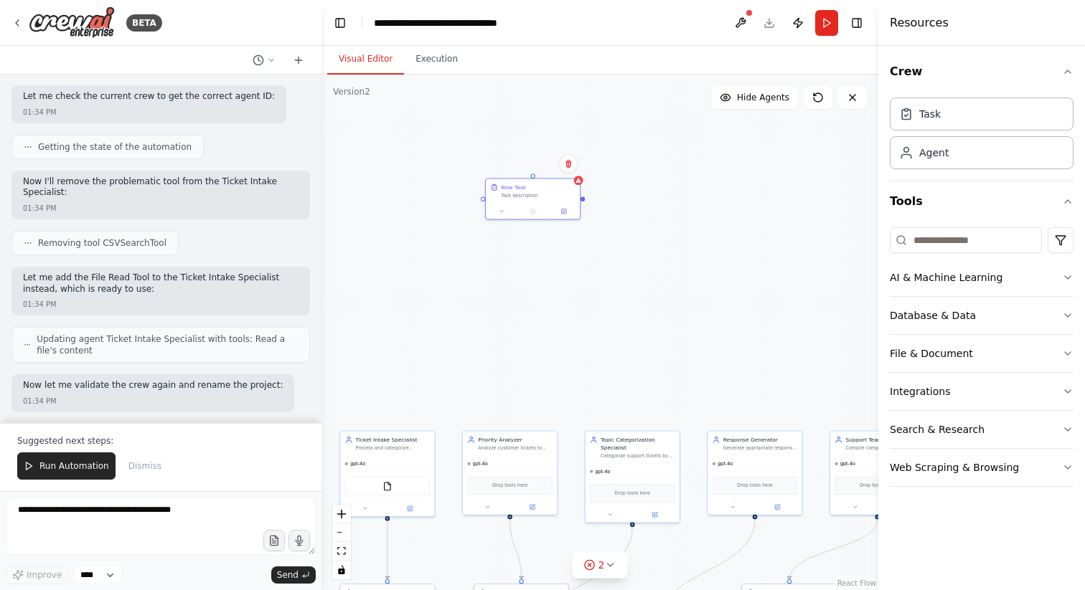
drag, startPoint x: 679, startPoint y: 423, endPoint x: 663, endPoint y: 314, distance: 111.0
click at [663, 314] on div ".deletable-edge-delete-btn { width: 20px; height: 20px; border: 0px solid #ffff…" at bounding box center [599, 333] width 557 height 516
click at [740, 23] on button at bounding box center [740, 23] width 23 height 26
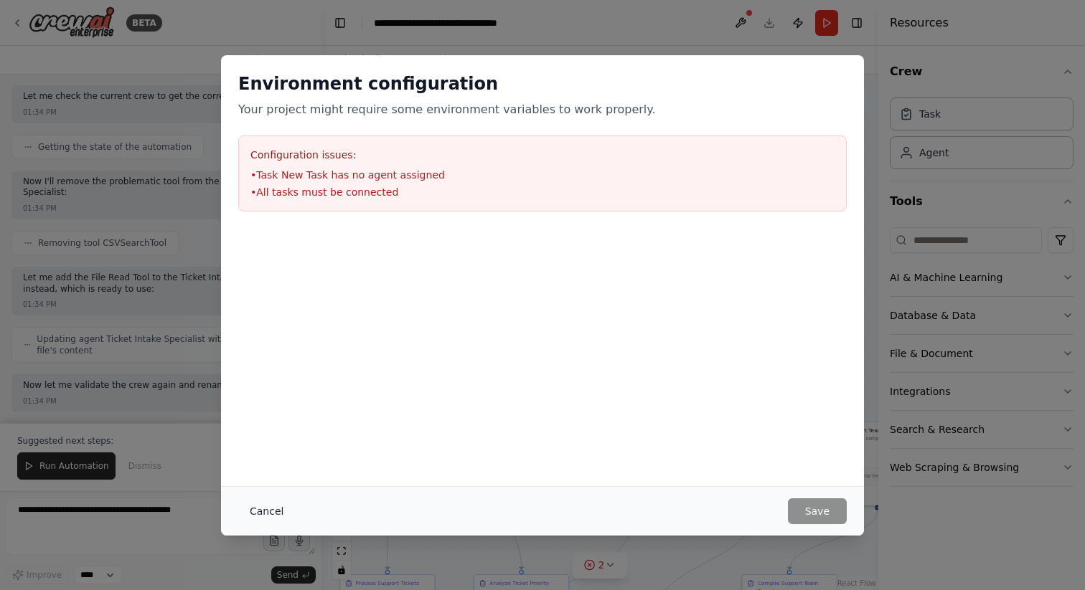
click at [259, 510] on button "Cancel" at bounding box center [266, 512] width 57 height 26
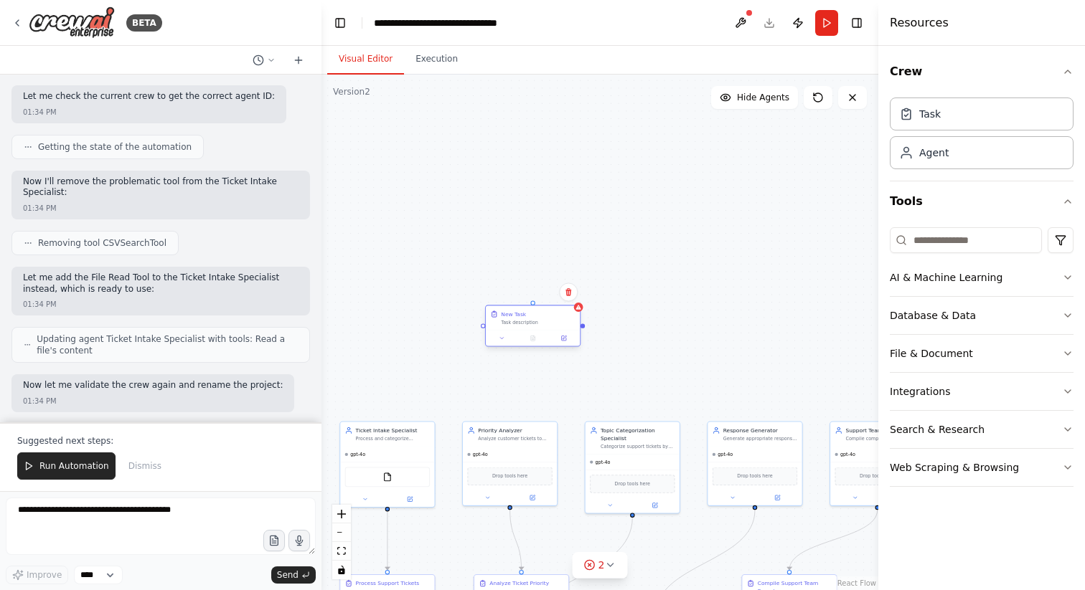
drag, startPoint x: 526, startPoint y: 185, endPoint x: 522, endPoint y: 324, distance: 138.5
click at [522, 324] on div "Task description" at bounding box center [538, 323] width 74 height 6
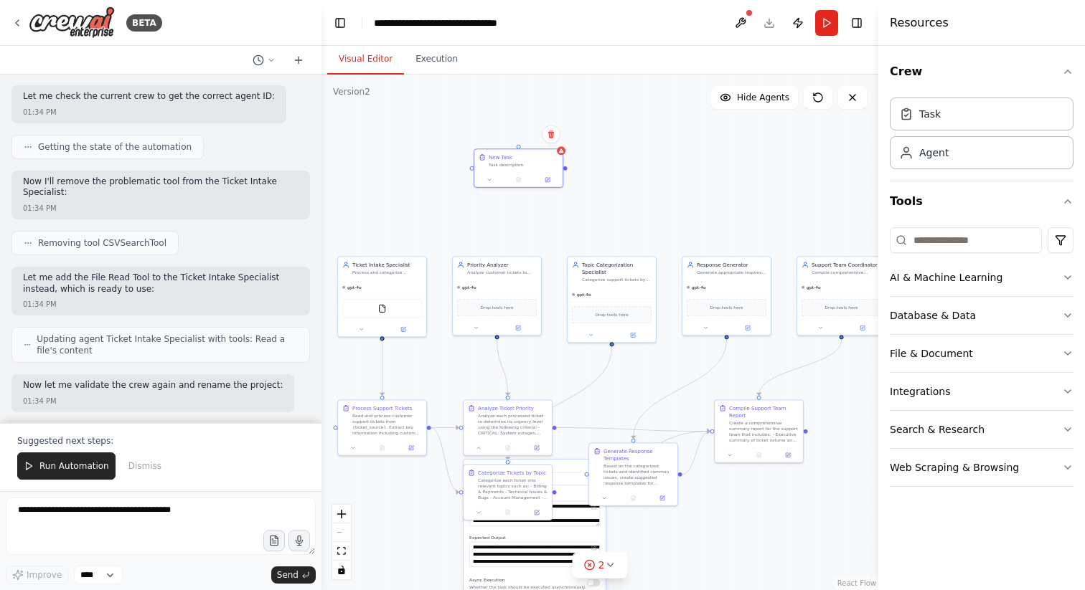
drag, startPoint x: 510, startPoint y: 397, endPoint x: 497, endPoint y: 225, distance: 172.7
click at [497, 225] on div ".deletable-edge-delete-btn { width: 20px; height: 20px; border: 0px solid #ffff…" at bounding box center [599, 333] width 557 height 516
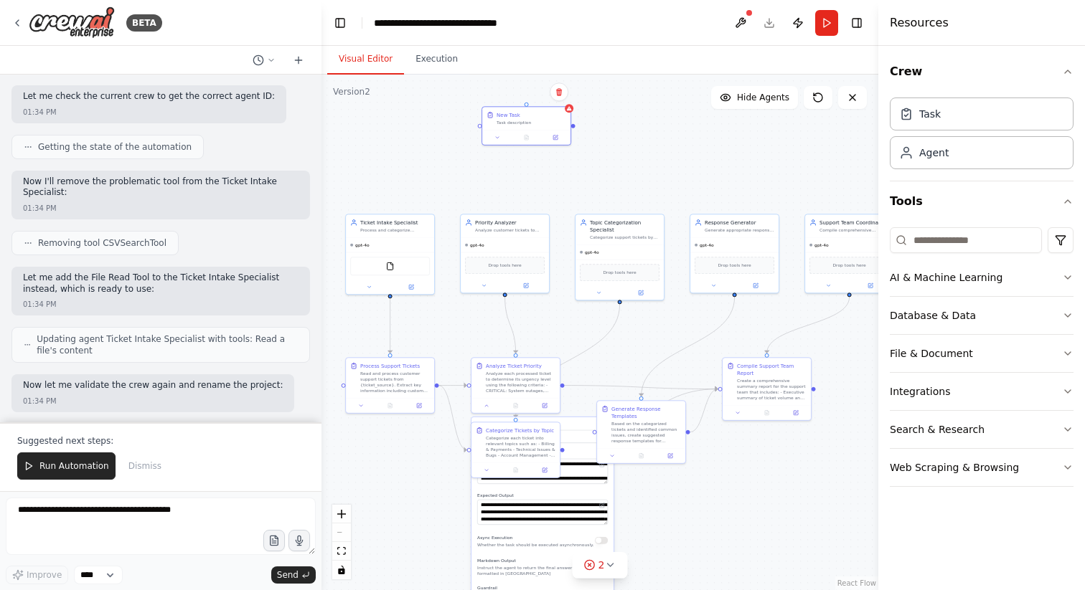
drag, startPoint x: 628, startPoint y: 372, endPoint x: 636, endPoint y: 339, distance: 34.6
click at [636, 339] on div ".deletable-edge-delete-btn { width: 20px; height: 20px; border: 0px solid #ffff…" at bounding box center [599, 333] width 557 height 516
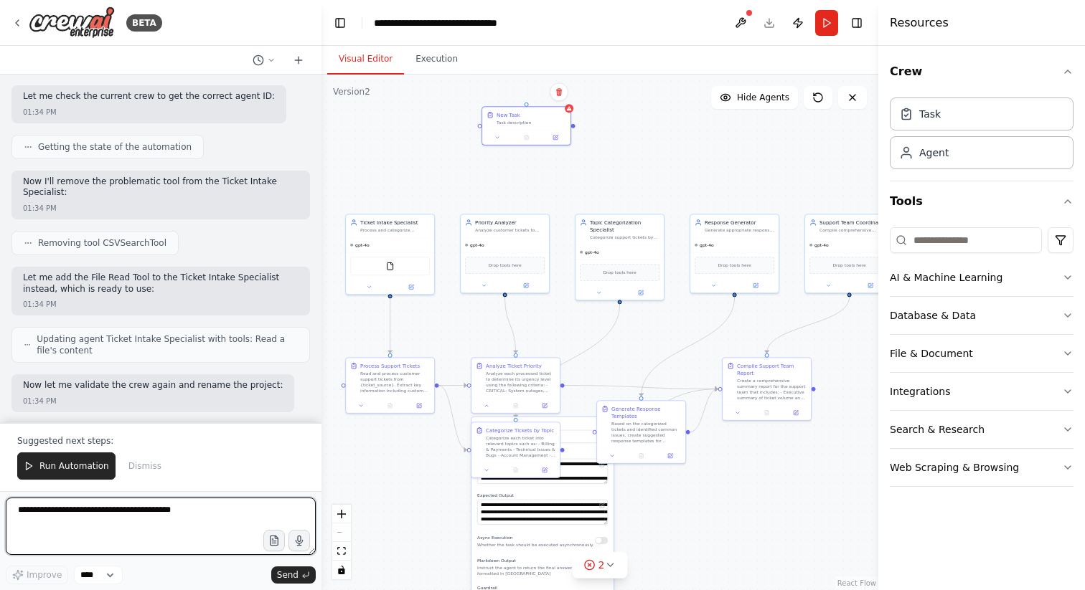
click at [44, 517] on textarea at bounding box center [161, 526] width 310 height 57
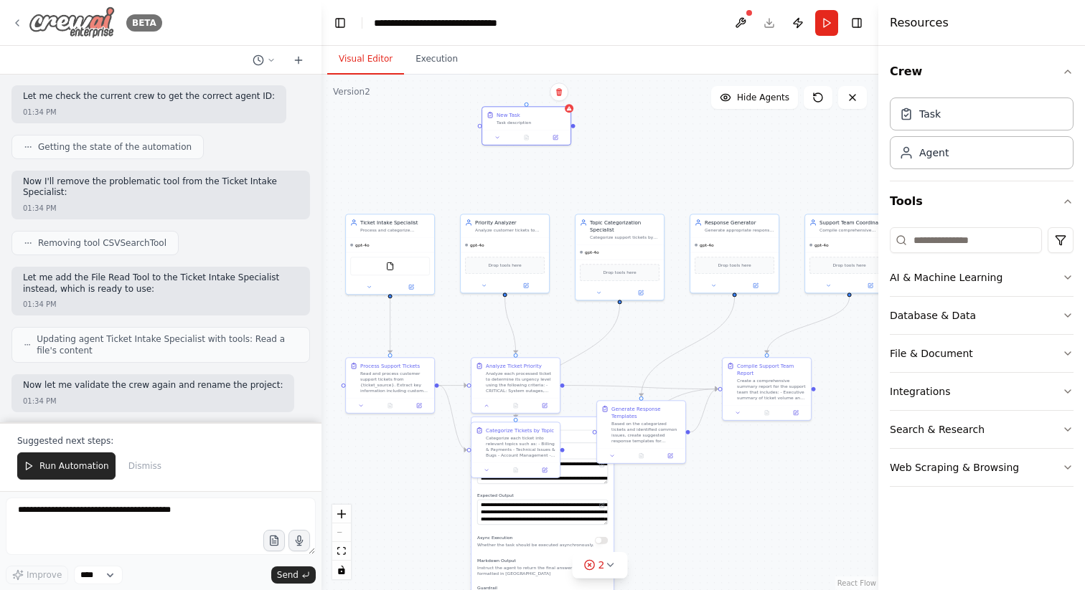
click at [19, 24] on icon at bounding box center [16, 22] width 11 height 11
